Goal: Task Accomplishment & Management: Use online tool/utility

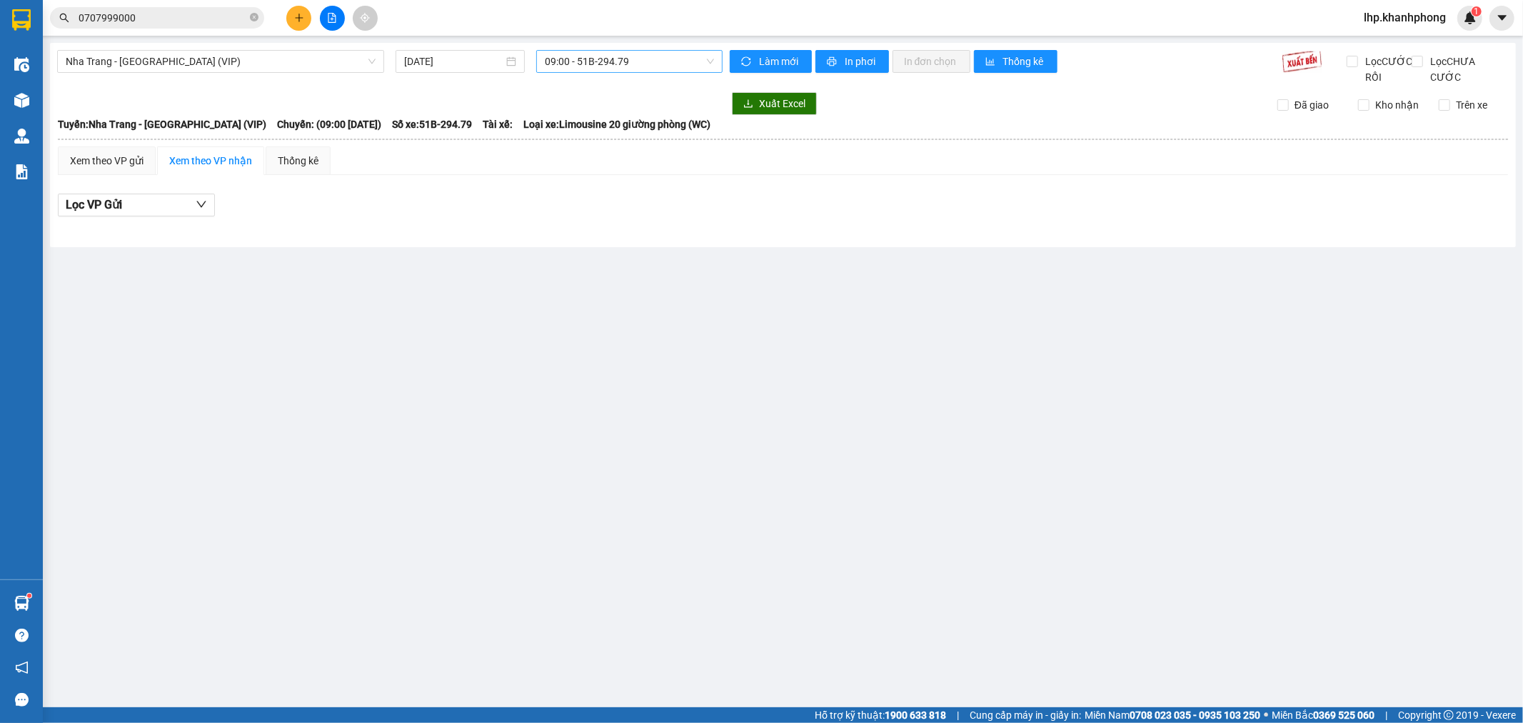
click at [596, 54] on span "09:00 - 51B-294.79" at bounding box center [629, 61] width 169 height 21
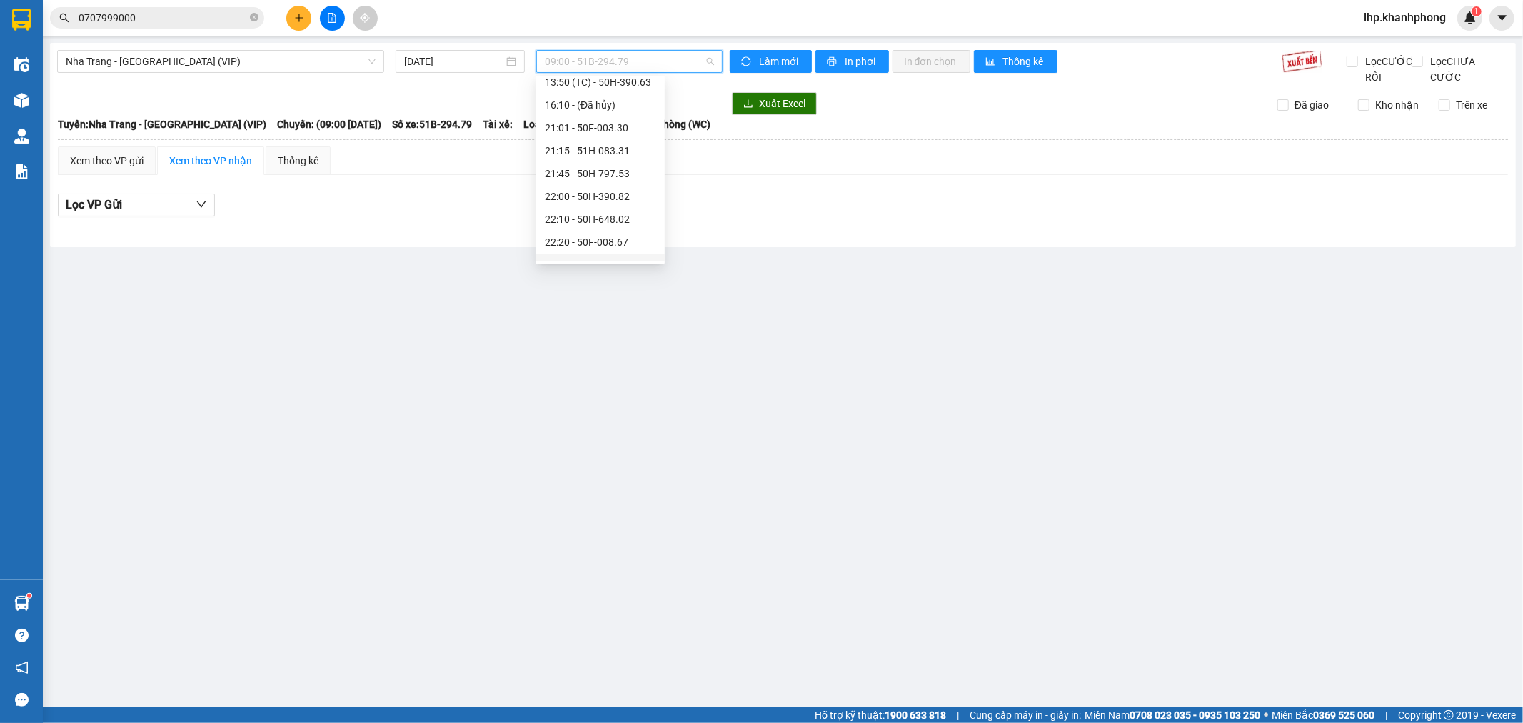
scroll to position [274, 0]
click at [633, 253] on div "23:10 - 50H-293.80" at bounding box center [600, 250] width 111 height 16
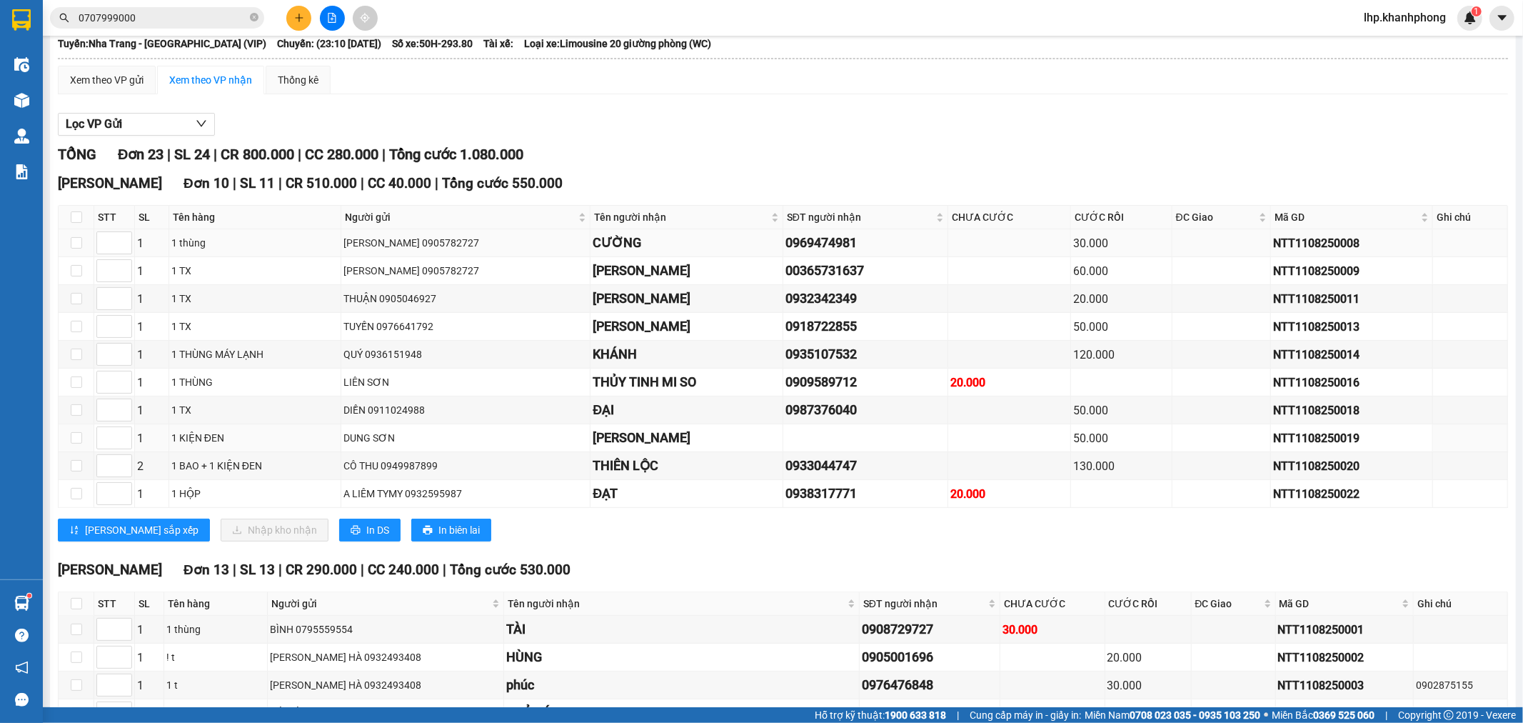
scroll to position [79, 0]
click at [84, 231] on th at bounding box center [77, 219] width 36 height 24
click at [74, 224] on input "checkbox" at bounding box center [76, 218] width 11 height 11
checkbox input "true"
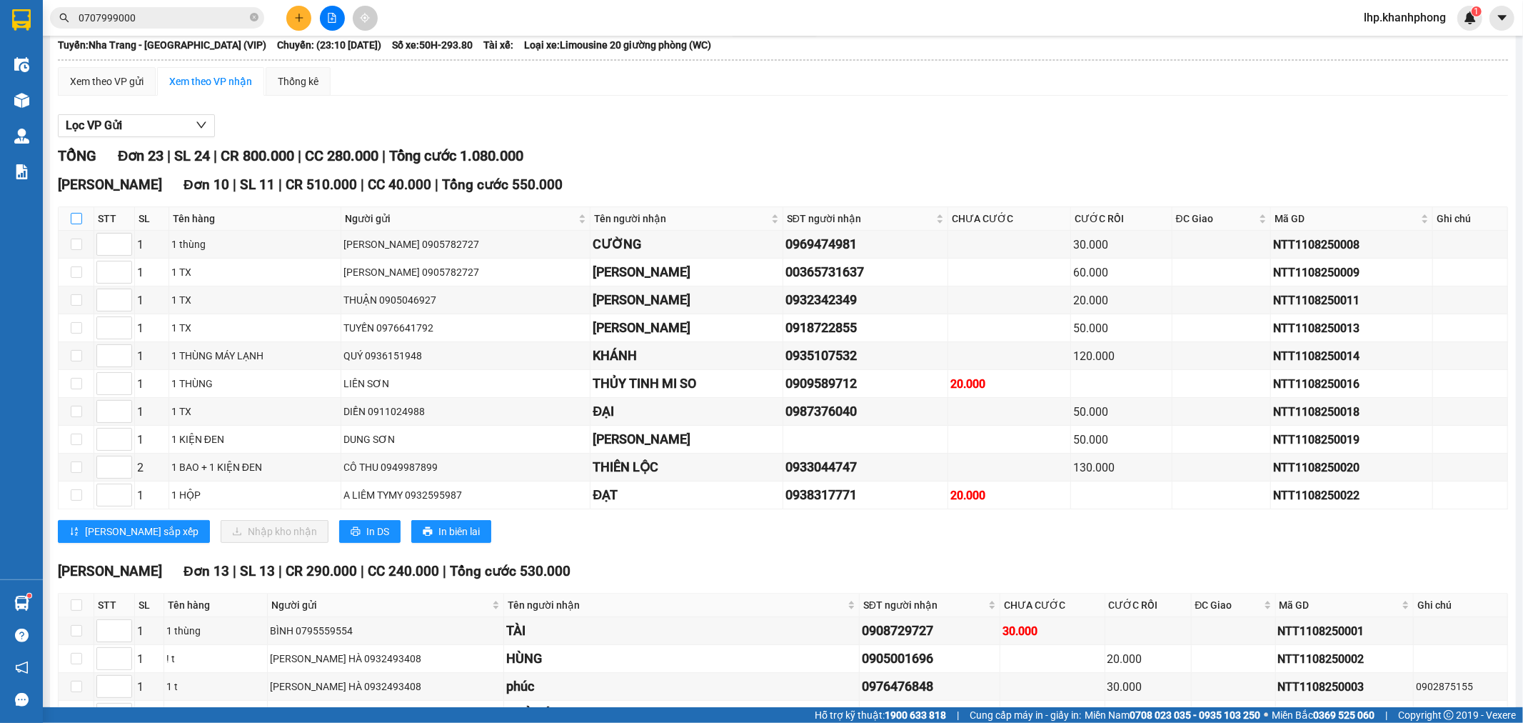
checkbox input "true"
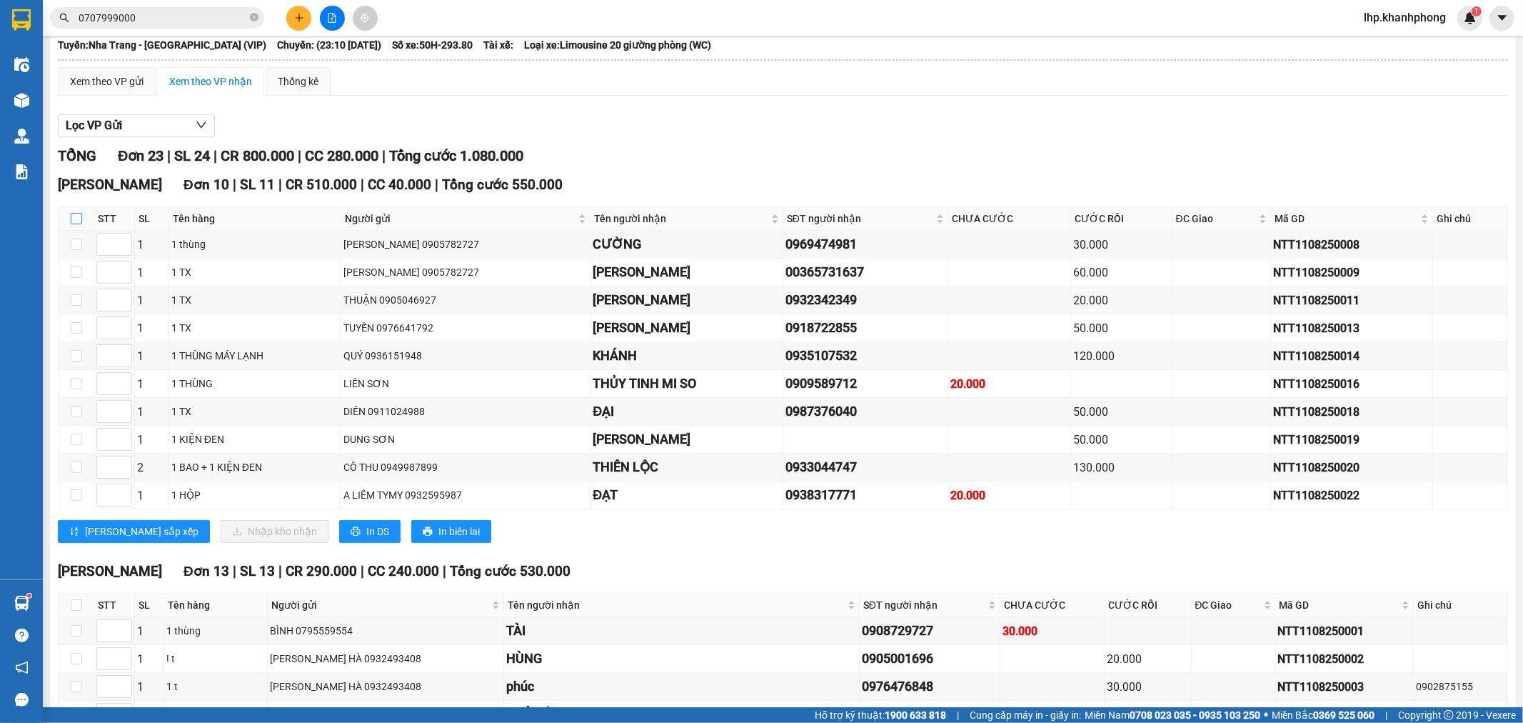
checkbox input "true"
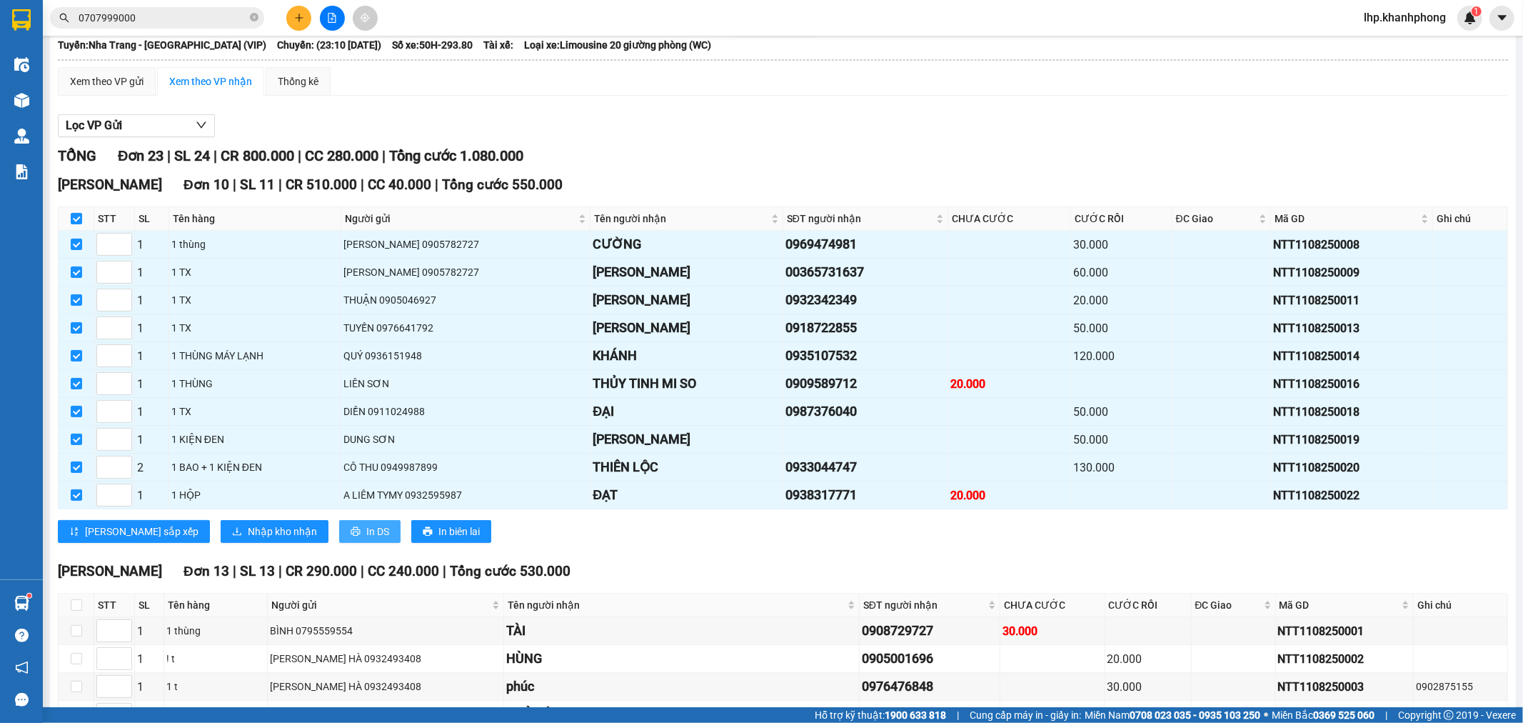
click at [366, 539] on span "In DS" at bounding box center [377, 531] width 23 height 16
click at [351, 536] on icon "printer" at bounding box center [355, 531] width 9 height 9
click at [248, 539] on span "Nhập kho nhận" at bounding box center [282, 531] width 69 height 16
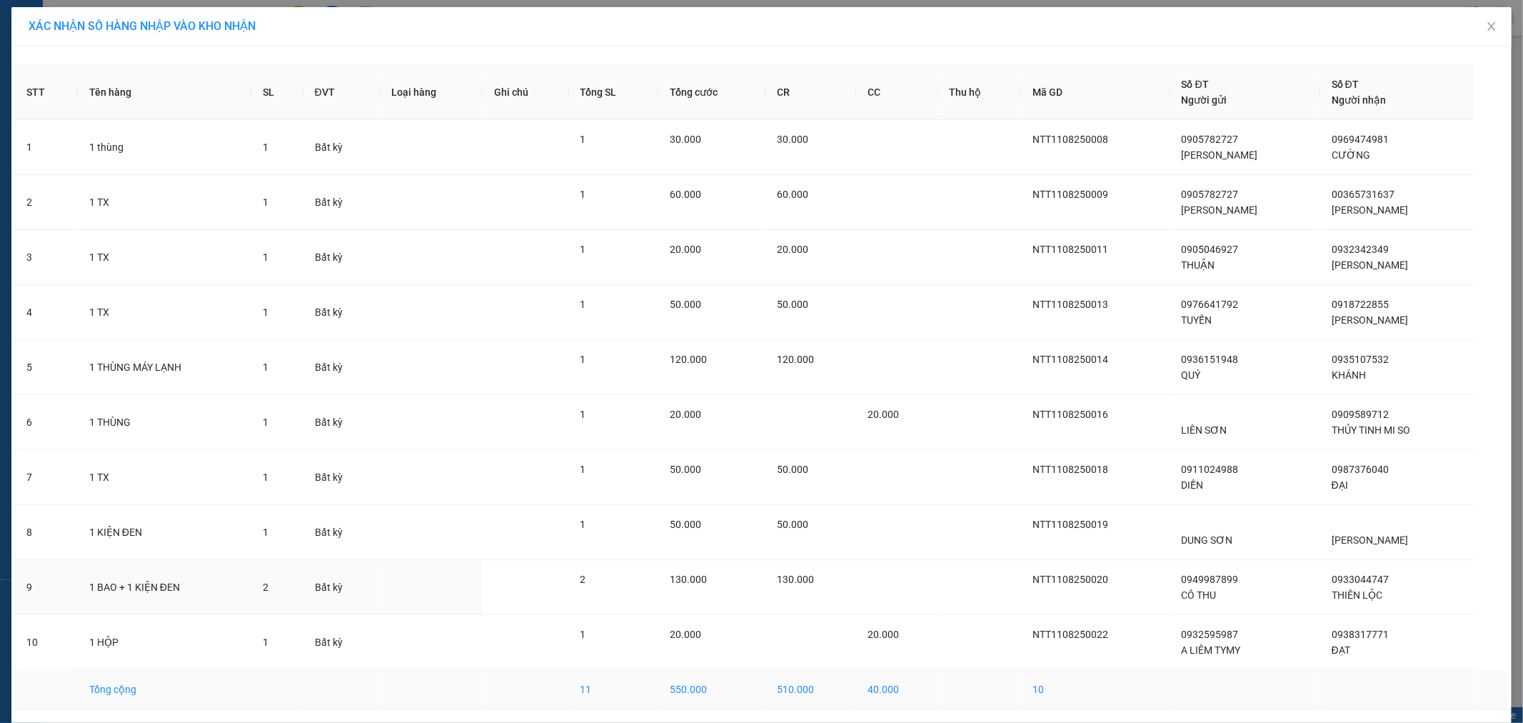
scroll to position [51, 0]
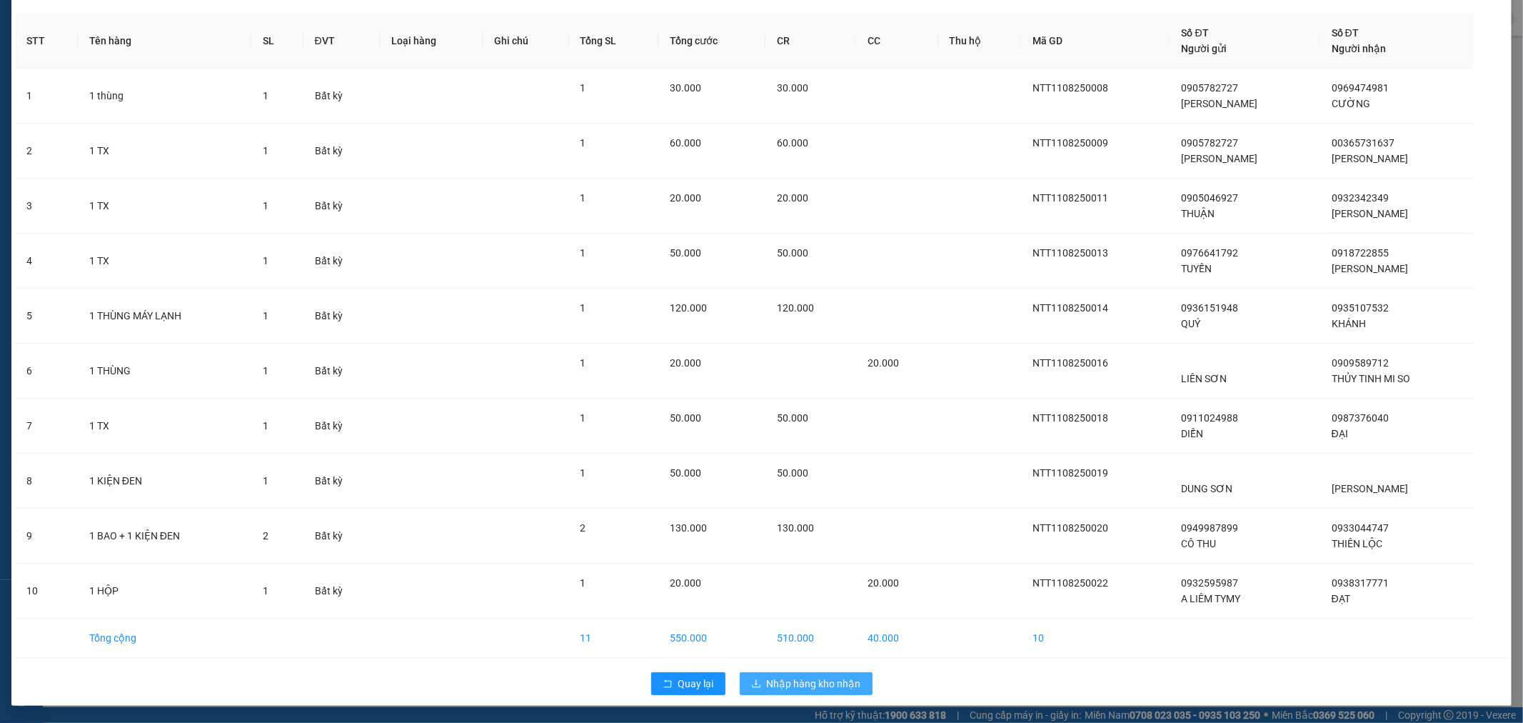
click at [797, 679] on span "Nhập hàng kho nhận" at bounding box center [814, 684] width 94 height 16
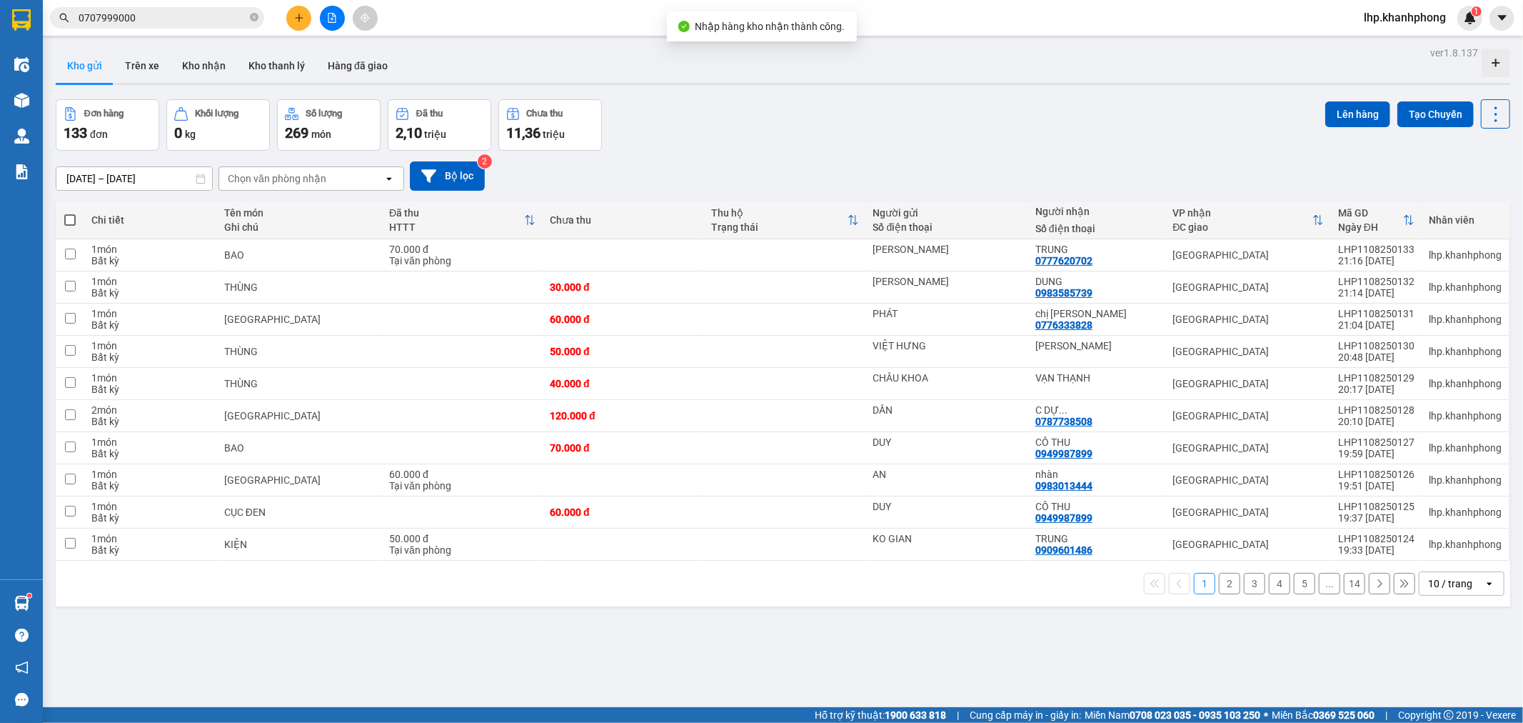
click at [332, 18] on icon "file-add" at bounding box center [332, 18] width 10 height 10
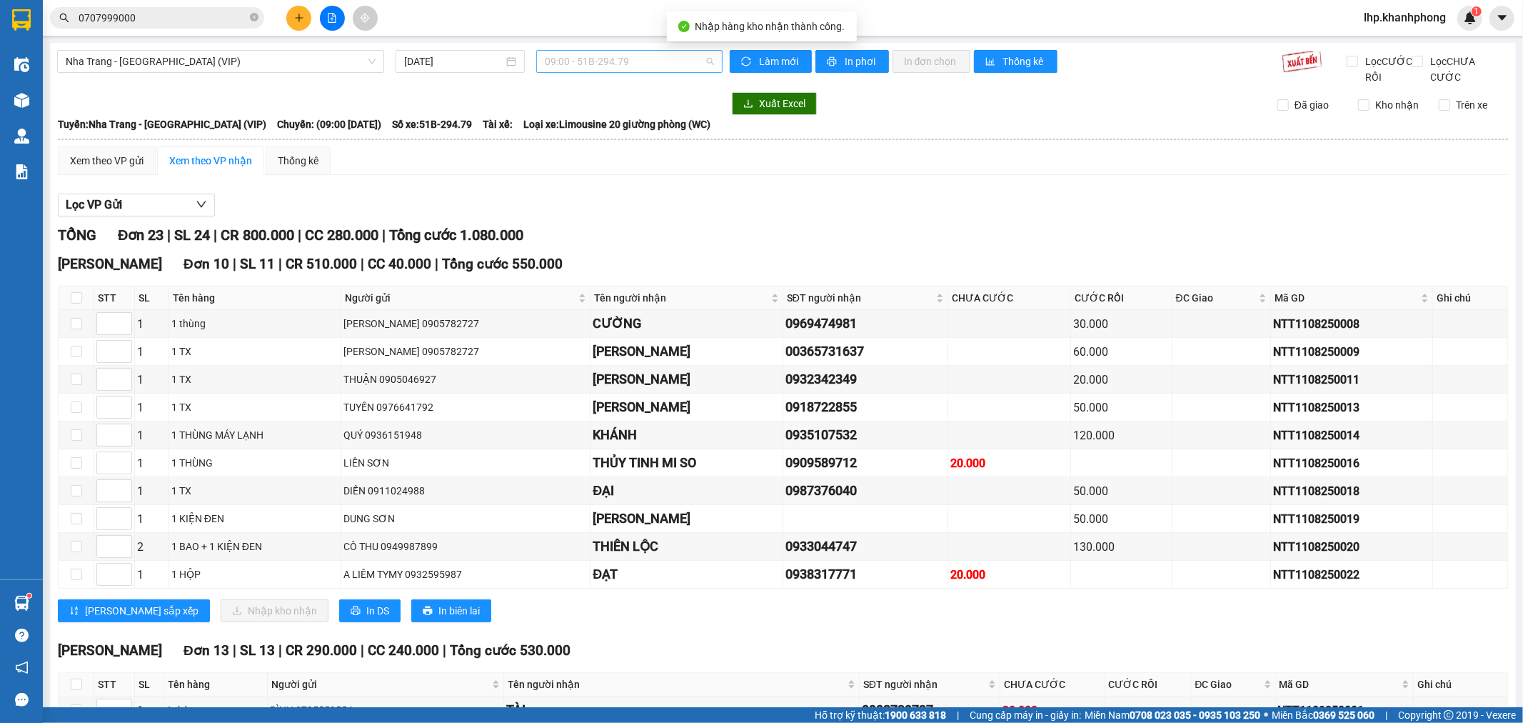
click at [607, 65] on span "09:00 - 51B-294.79" at bounding box center [629, 61] width 169 height 21
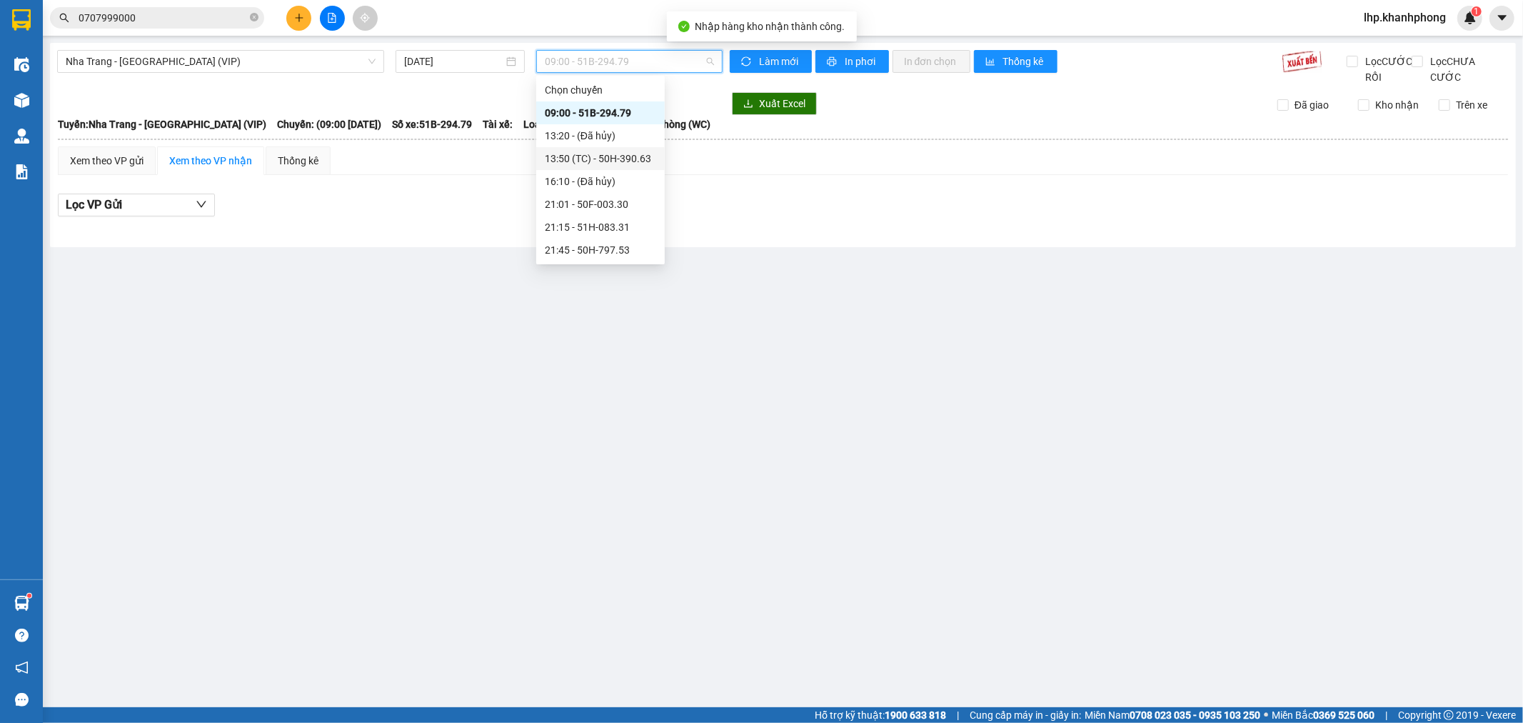
click at [621, 159] on div "13:50 (TC) - 50H-390.63" at bounding box center [600, 159] width 111 height 16
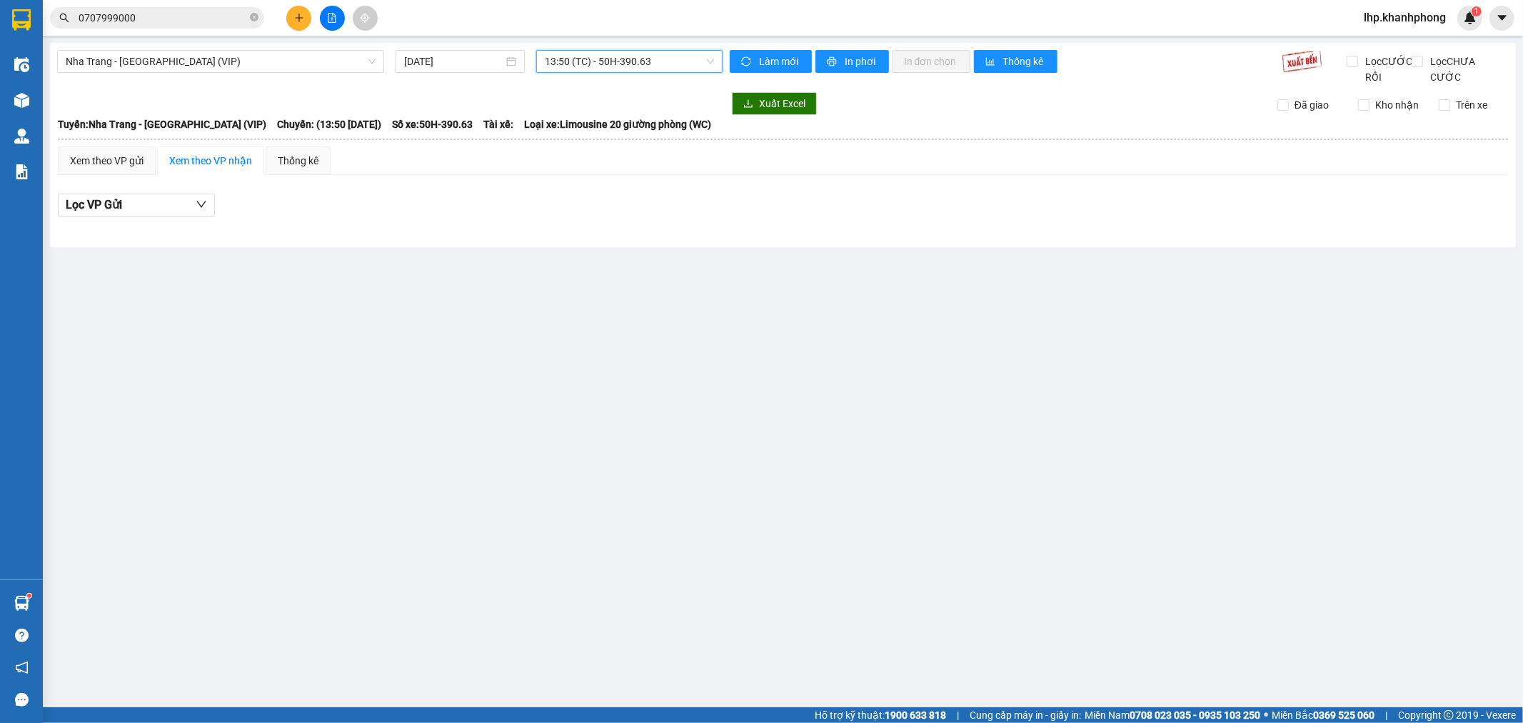
click at [631, 64] on span "13:50 (TC) - 50H-390.63" at bounding box center [629, 61] width 169 height 21
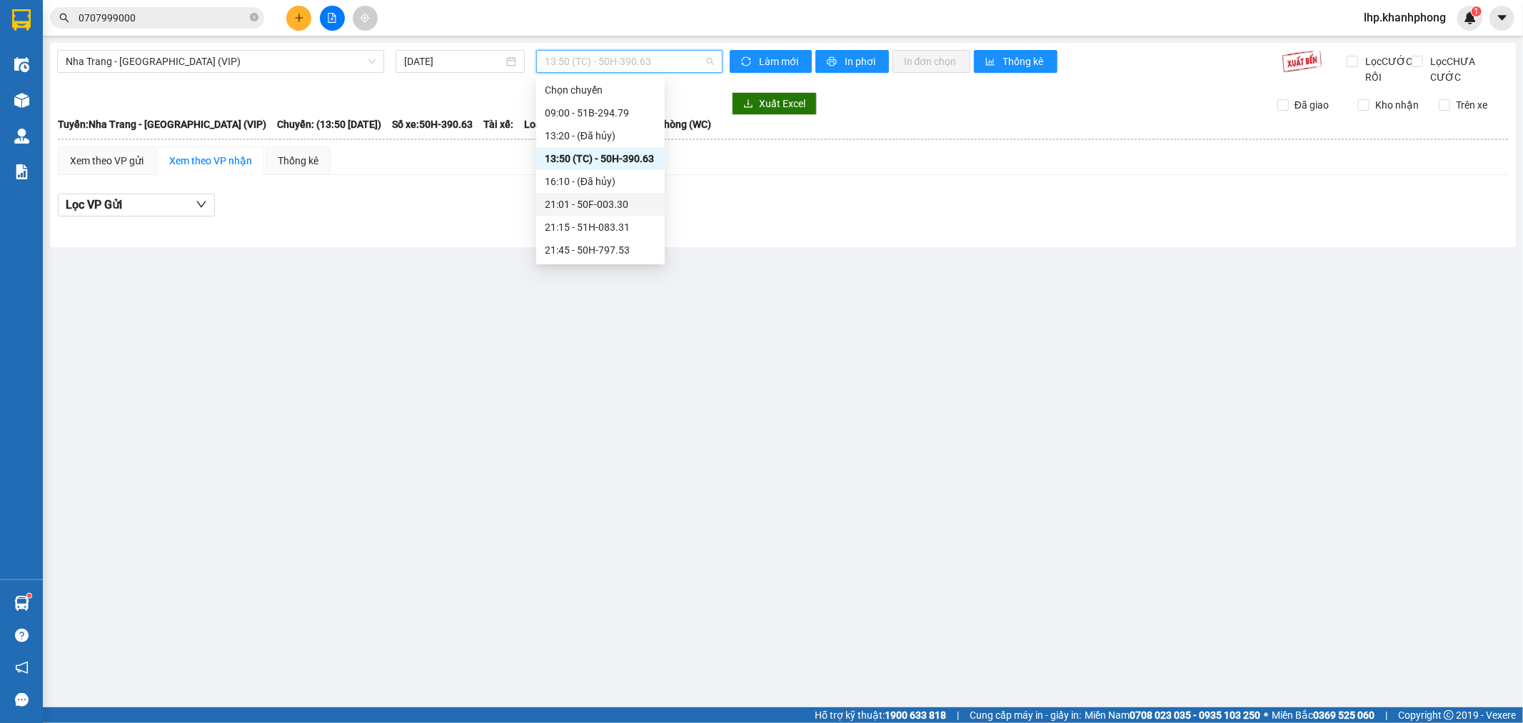
click at [646, 194] on div "21:01 - 50F-003.30" at bounding box center [600, 204] width 129 height 23
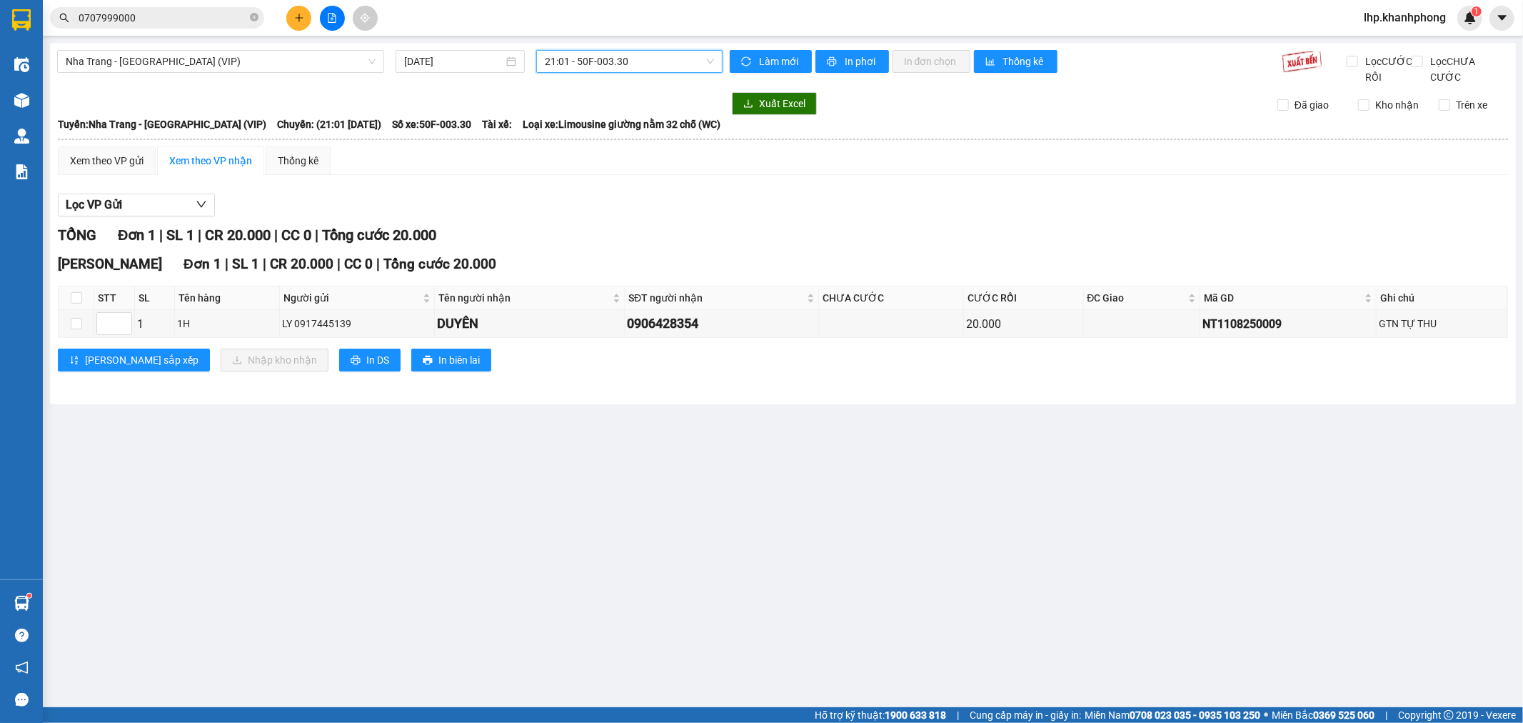
click at [633, 64] on span "21:01 - 50F-003.30" at bounding box center [629, 61] width 169 height 21
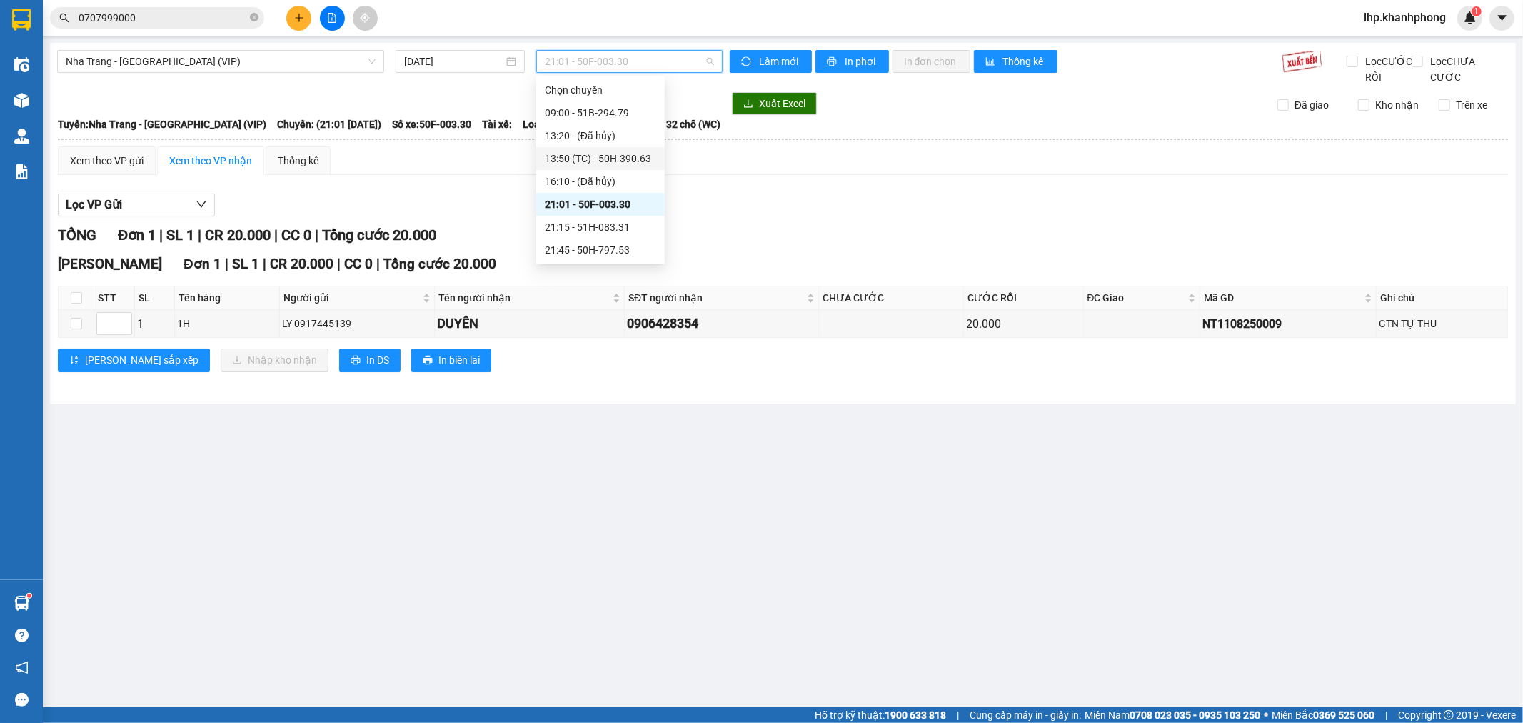
click at [908, 236] on div "Lọc VP Gửi TỔNG Đơn 1 | SL 1 | CR 20.000 | CC 0 | Tổng cước 20.000 [PERSON_NAM…" at bounding box center [783, 287] width 1450 height 203
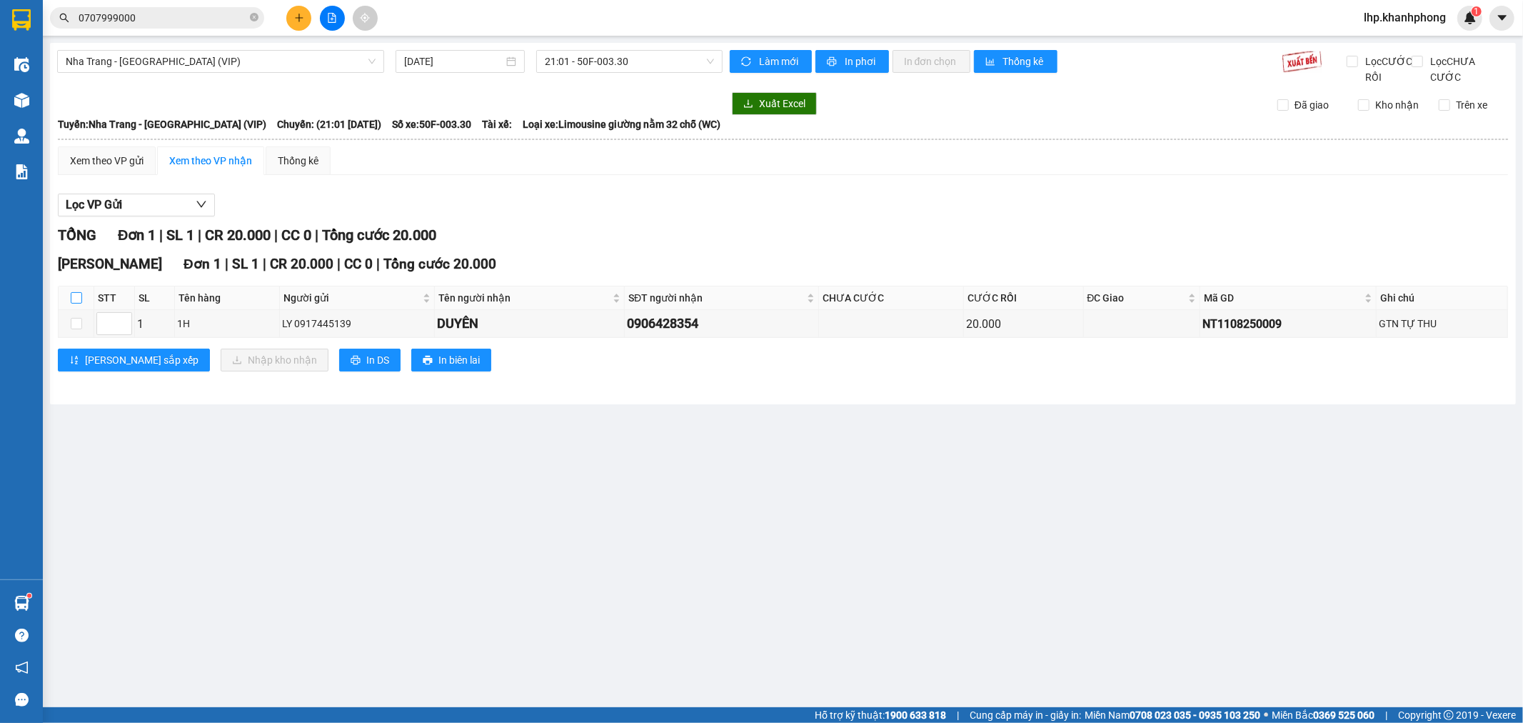
click at [72, 304] on input "checkbox" at bounding box center [76, 297] width 11 height 11
checkbox input "true"
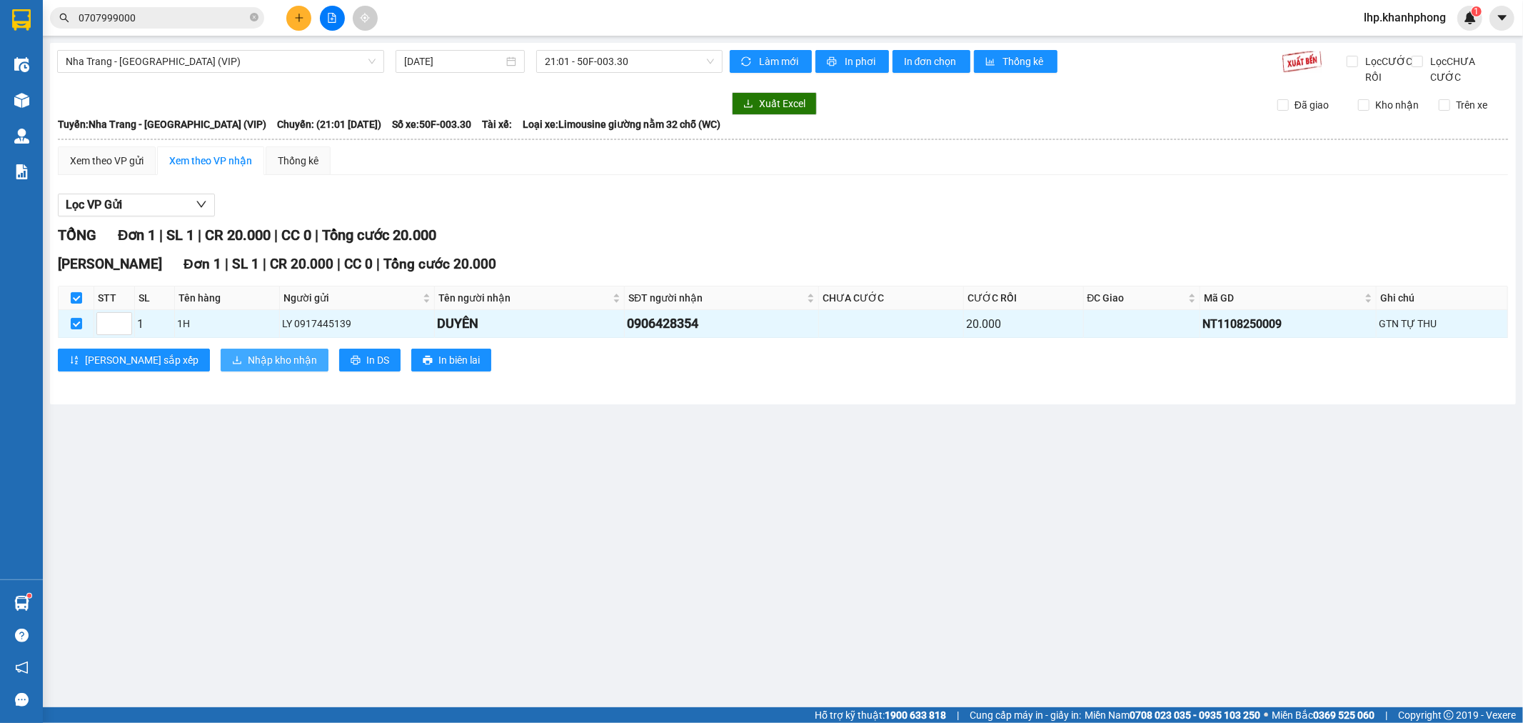
click at [251, 368] on span "Nhập kho nhận" at bounding box center [282, 360] width 69 height 16
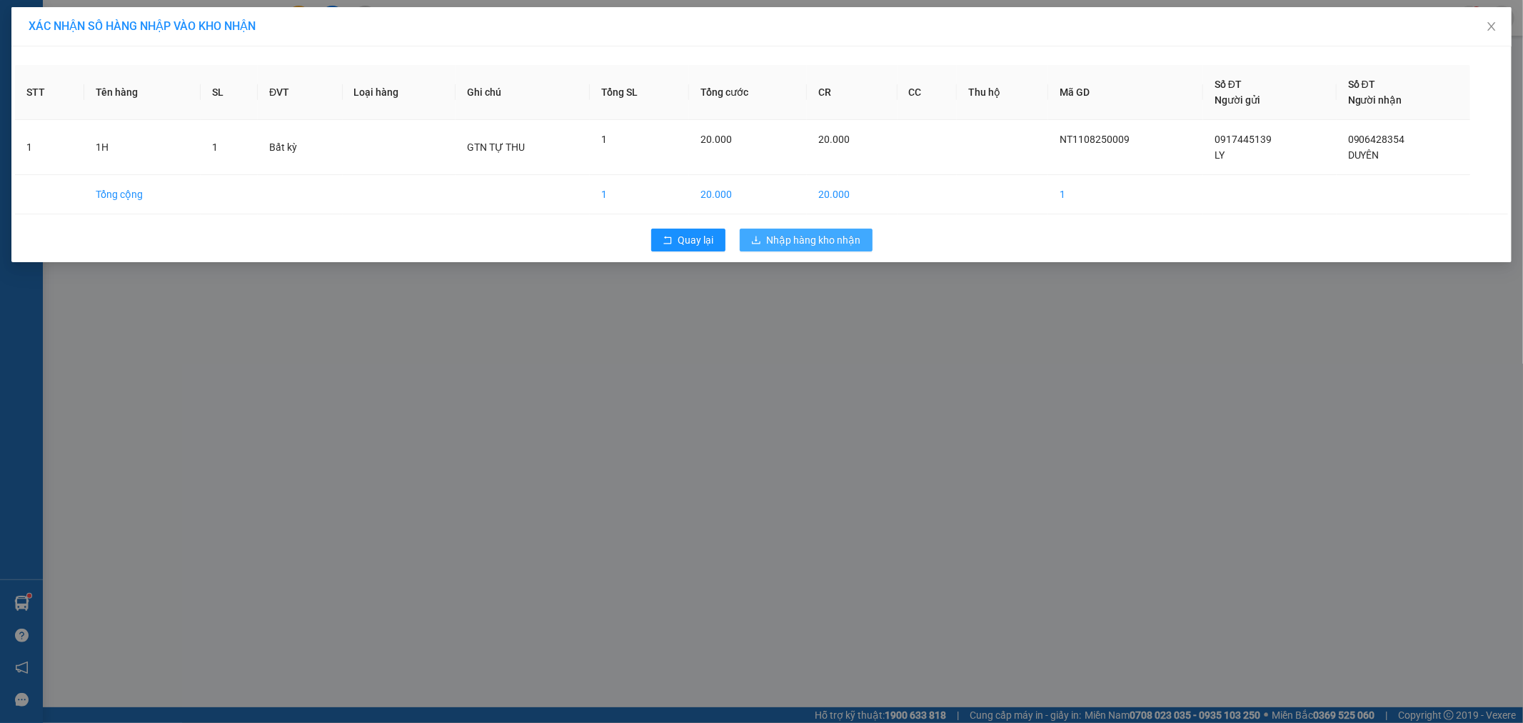
click at [810, 231] on button "Nhập hàng kho nhận" at bounding box center [806, 240] width 133 height 23
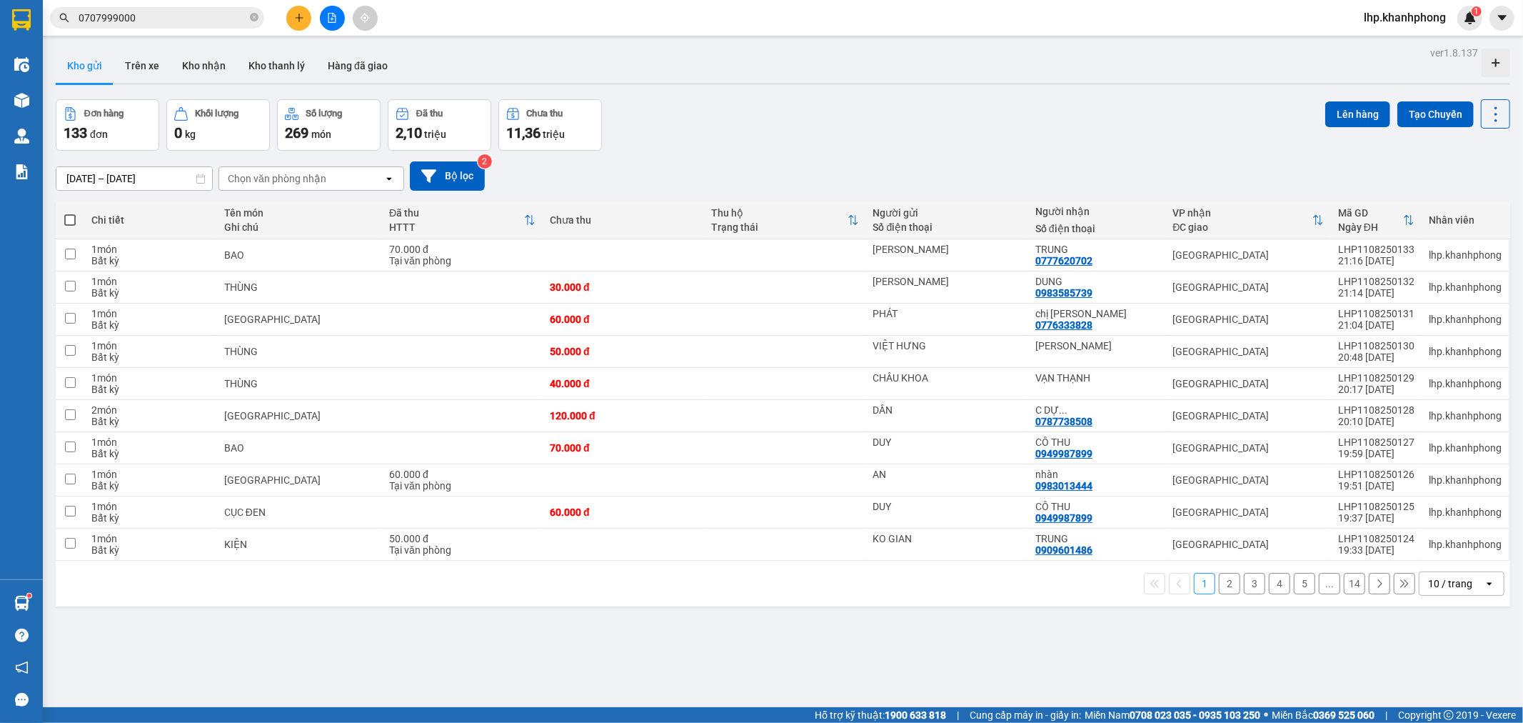
click at [1430, 588] on div "10 / trang" at bounding box center [1450, 583] width 44 height 14
click at [1435, 555] on span "100 / trang" at bounding box center [1443, 553] width 51 height 14
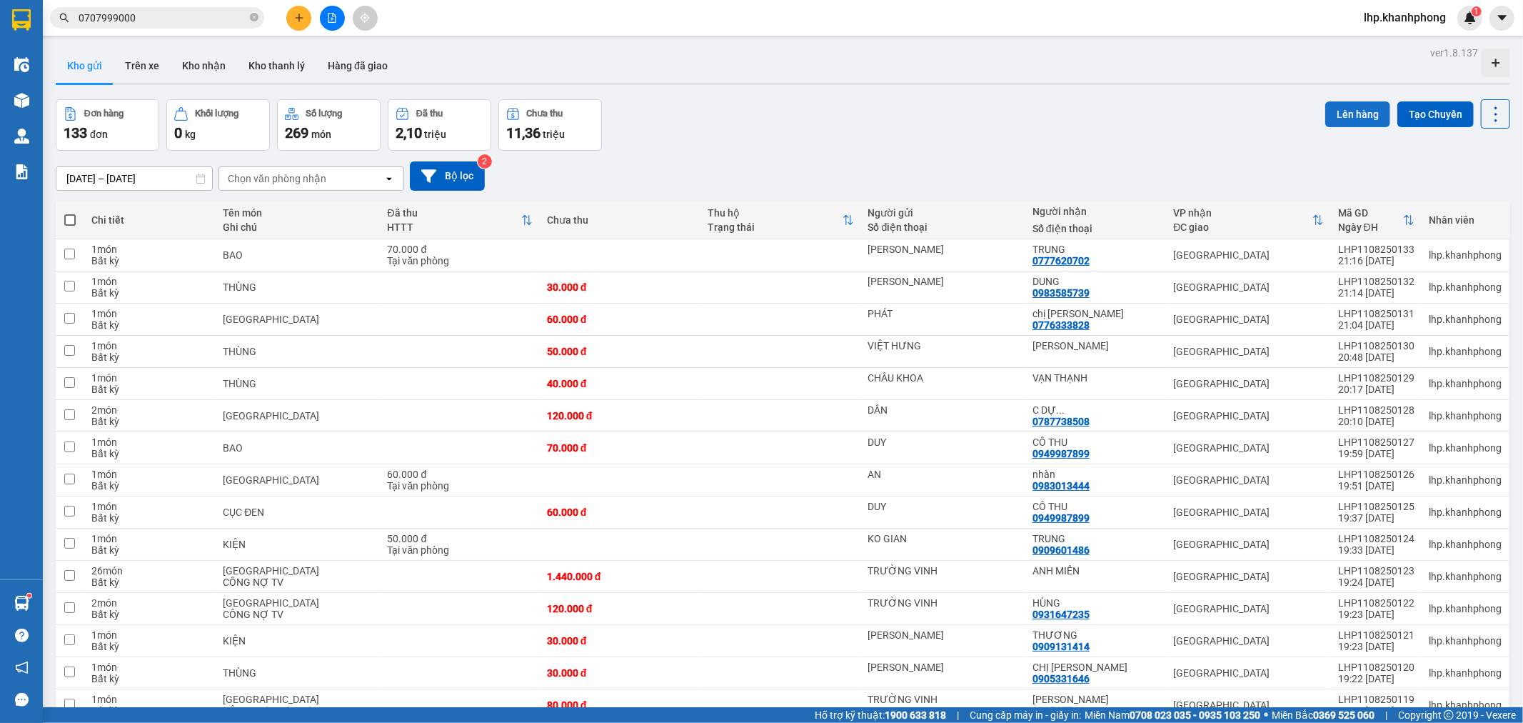
click at [1360, 103] on button "Lên hàng" at bounding box center [1357, 114] width 65 height 26
click at [67, 219] on span at bounding box center [69, 219] width 11 height 11
click at [70, 213] on input "checkbox" at bounding box center [70, 213] width 0 height 0
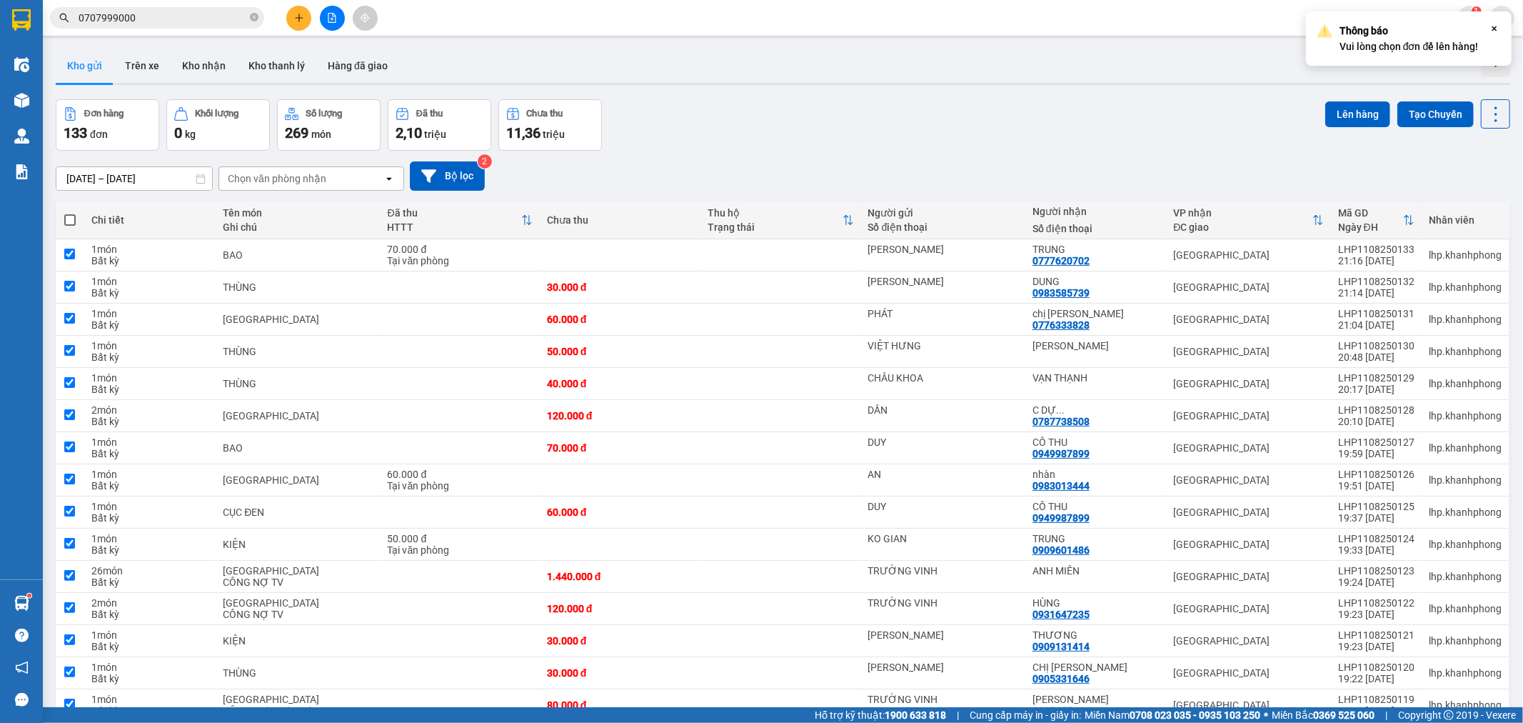
checkbox input "true"
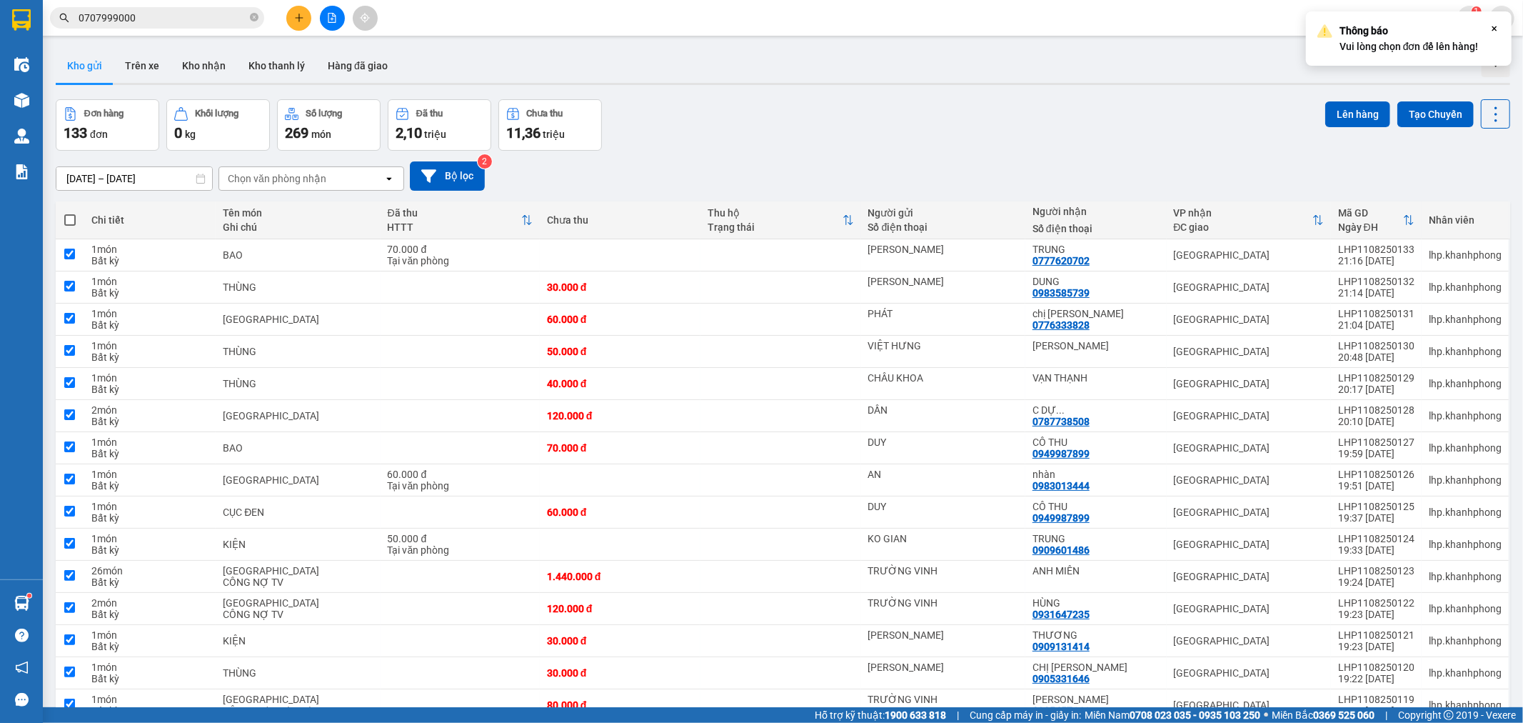
checkbox input "true"
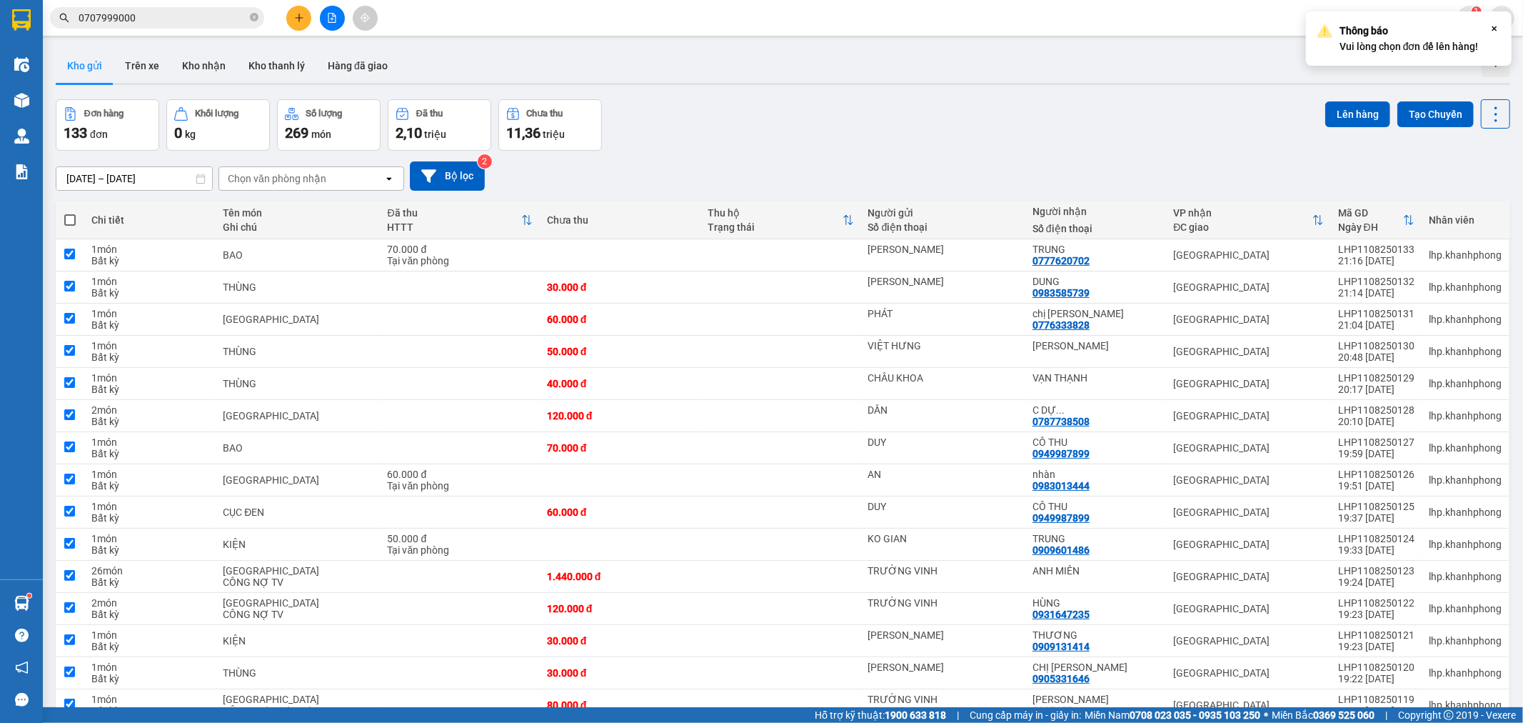
checkbox input "true"
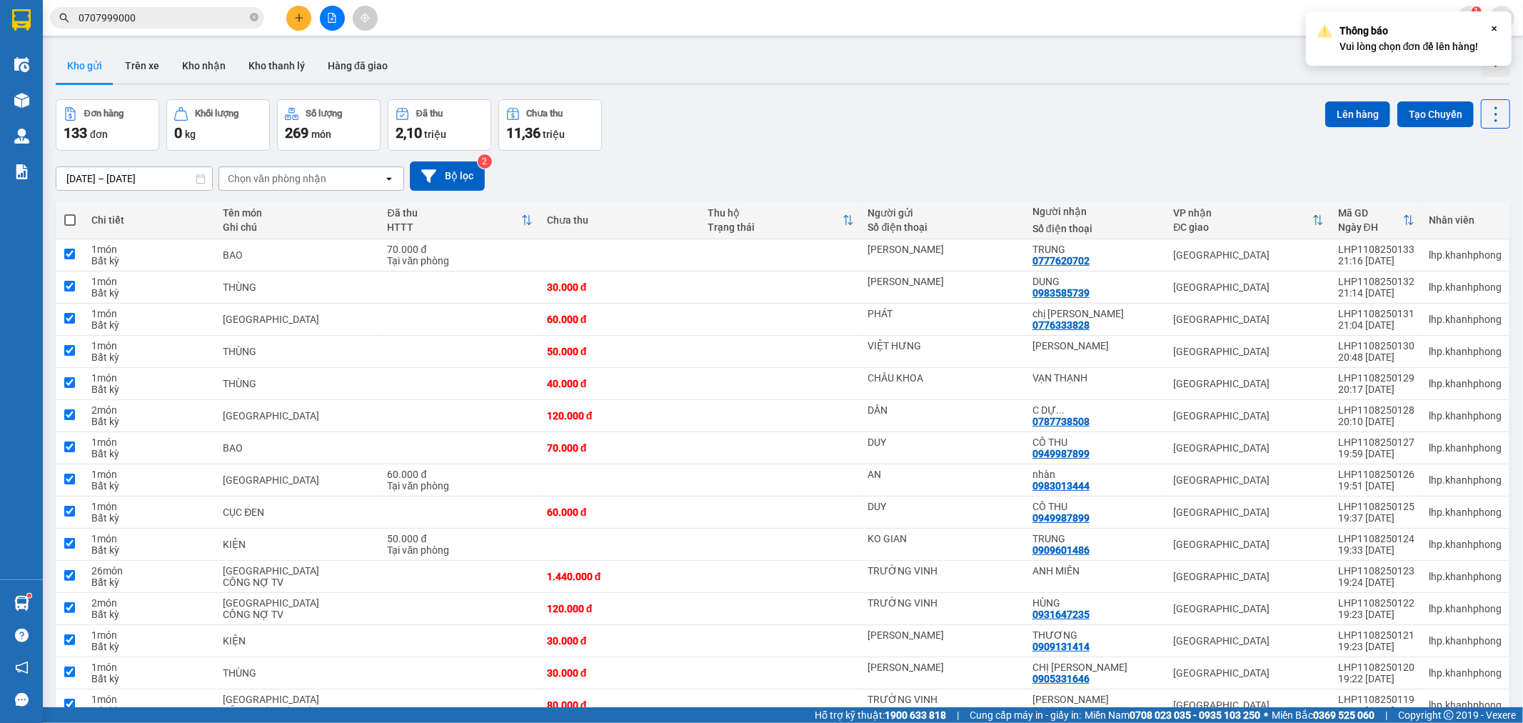
checkbox input "true"
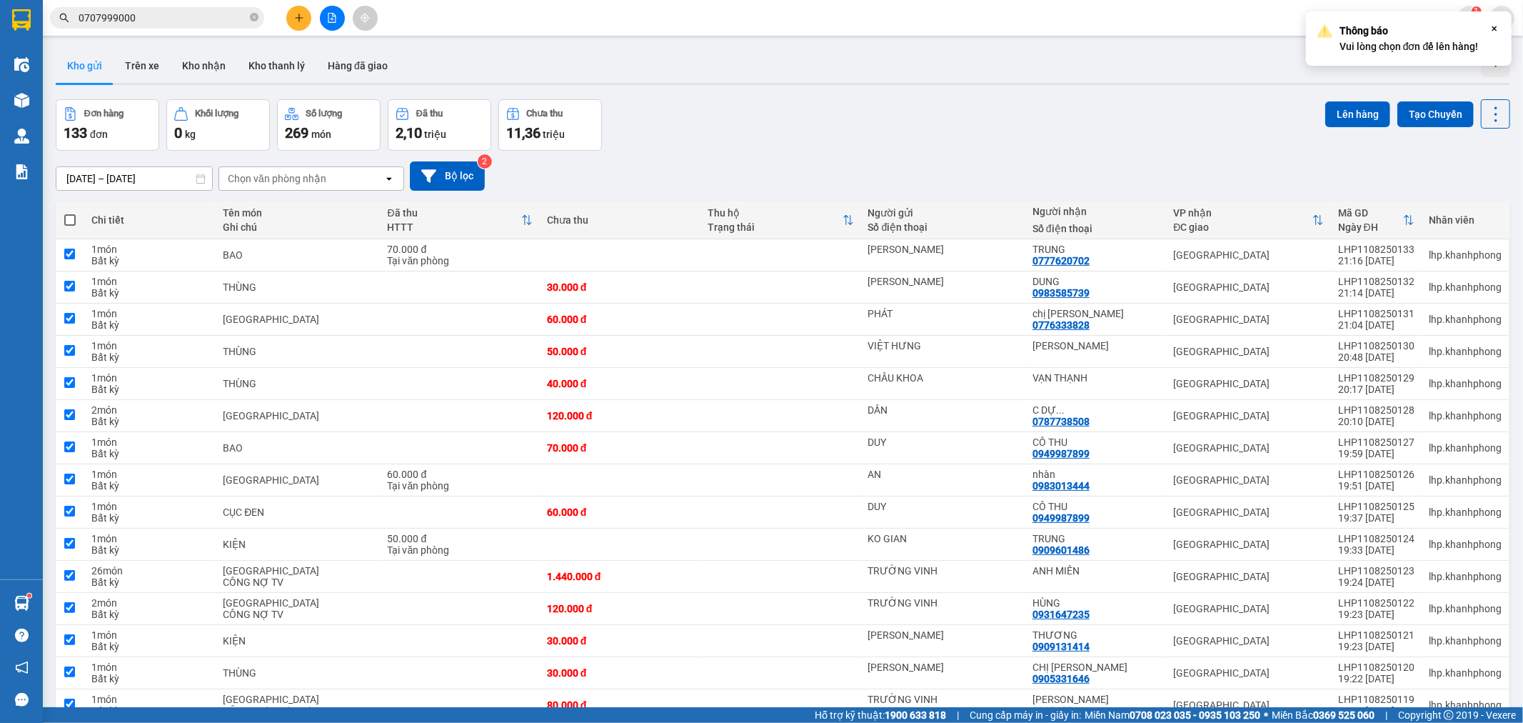
checkbox input "true"
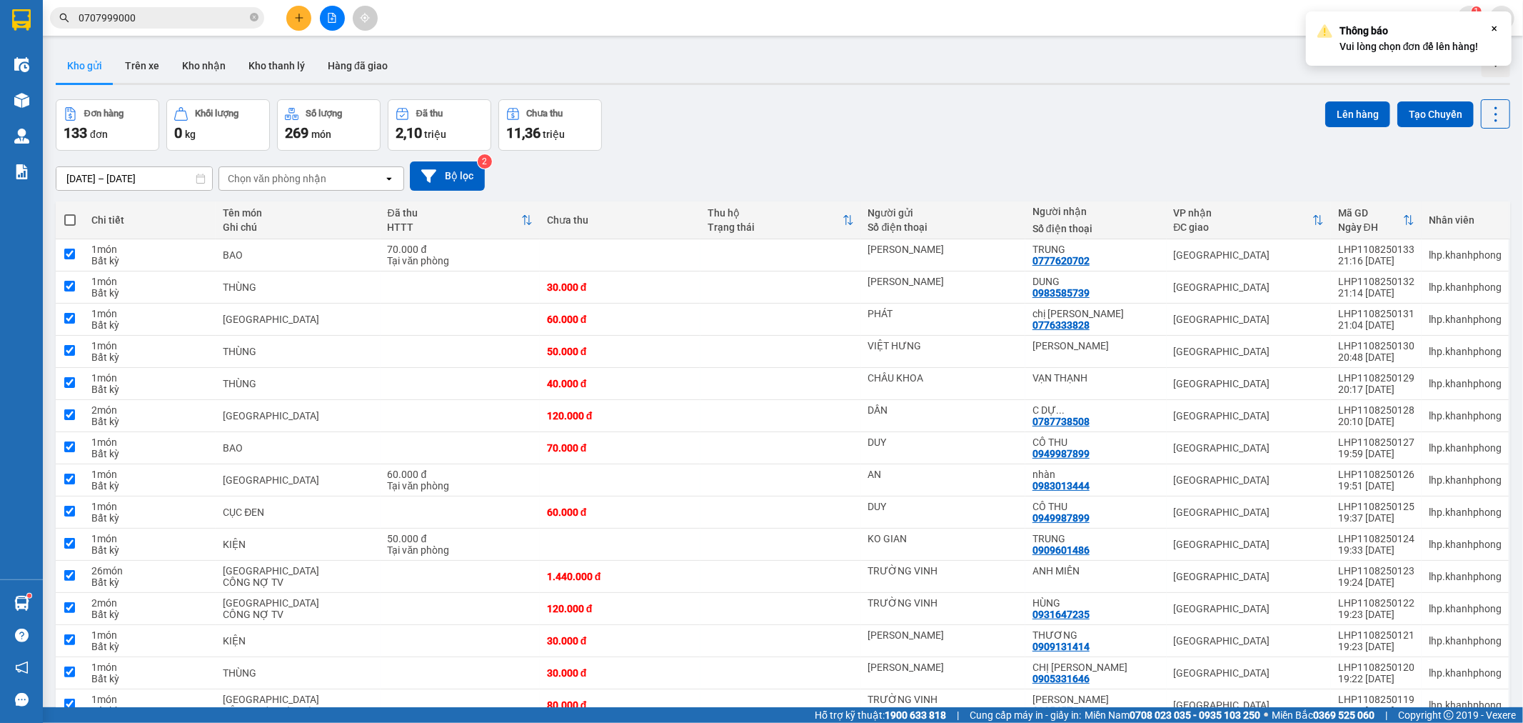
checkbox input "true"
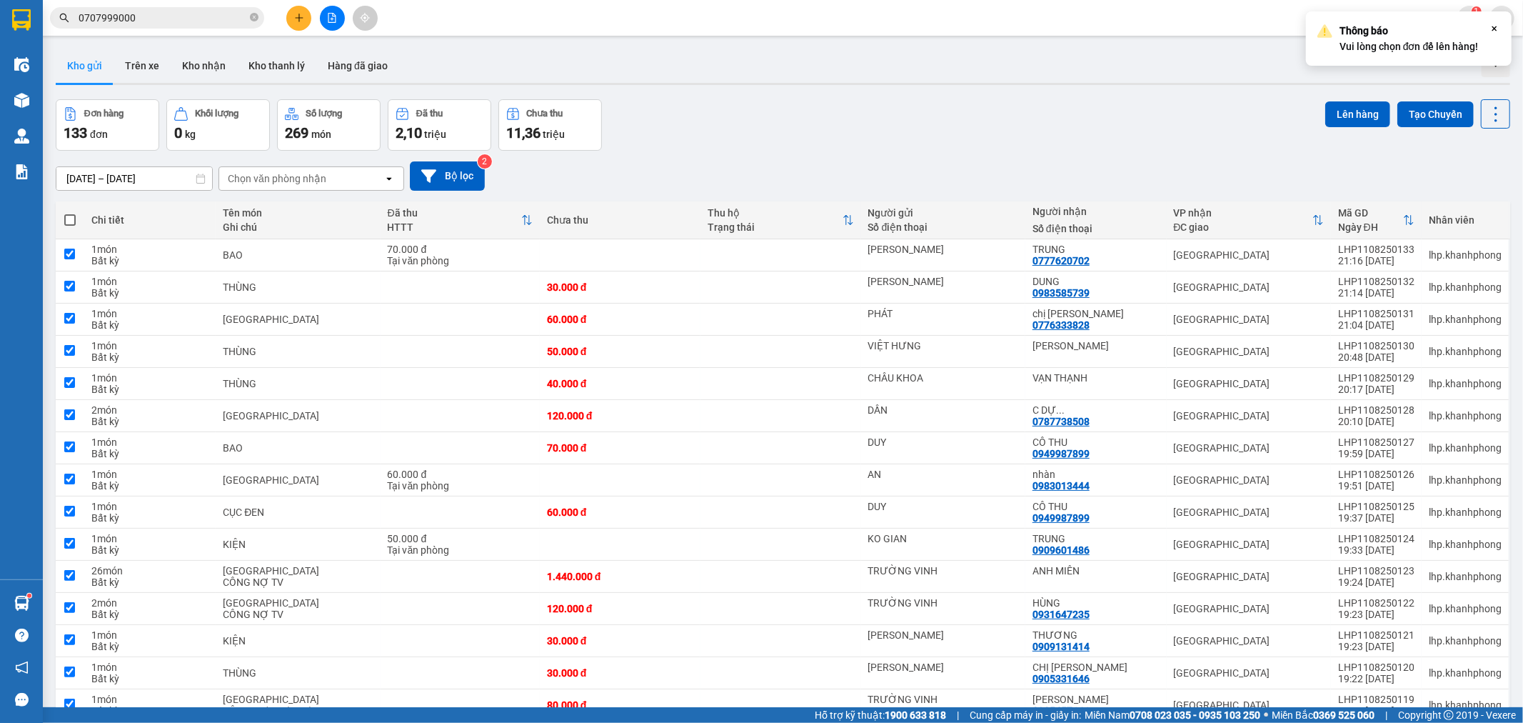
checkbox input "true"
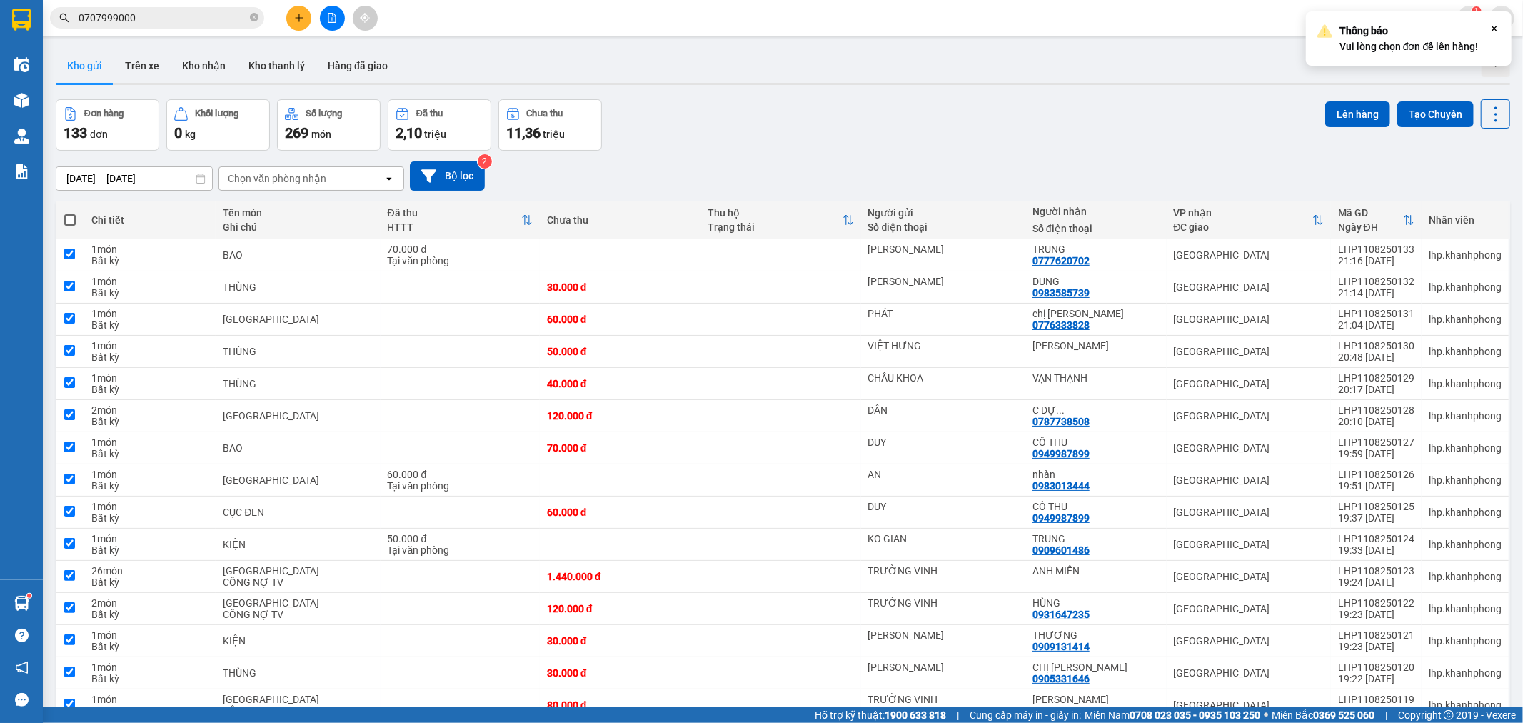
checkbox input "true"
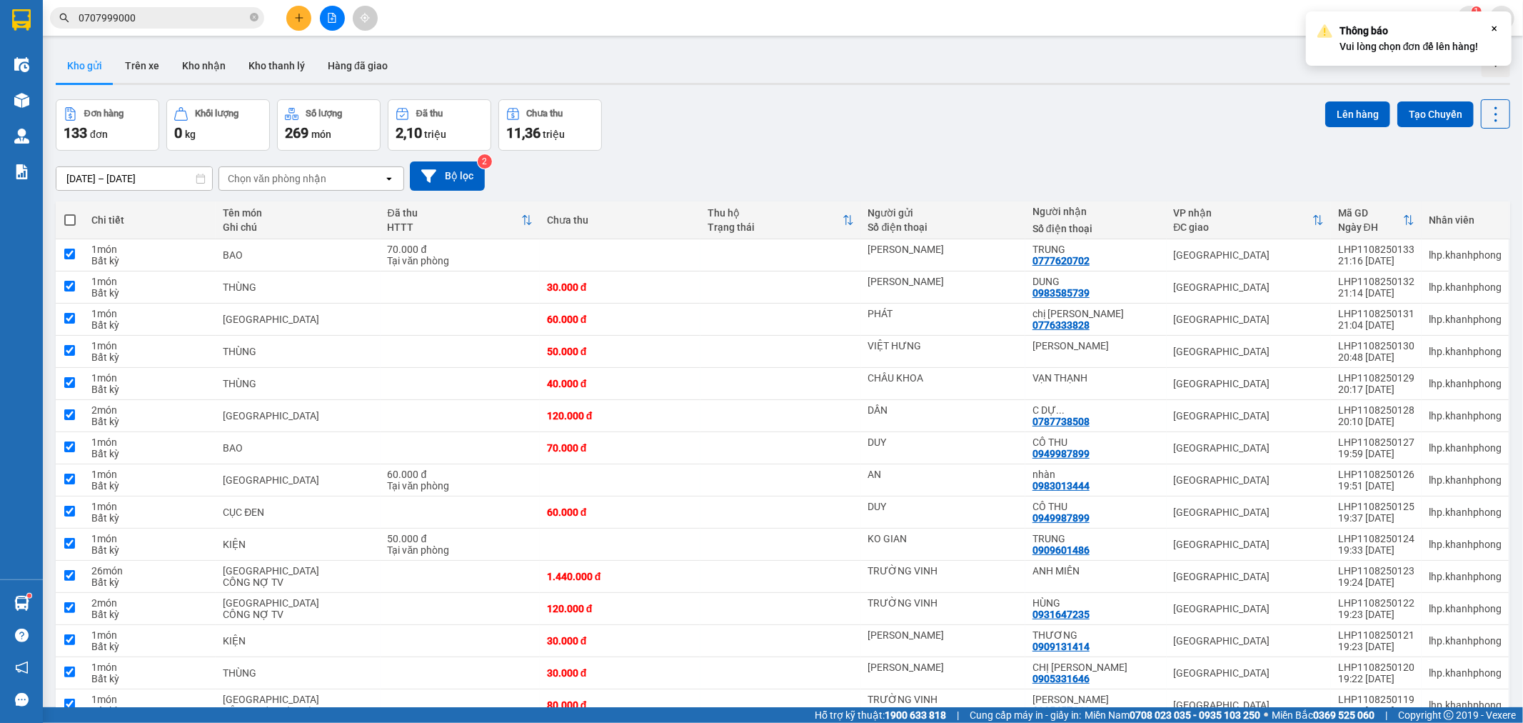
checkbox input "true"
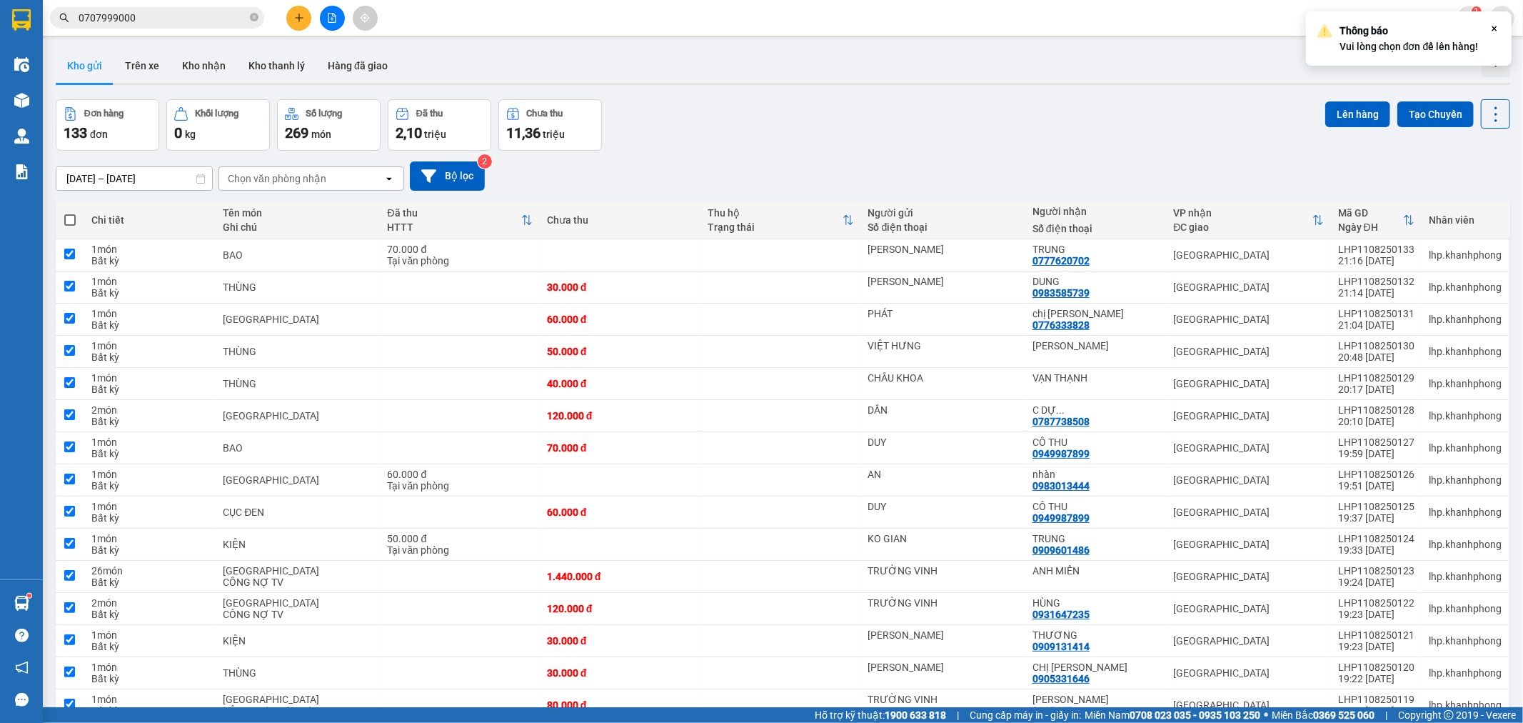
checkbox input "true"
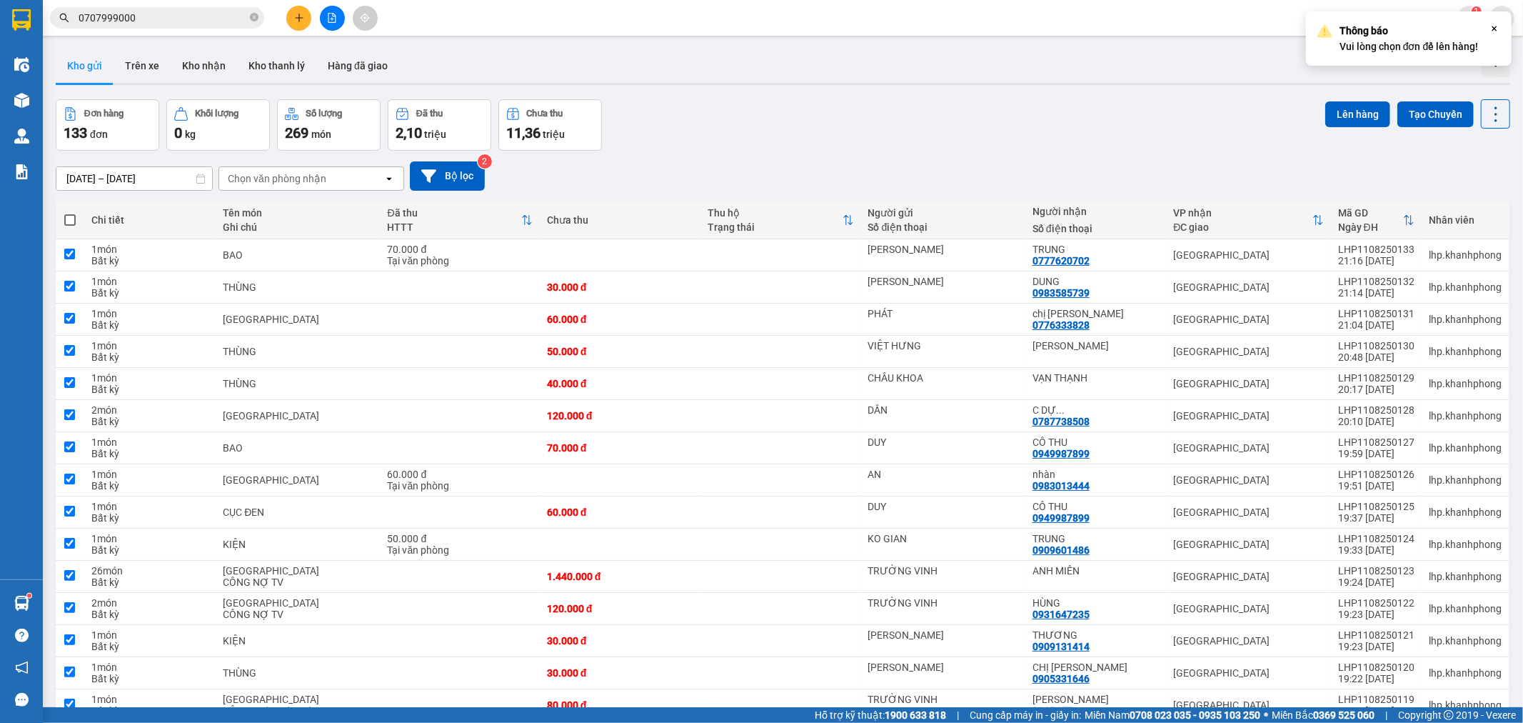
checkbox input "true"
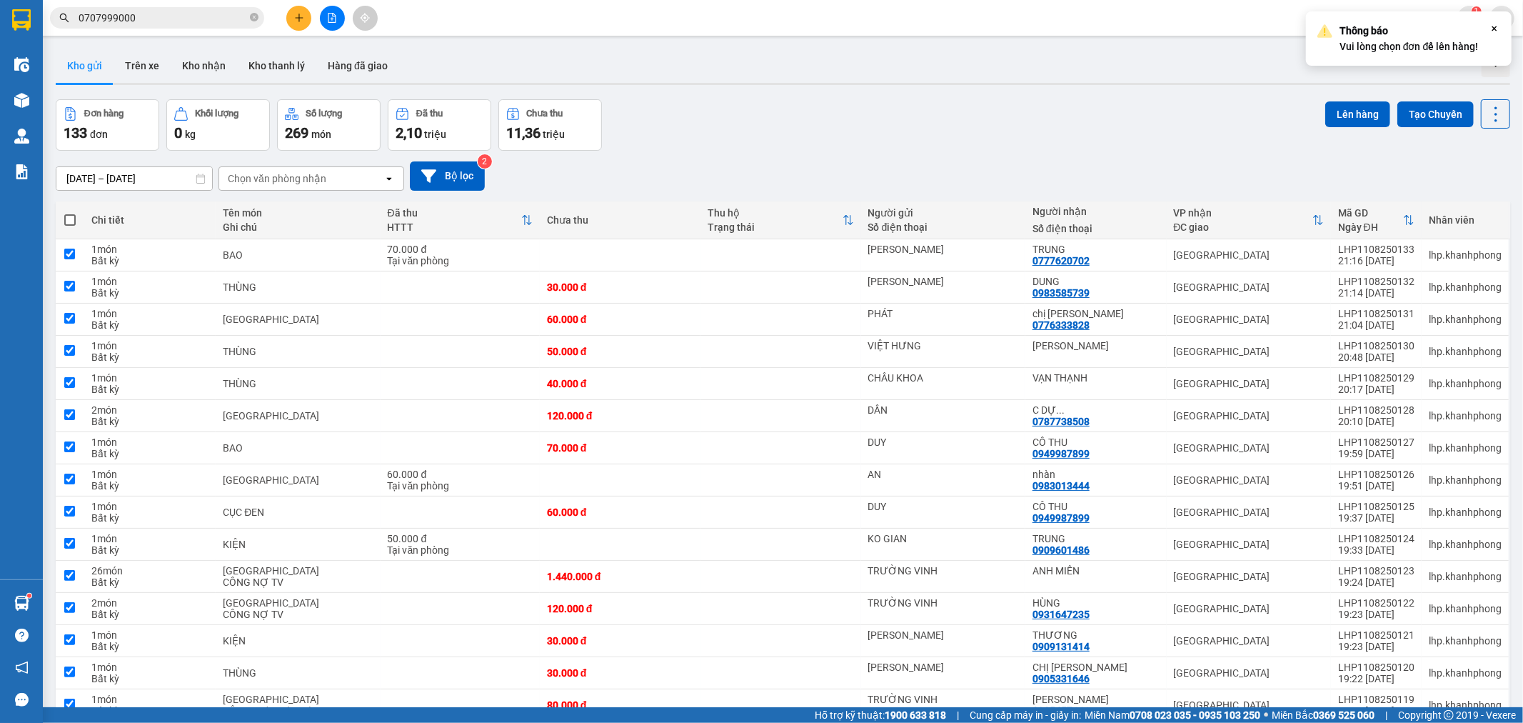
checkbox input "true"
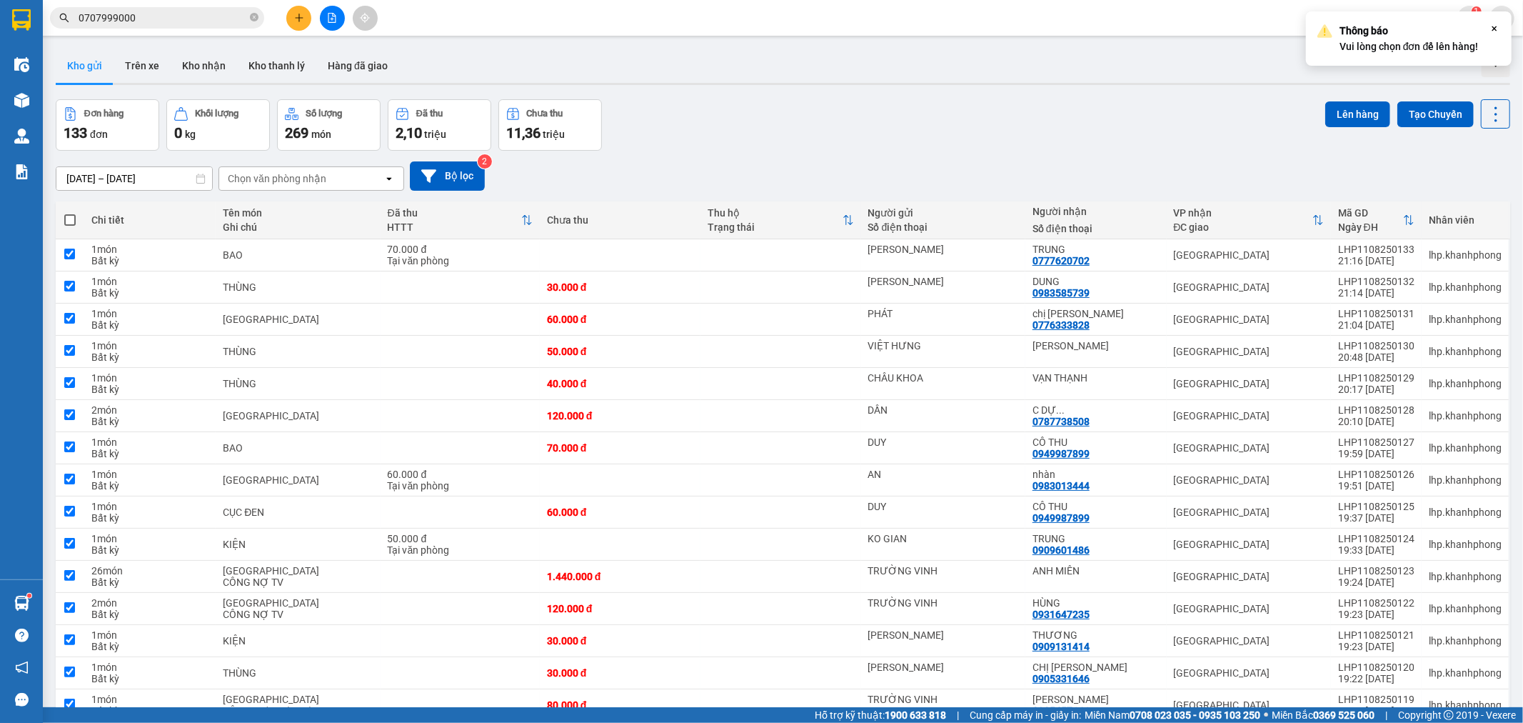
checkbox input "true"
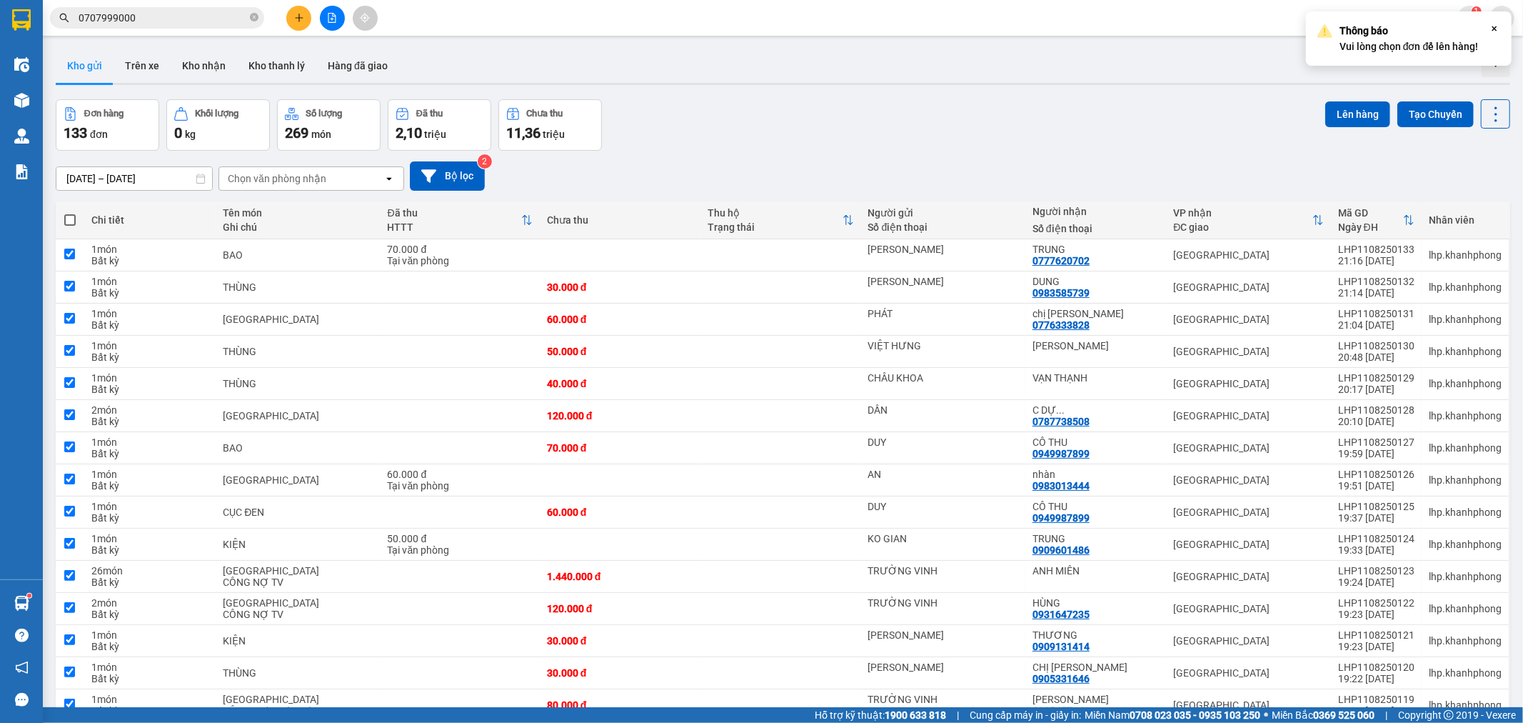
checkbox input "true"
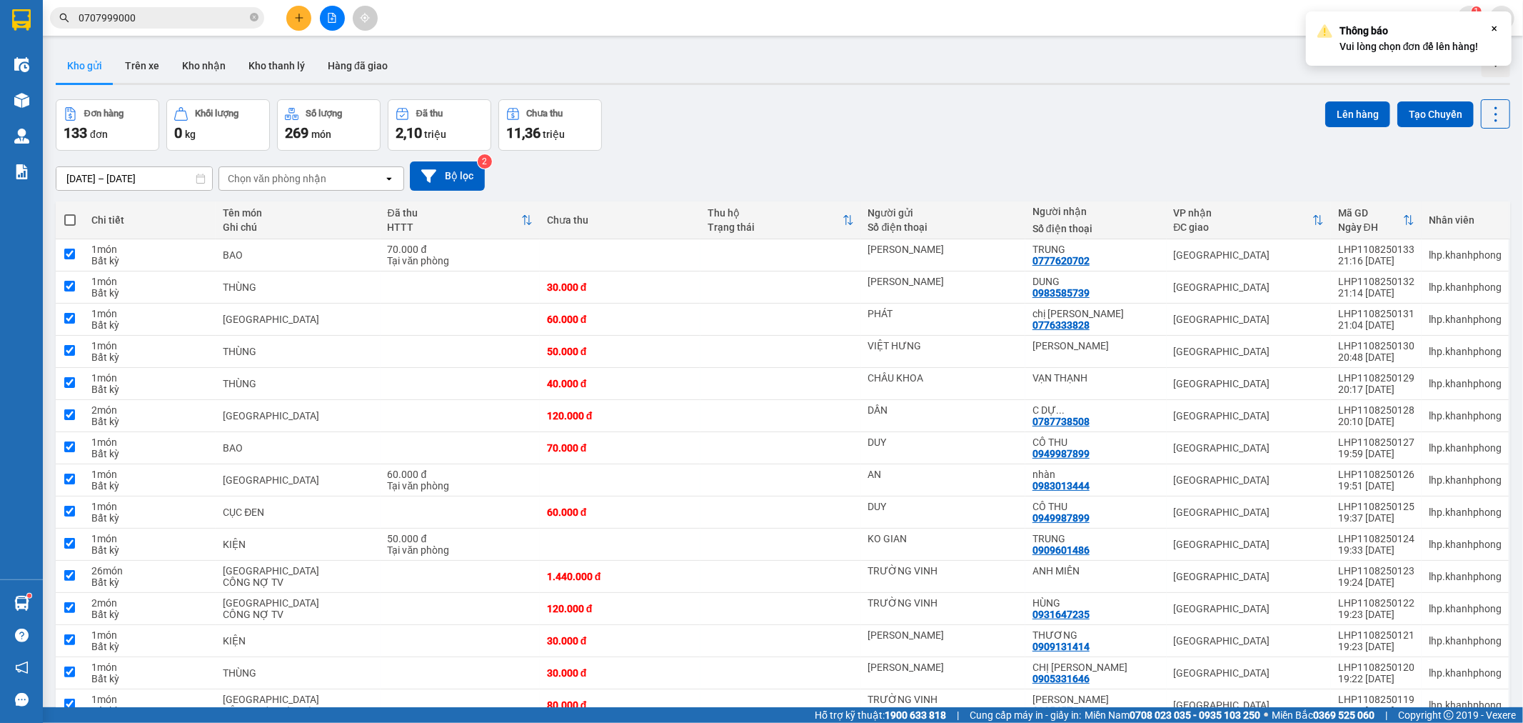
checkbox input "true"
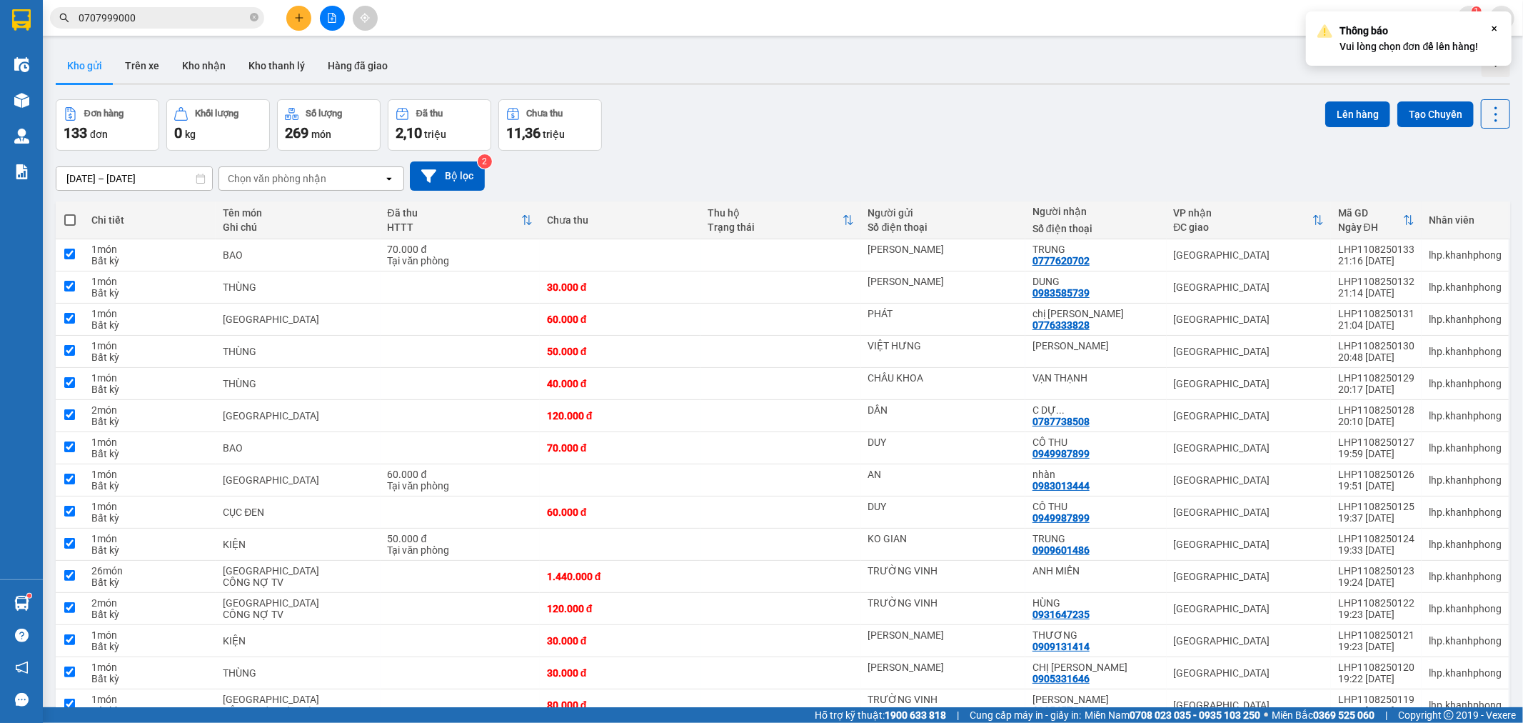
checkbox input "true"
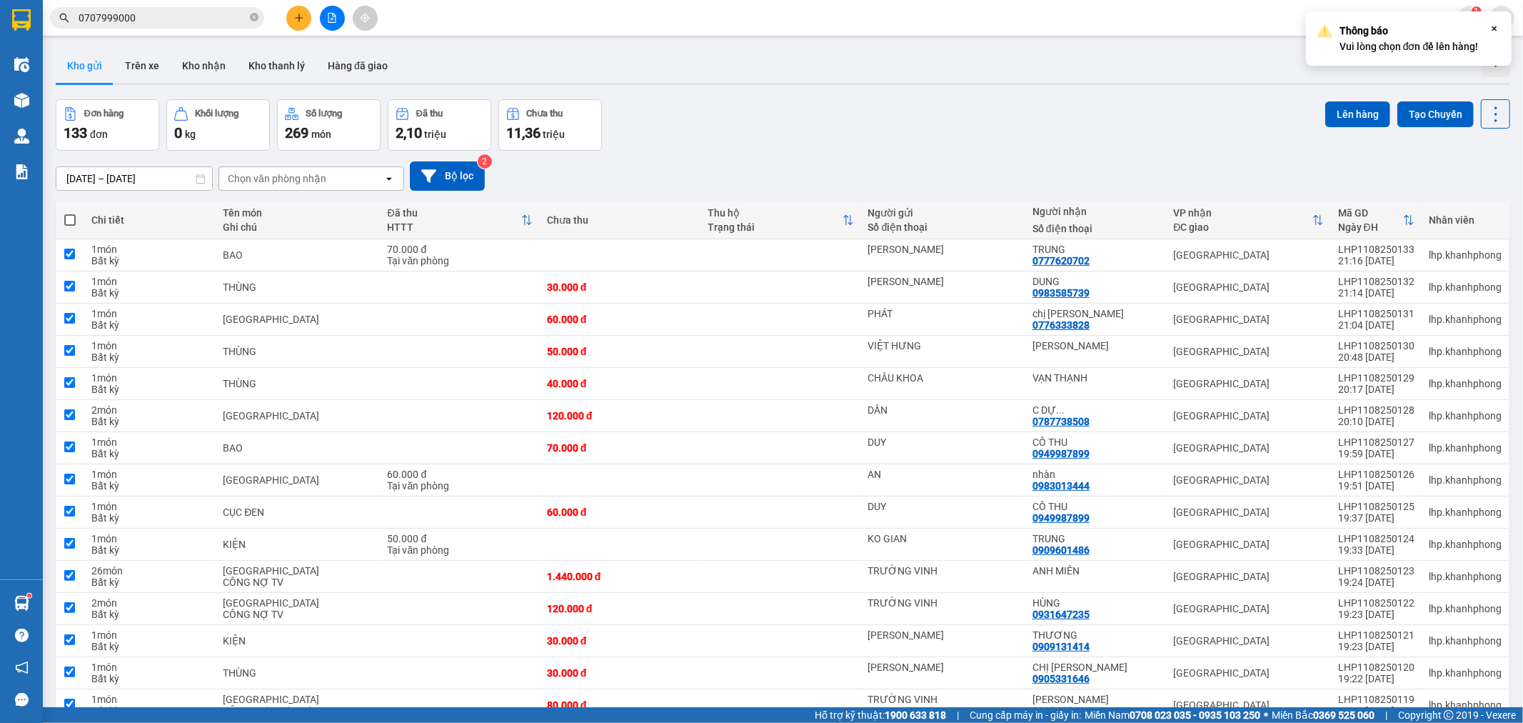
checkbox input "true"
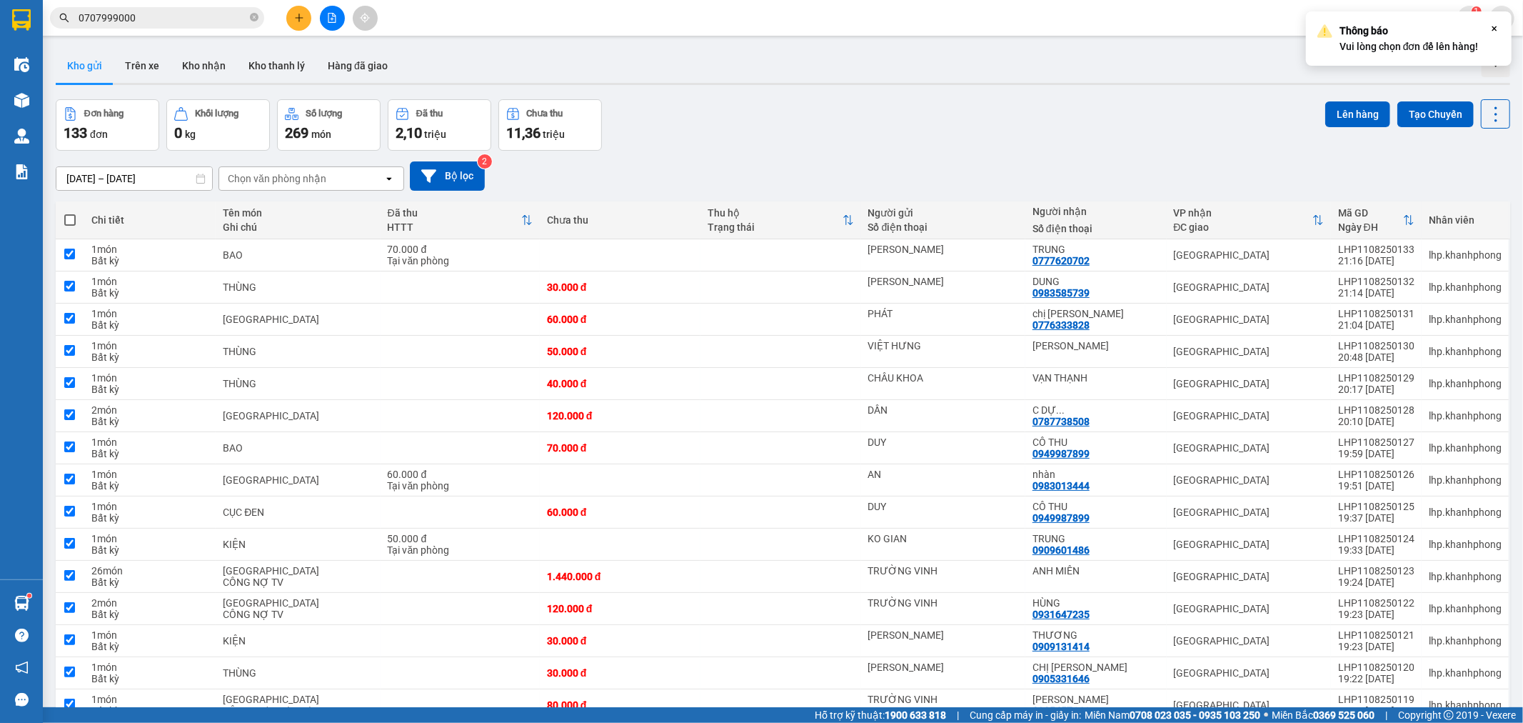
checkbox input "true"
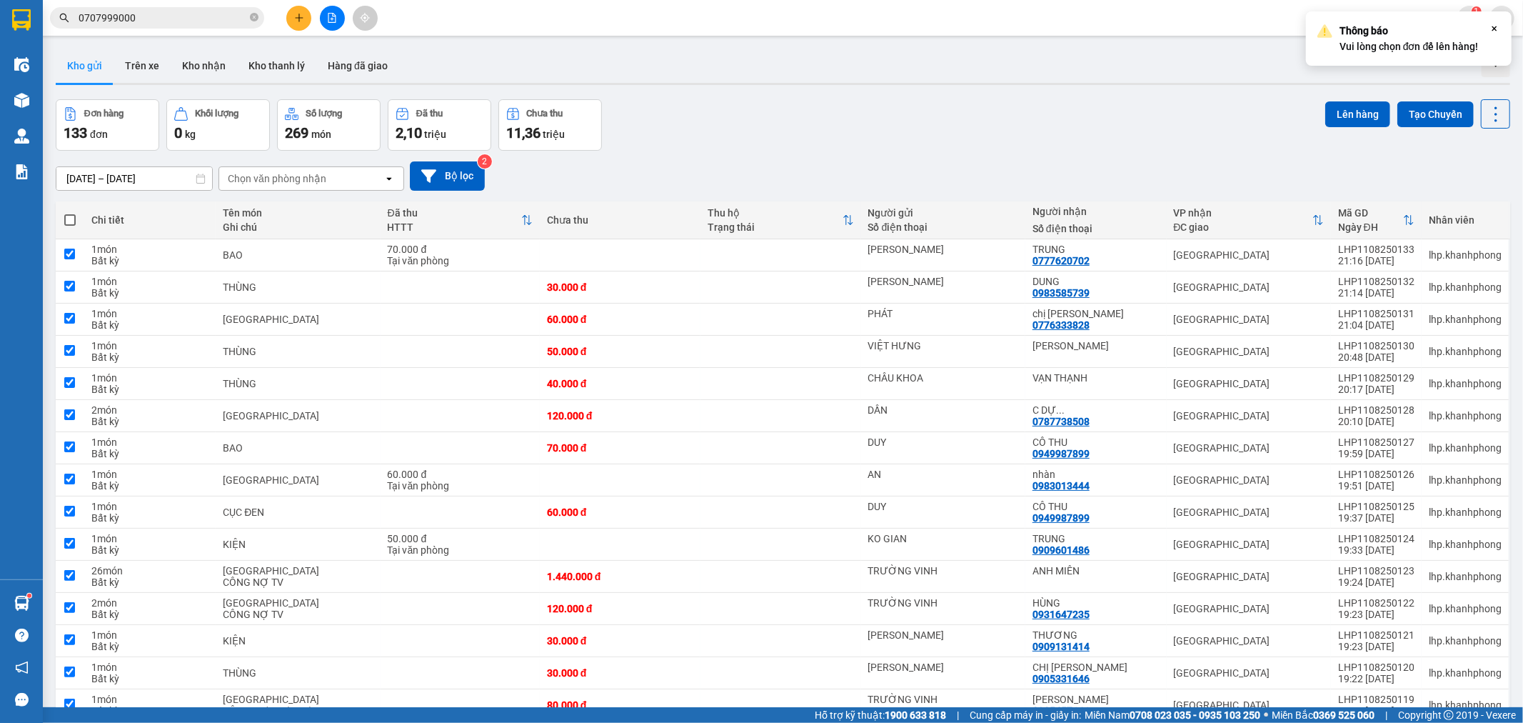
checkbox input "true"
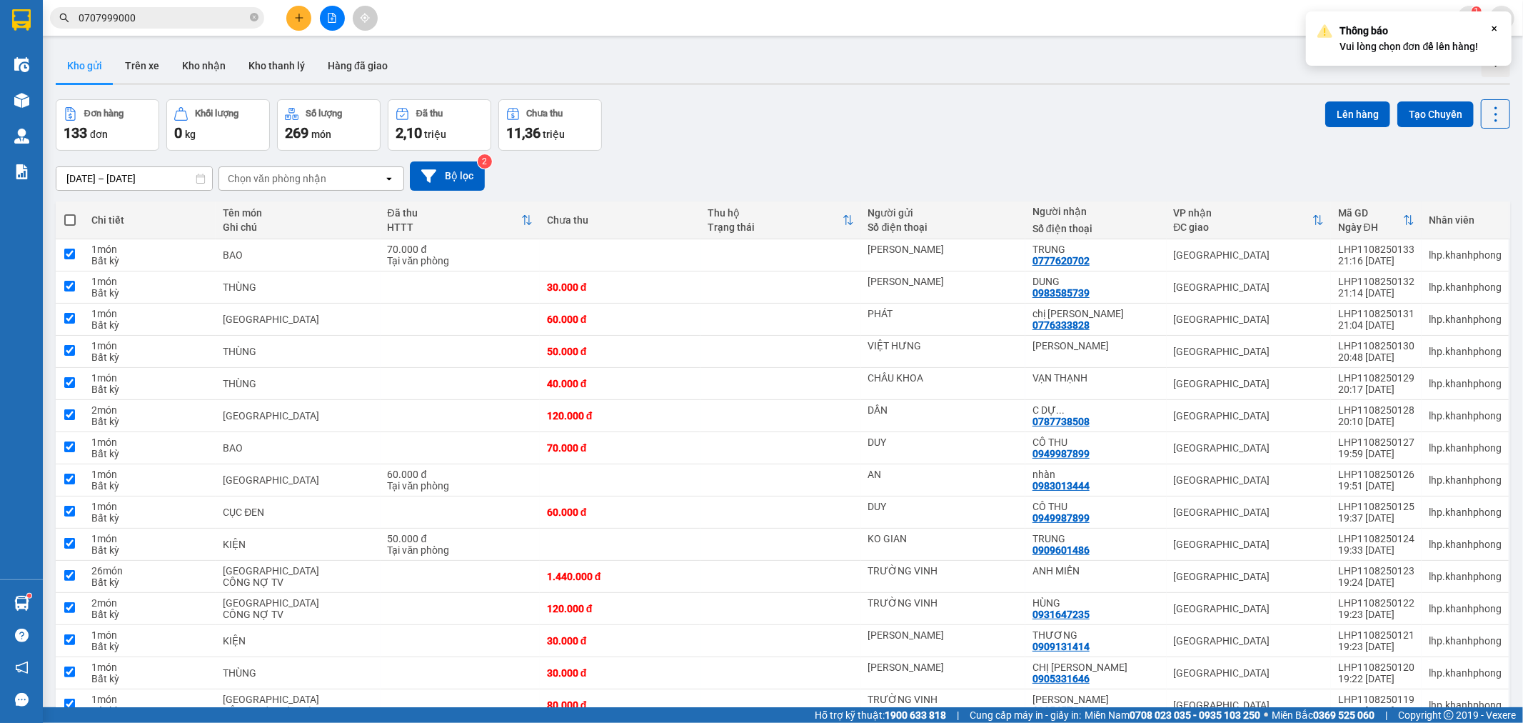
checkbox input "true"
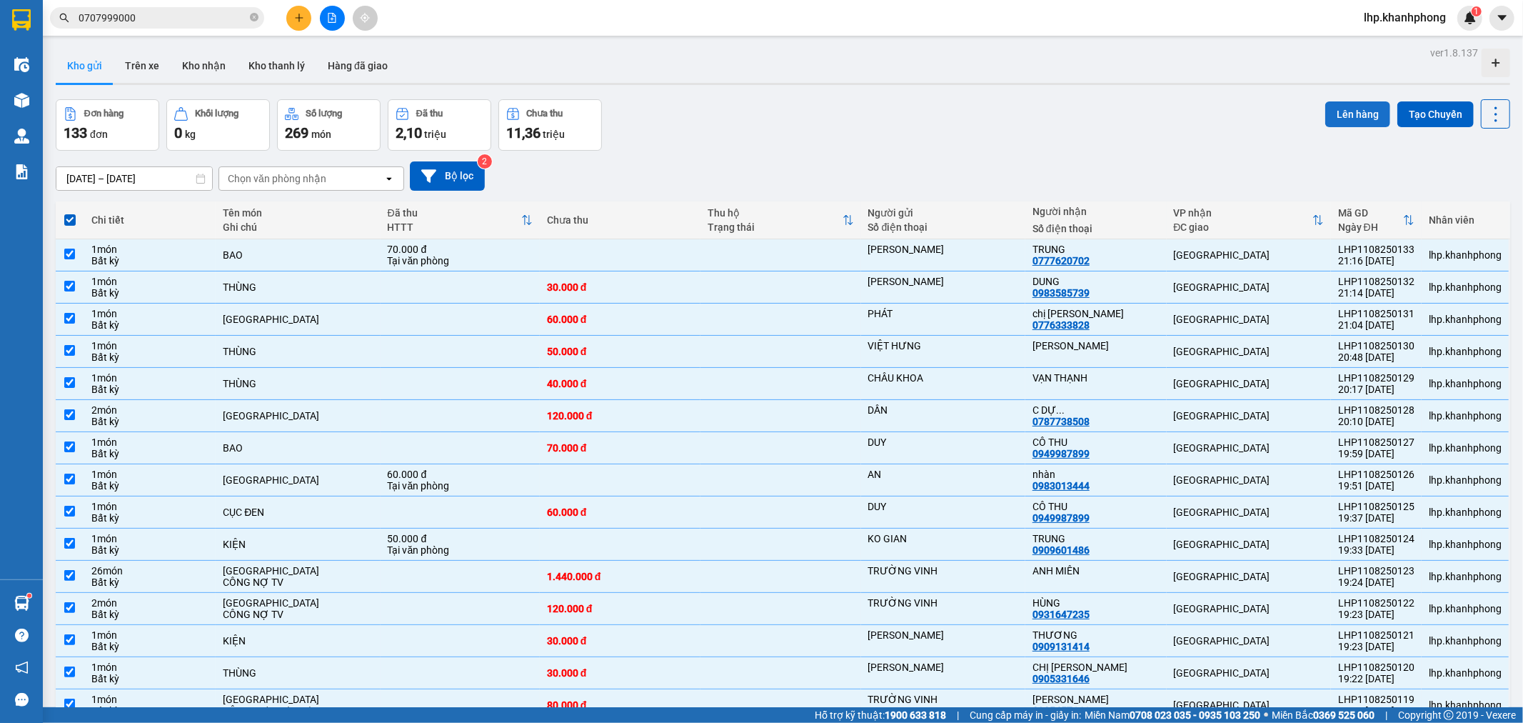
click at [1353, 115] on button "Lên hàng" at bounding box center [1357, 114] width 65 height 26
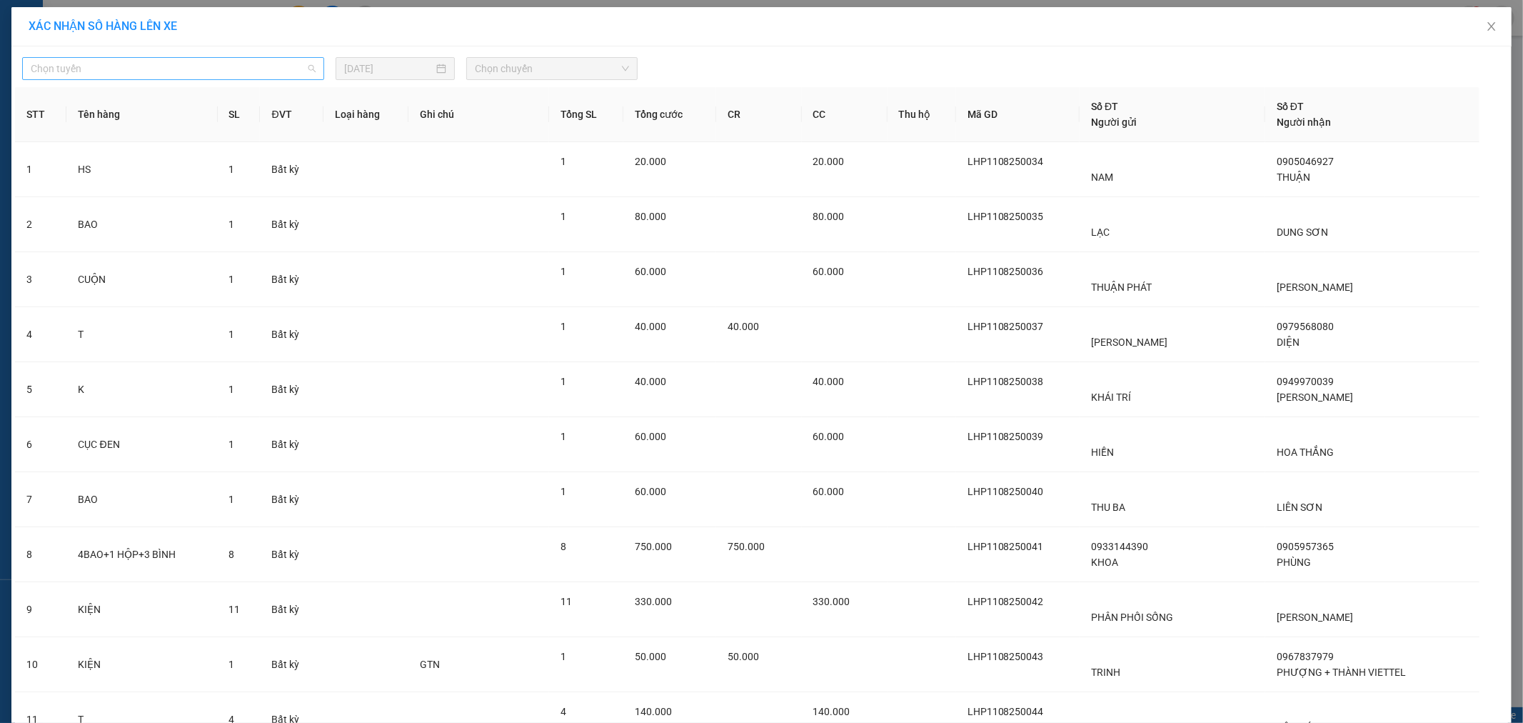
click at [122, 69] on span "Chọn tuyến" at bounding box center [173, 68] width 285 height 21
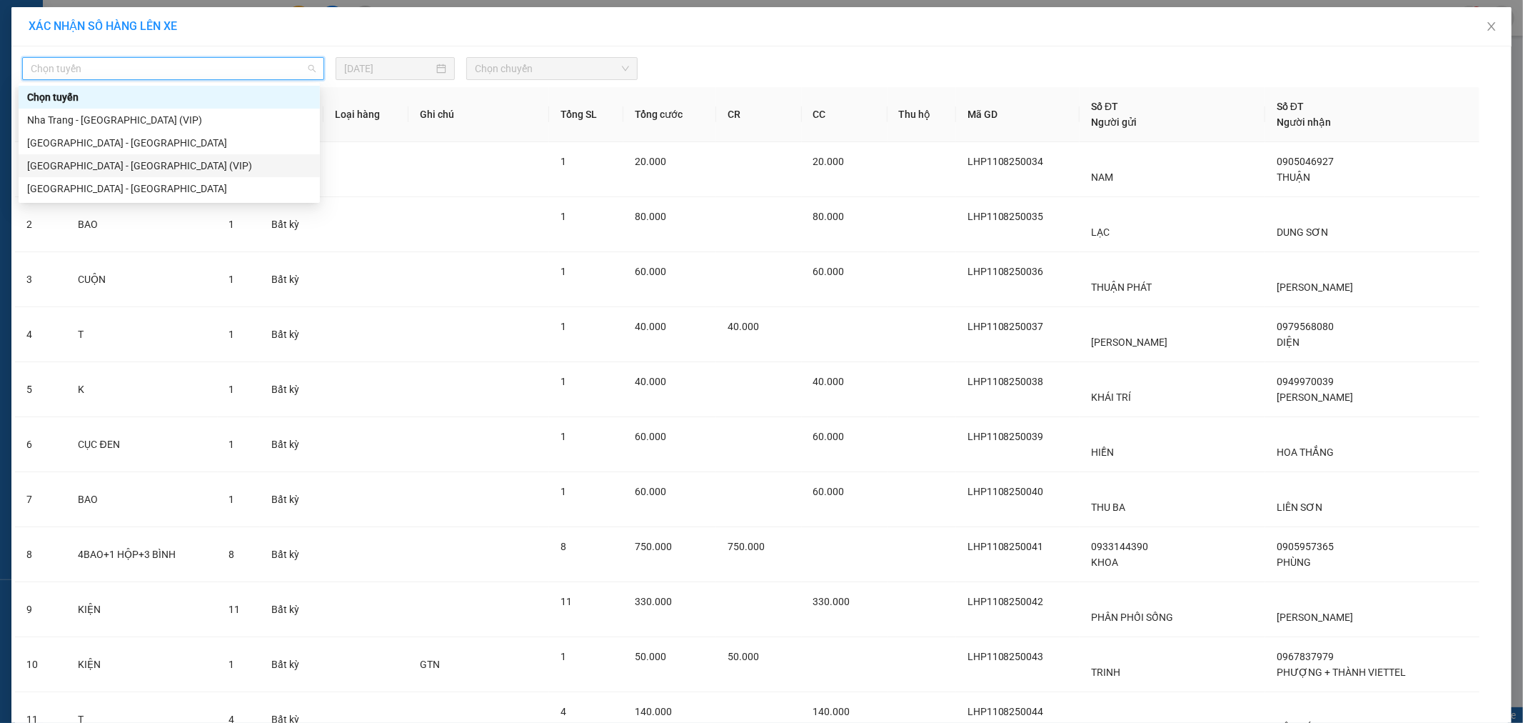
click at [132, 169] on div "[GEOGRAPHIC_DATA] - [GEOGRAPHIC_DATA] (VIP)" at bounding box center [169, 166] width 284 height 16
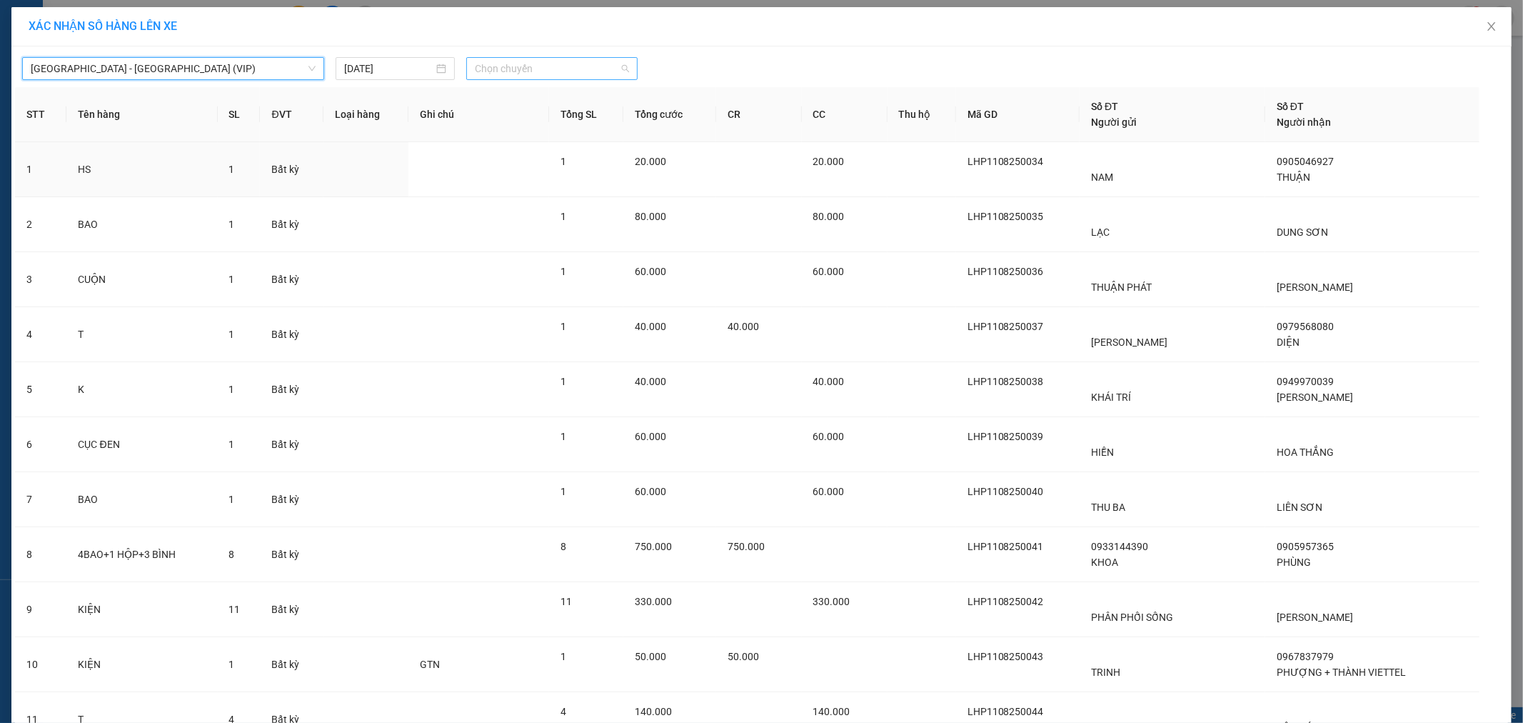
click at [547, 76] on span "Chọn chuyến" at bounding box center [552, 68] width 154 height 21
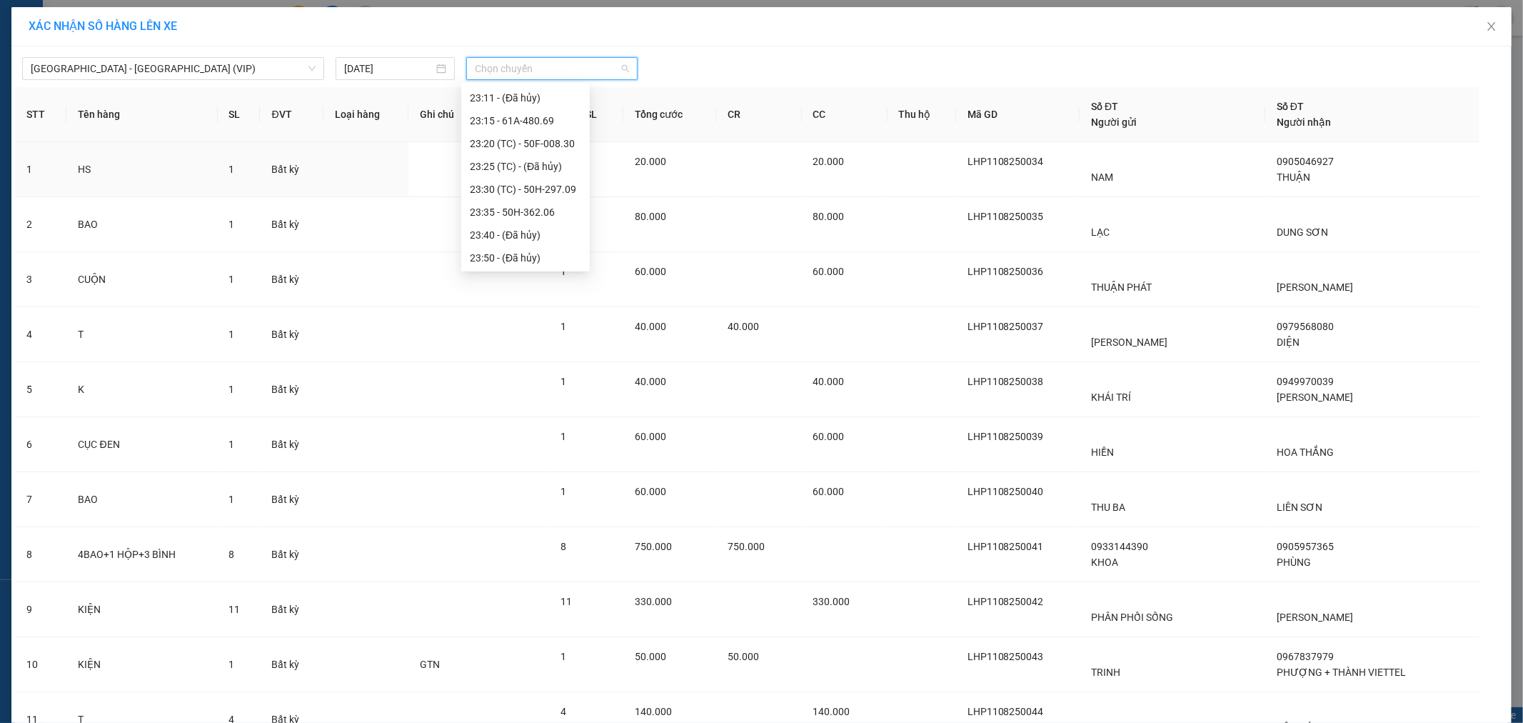
scroll to position [411, 0]
click at [547, 206] on div "23:35 - 50H-362.06" at bounding box center [525, 212] width 111 height 16
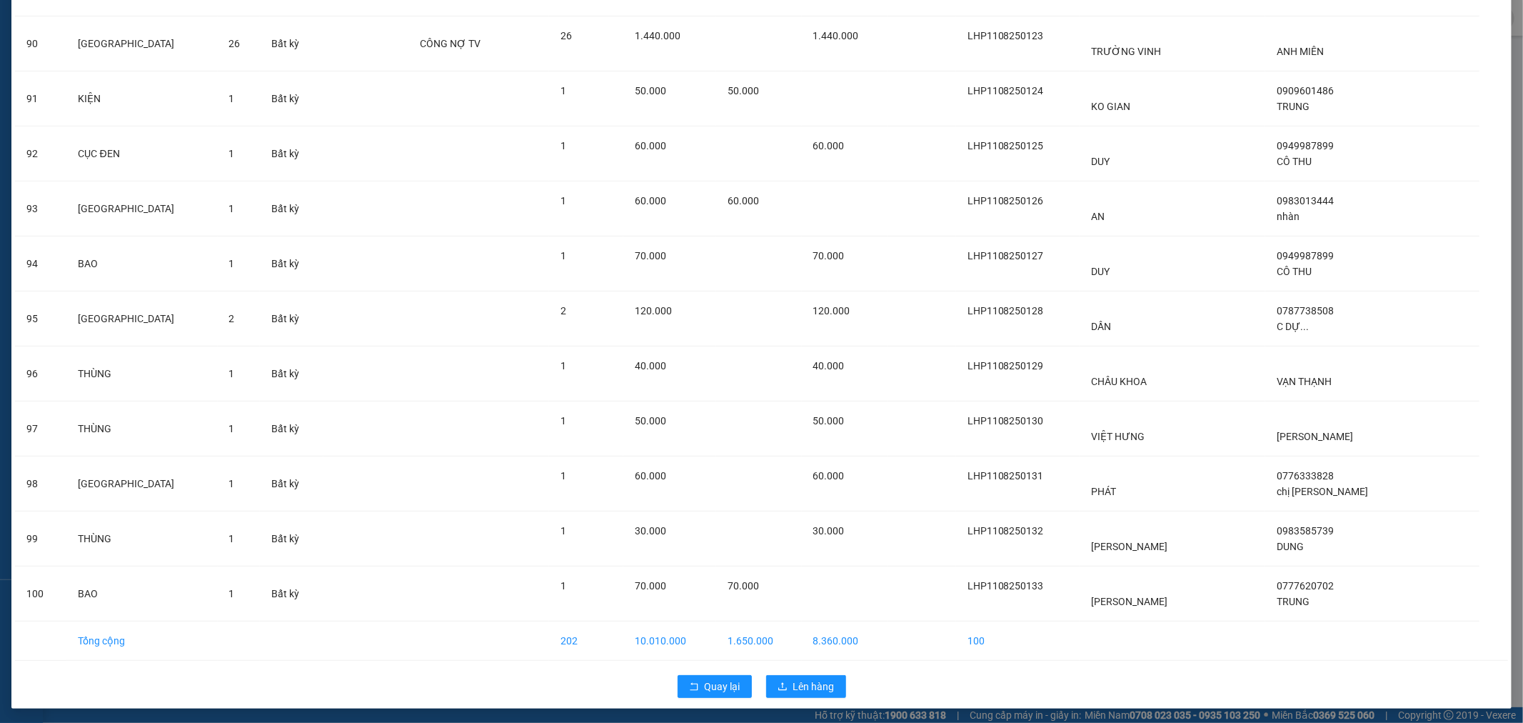
scroll to position [5035, 0]
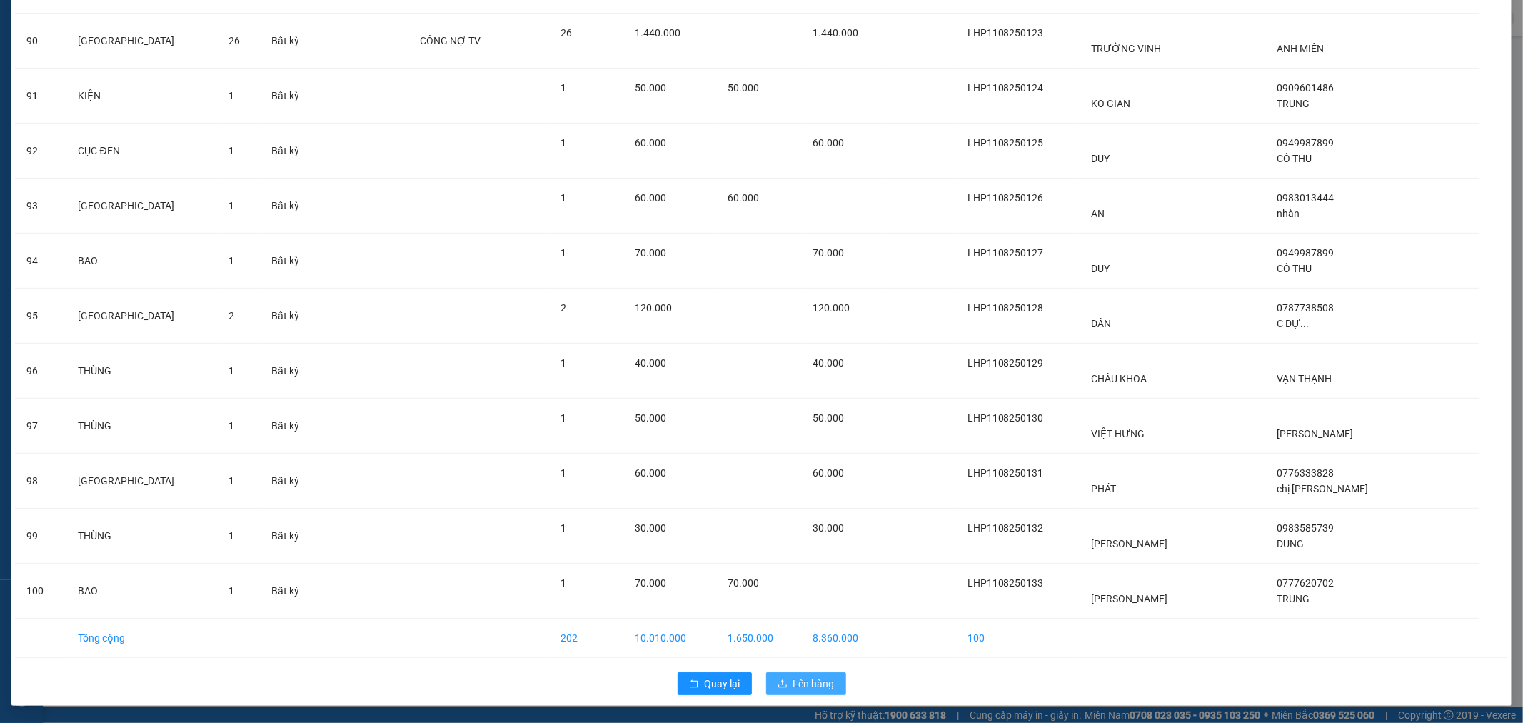
click at [816, 681] on span "Lên hàng" at bounding box center [813, 684] width 41 height 16
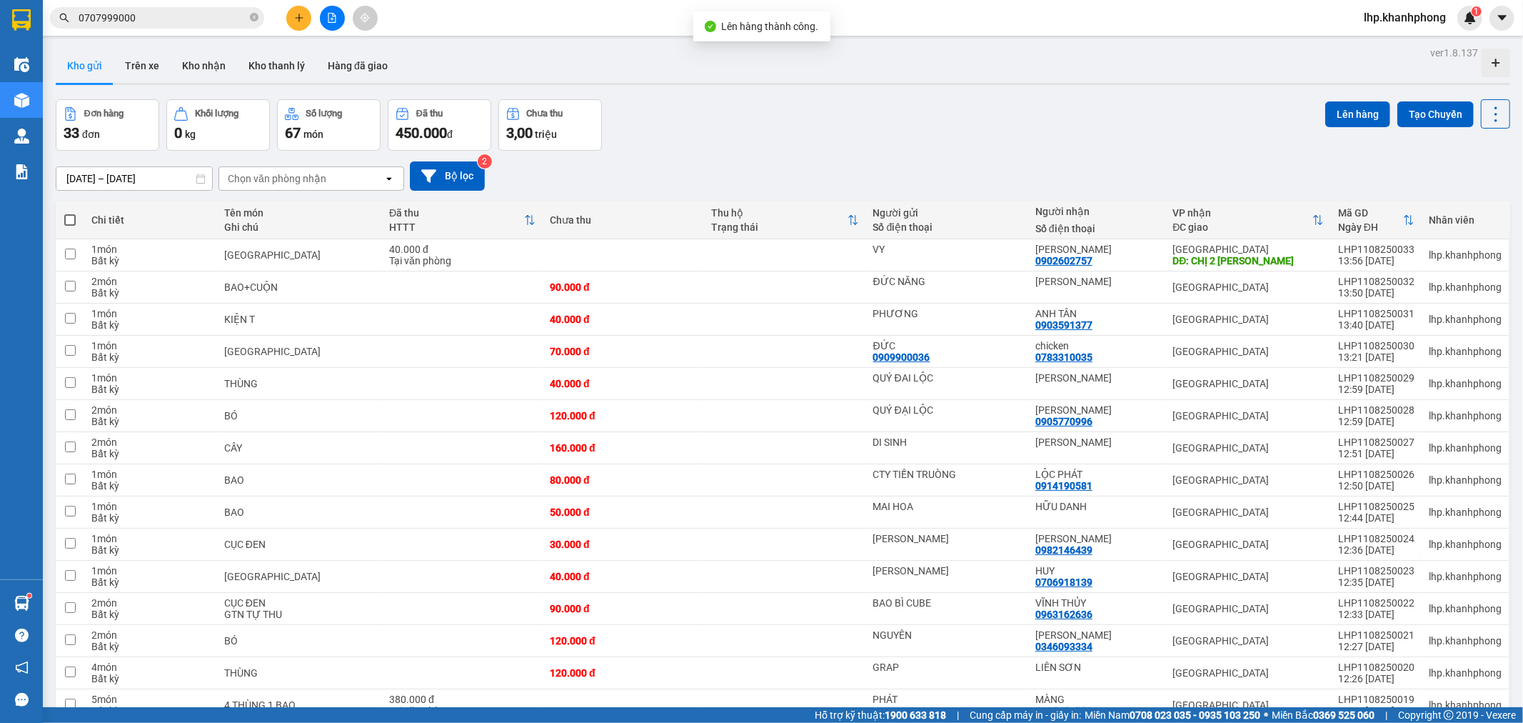
click at [69, 220] on span at bounding box center [69, 219] width 11 height 11
click at [70, 213] on input "checkbox" at bounding box center [70, 213] width 0 height 0
checkbox input "true"
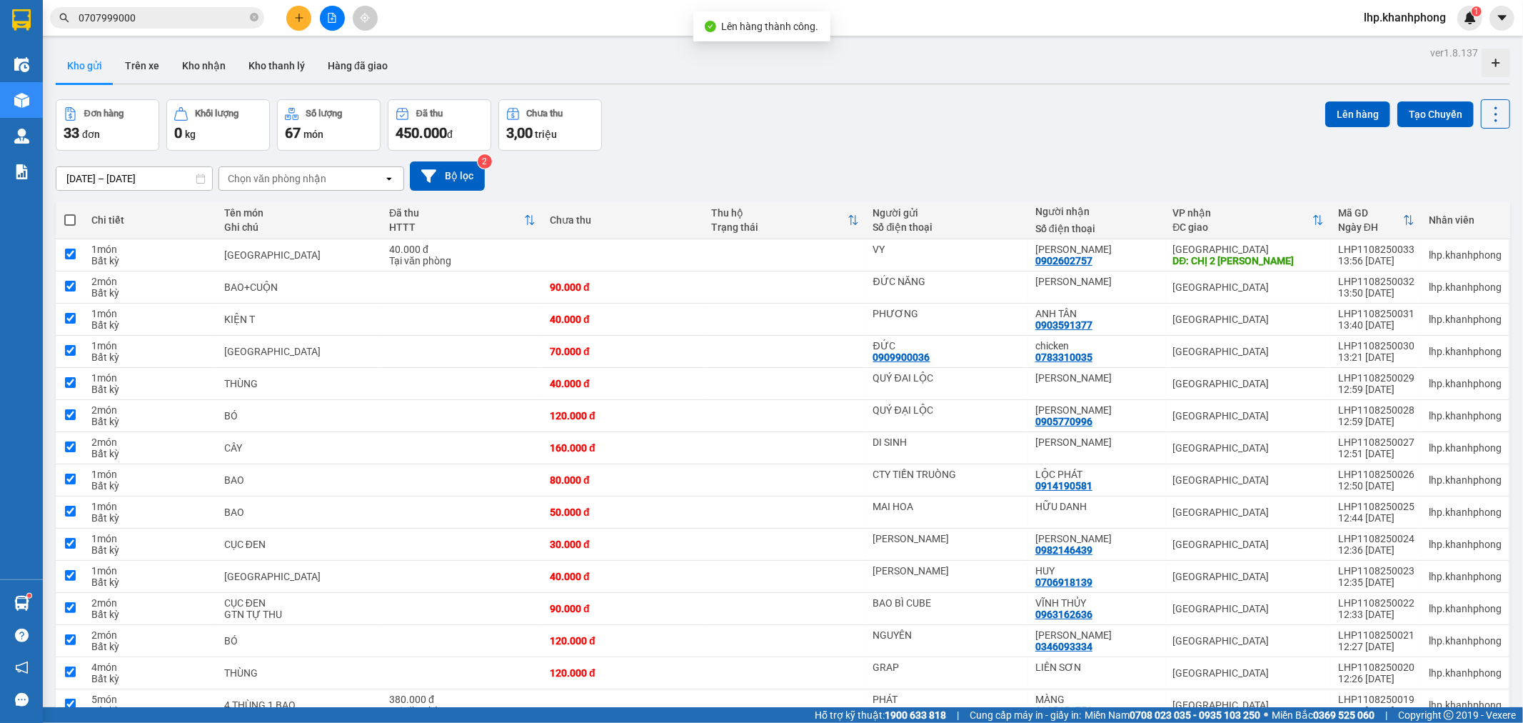
checkbox input "true"
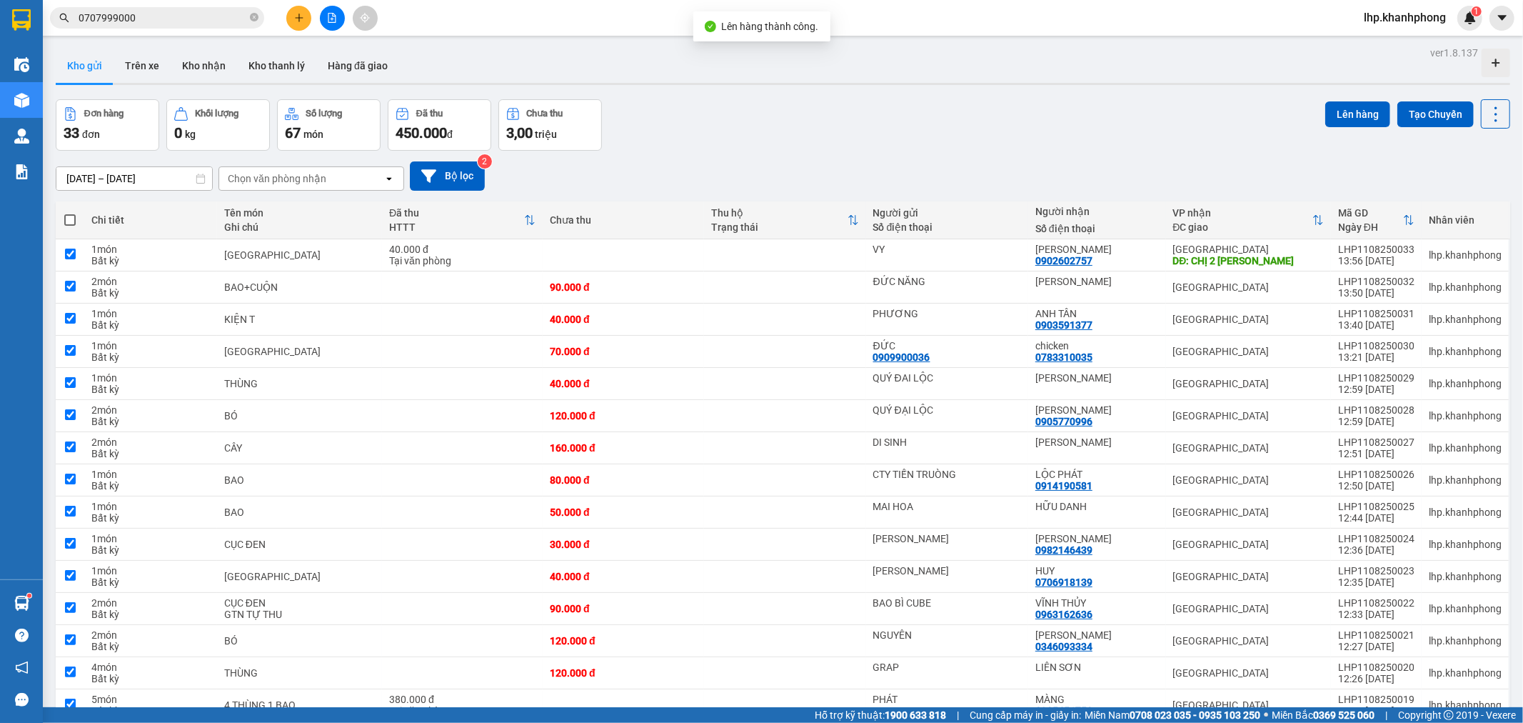
checkbox input "true"
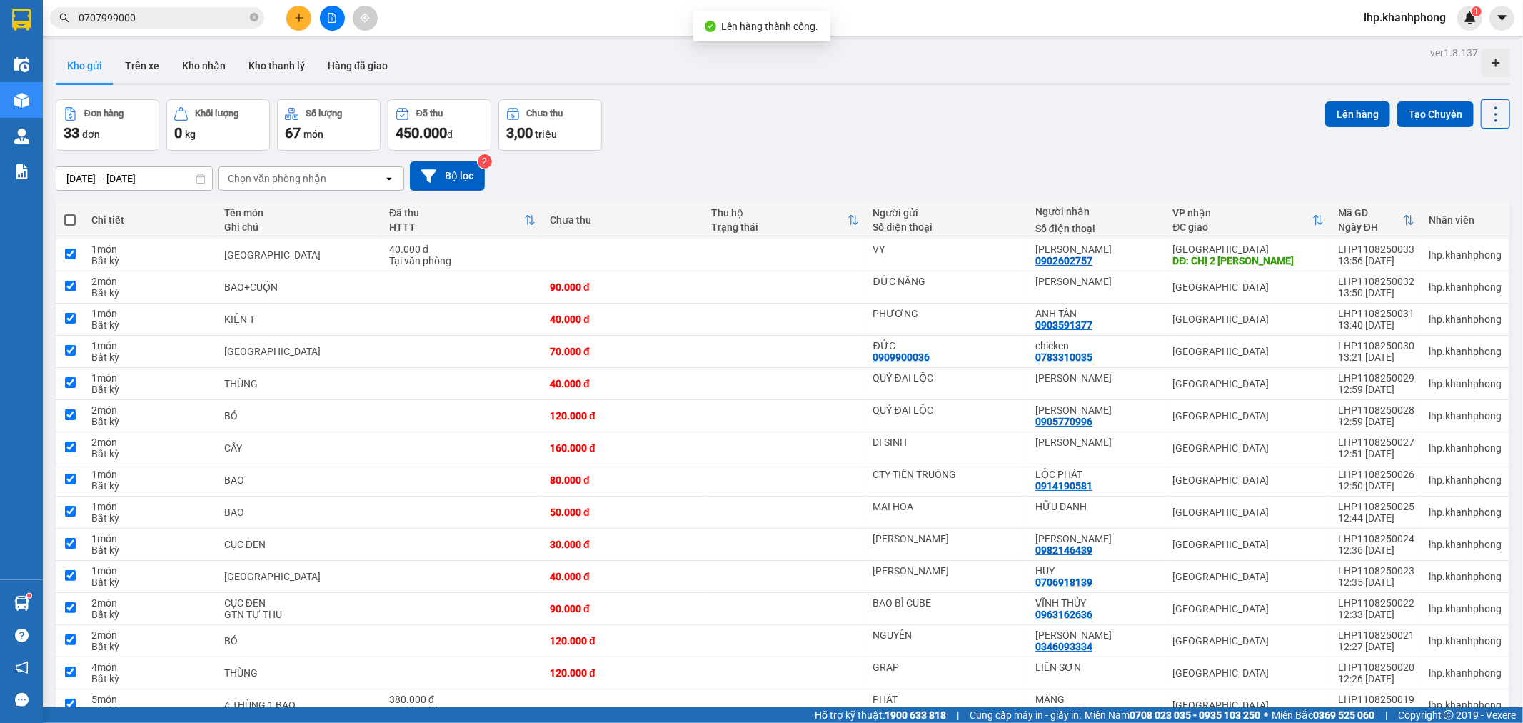
checkbox input "true"
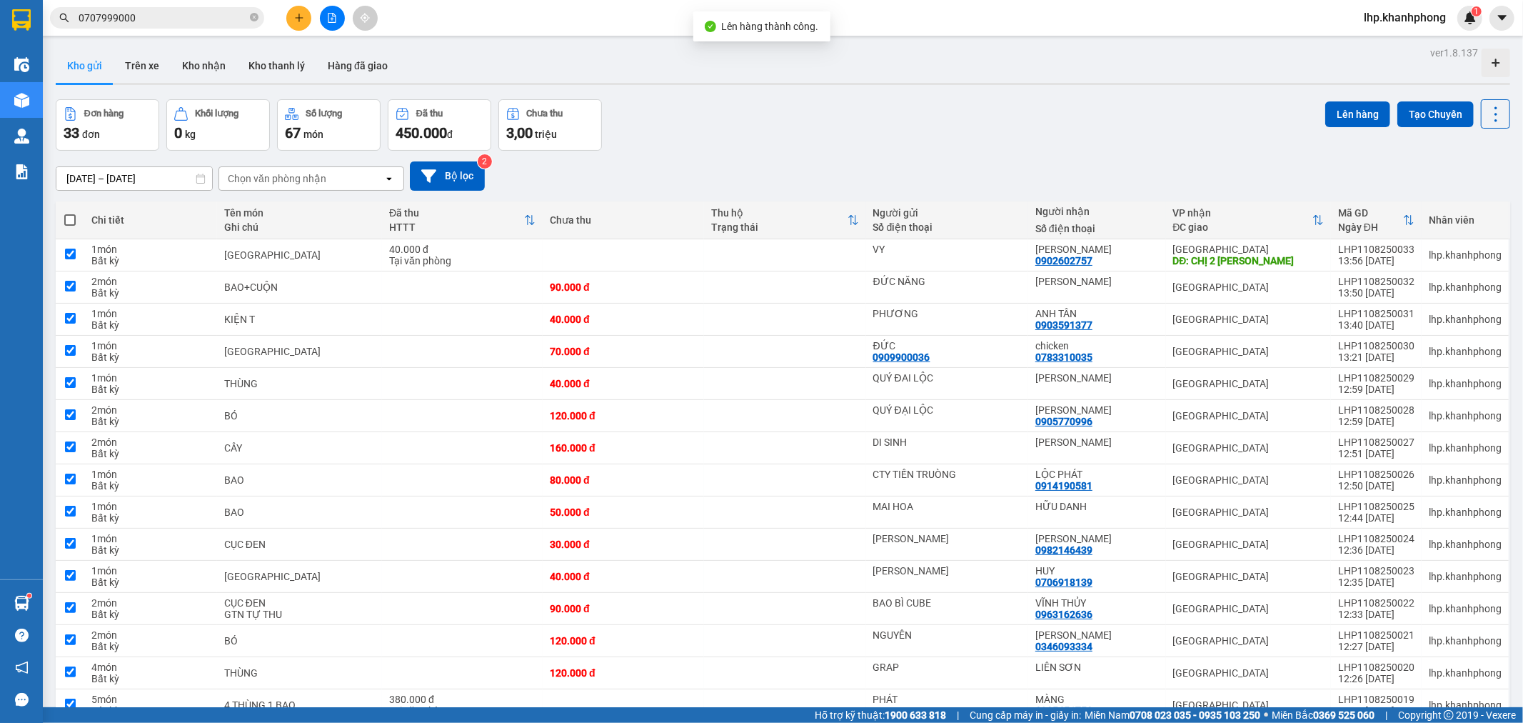
checkbox input "true"
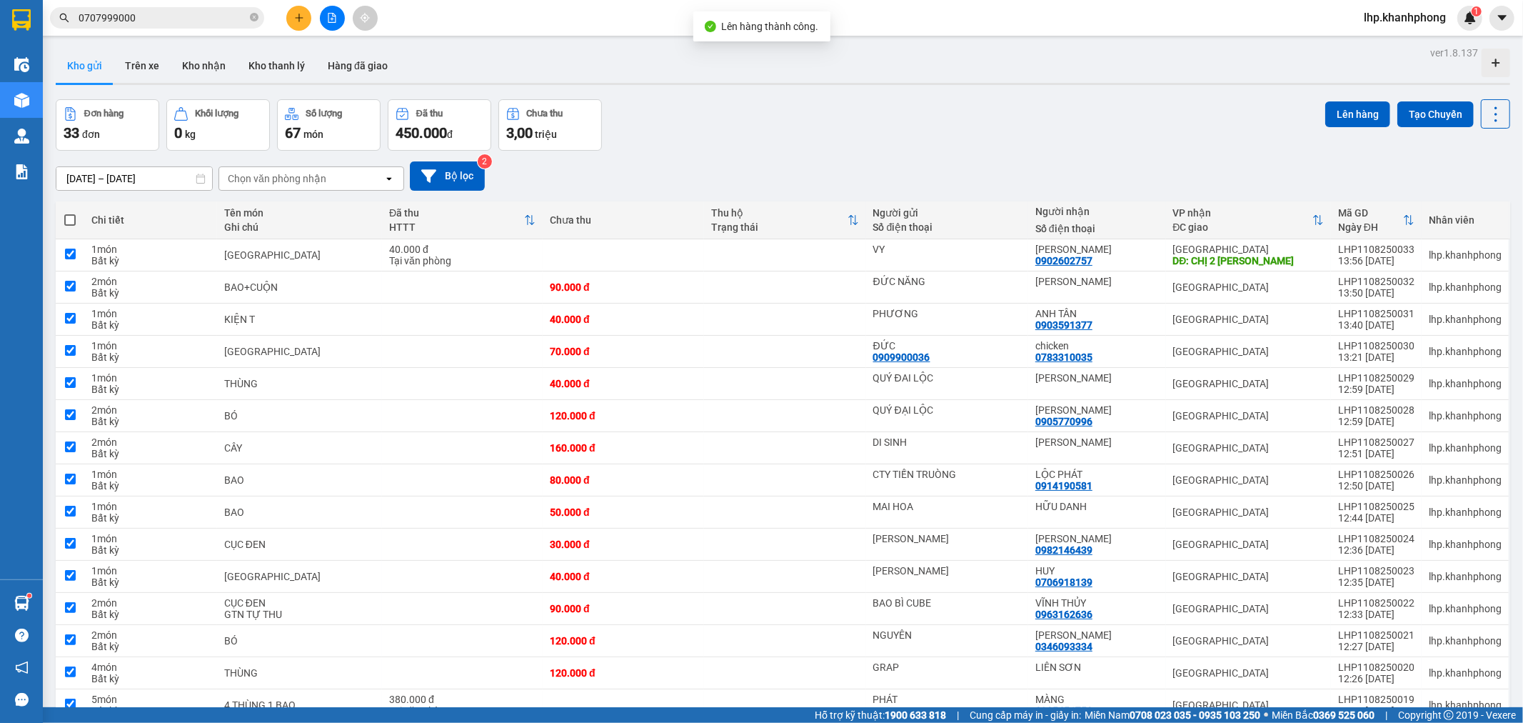
checkbox input "true"
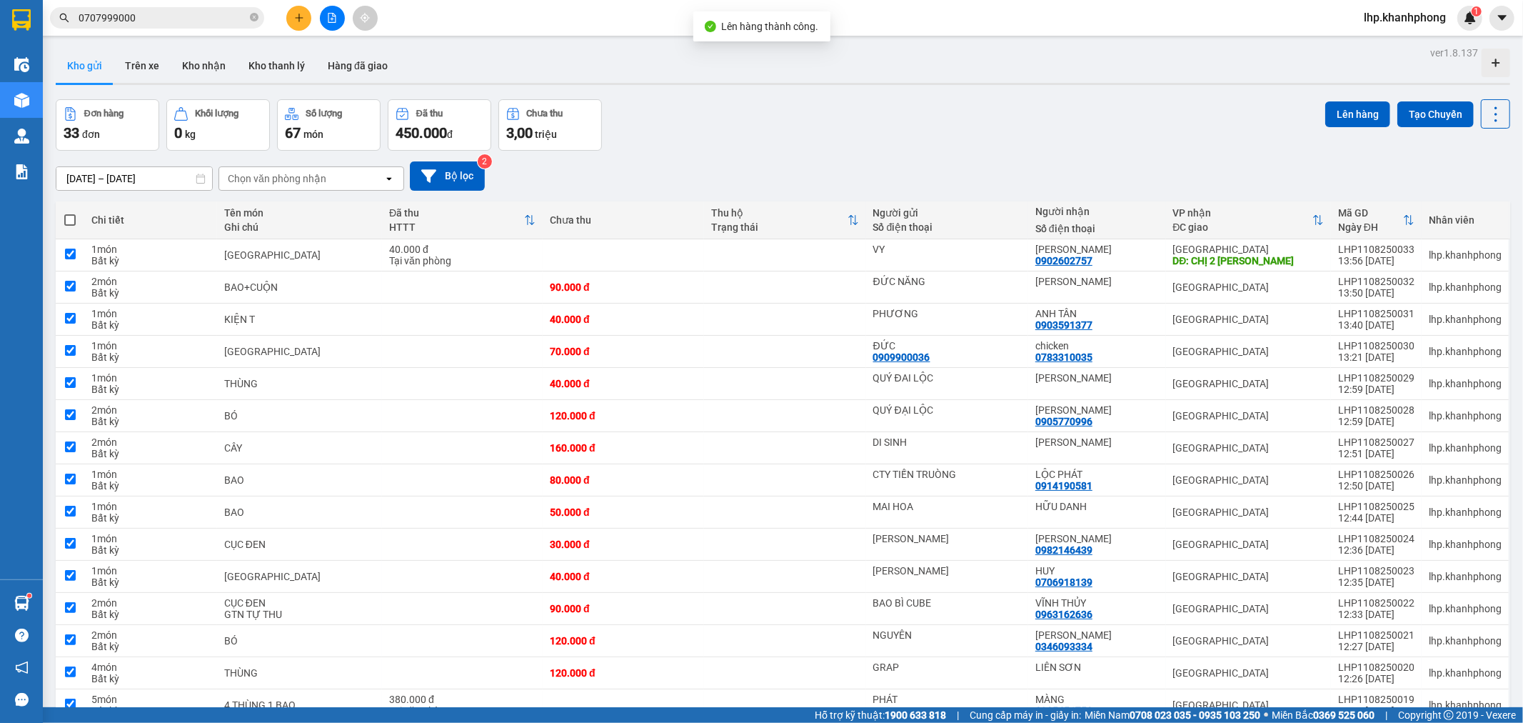
checkbox input "true"
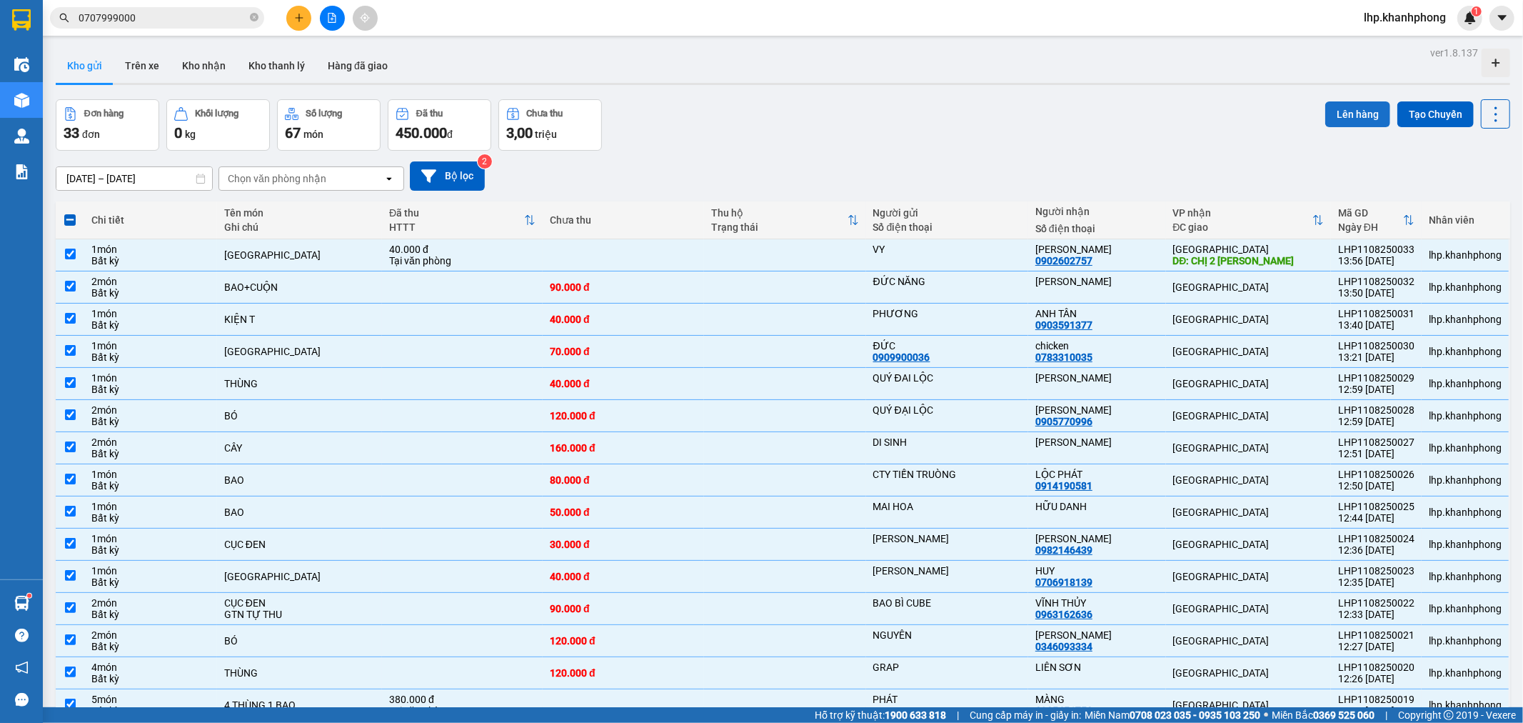
click at [1331, 105] on button "Lên hàng" at bounding box center [1357, 114] width 65 height 26
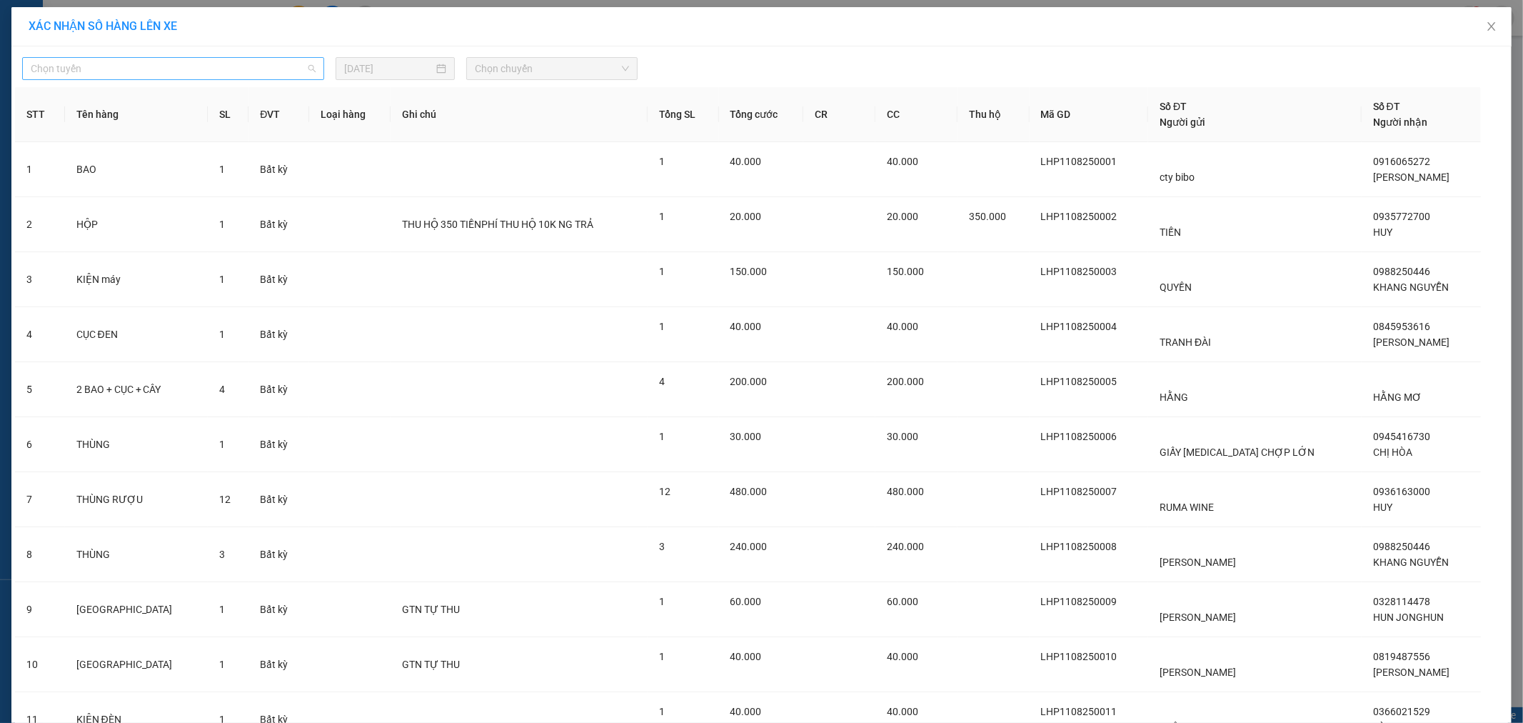
click at [151, 65] on span "Chọn tuyến" at bounding box center [173, 68] width 285 height 21
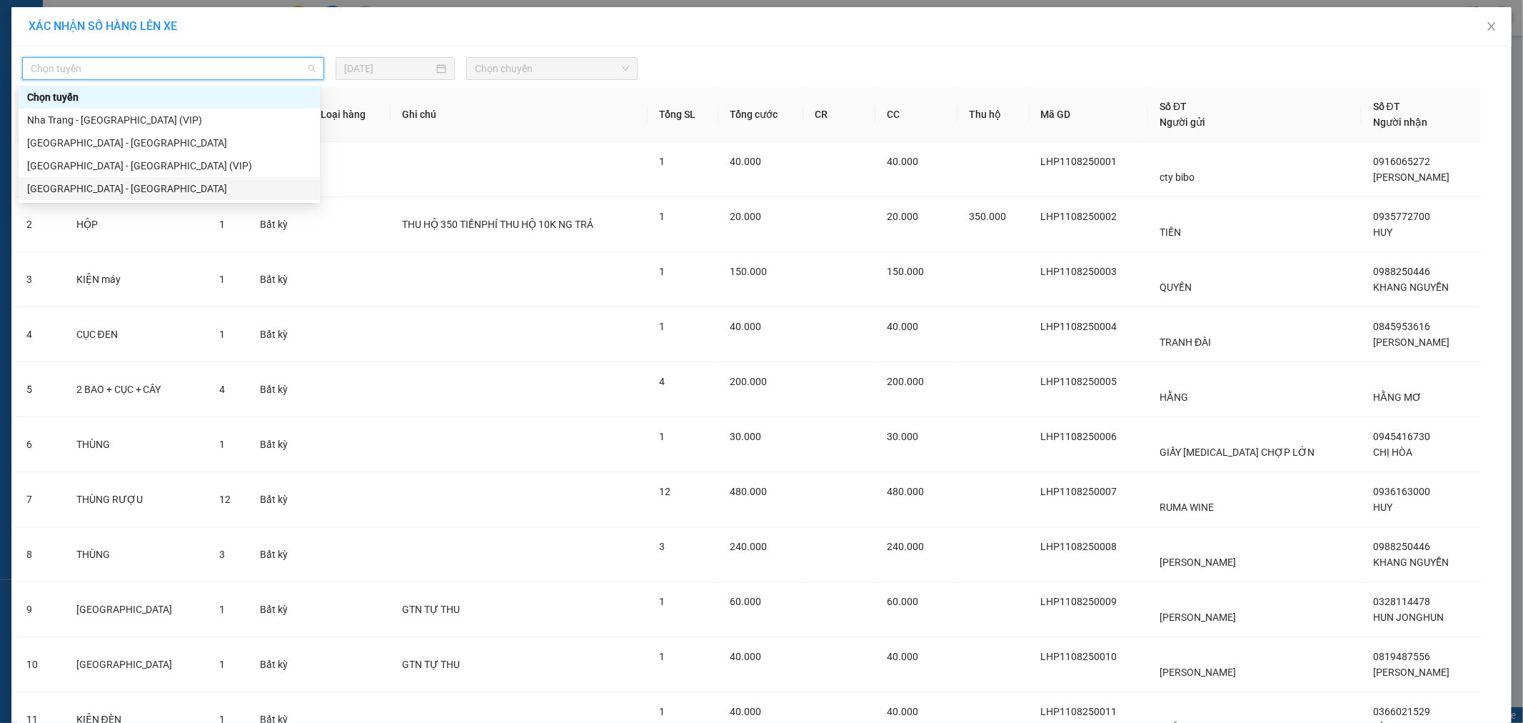
click at [97, 189] on div "[GEOGRAPHIC_DATA] - [GEOGRAPHIC_DATA]" at bounding box center [169, 189] width 284 height 16
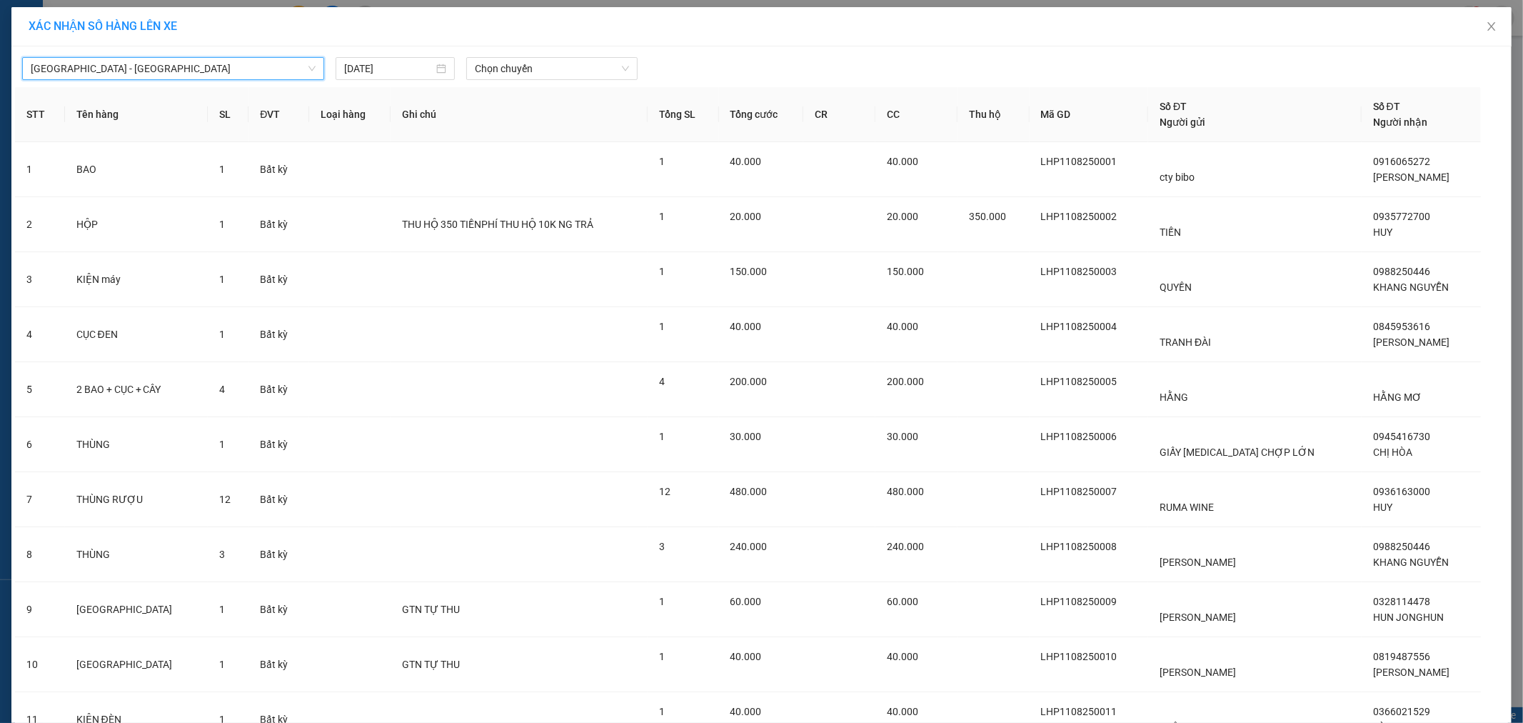
click at [207, 65] on span "[GEOGRAPHIC_DATA] - [GEOGRAPHIC_DATA]" at bounding box center [173, 68] width 285 height 21
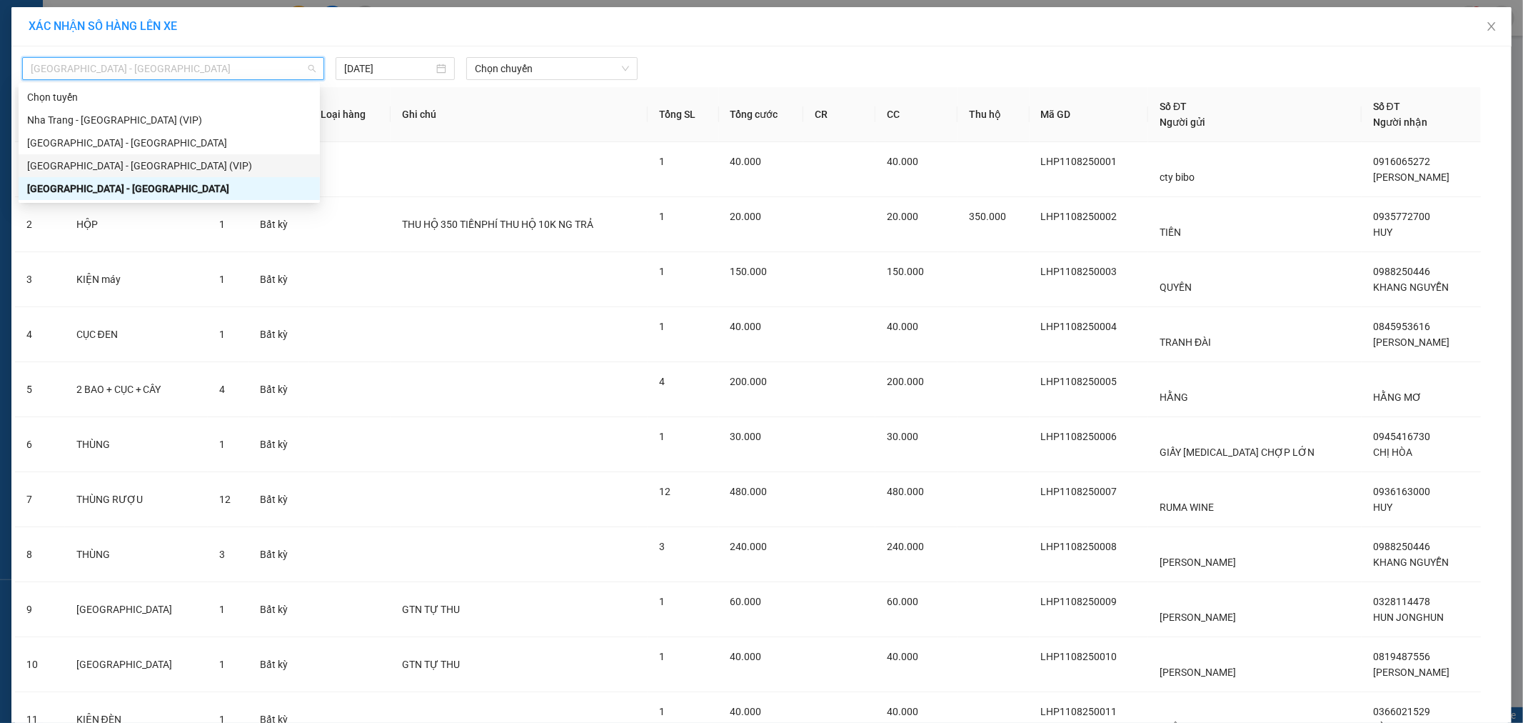
click at [140, 159] on div "[GEOGRAPHIC_DATA] - [GEOGRAPHIC_DATA] (VIP)" at bounding box center [169, 166] width 284 height 16
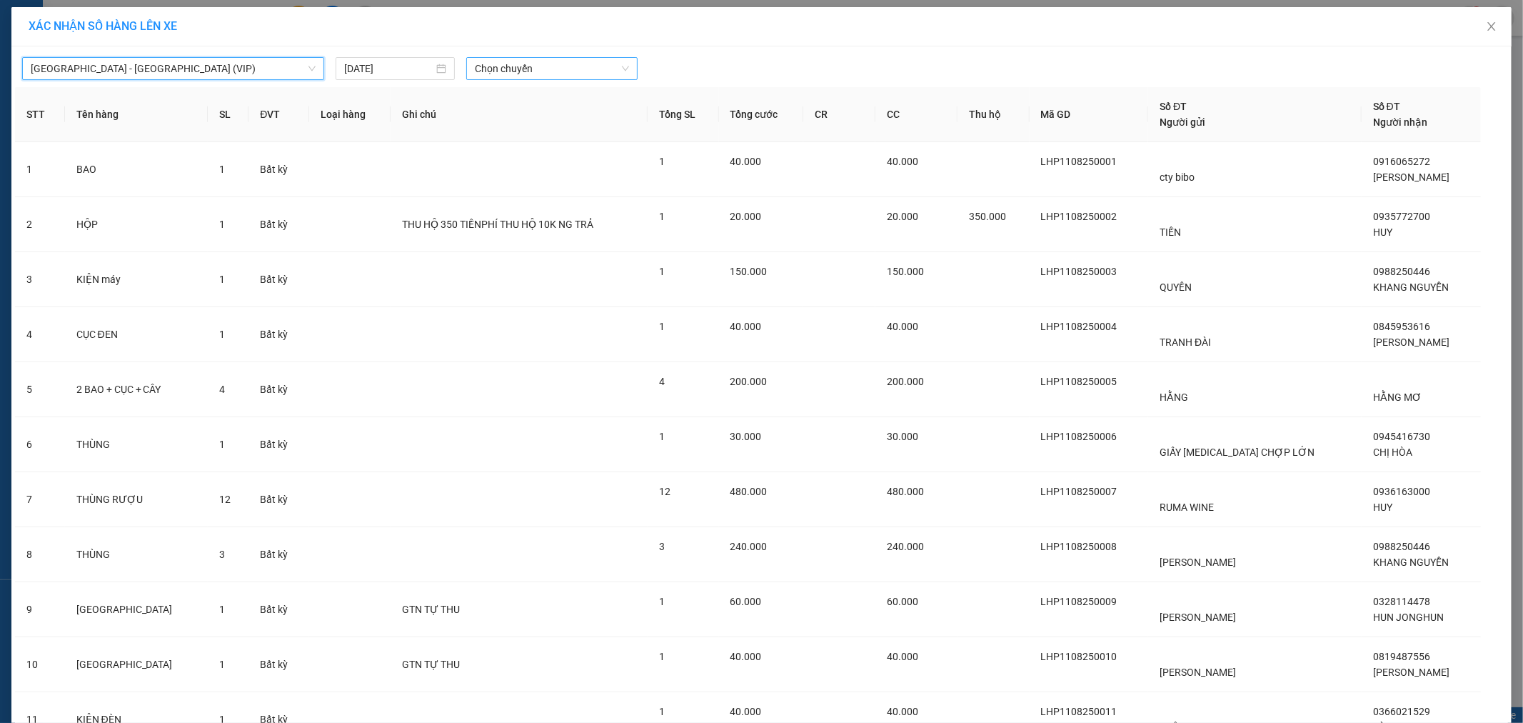
click at [526, 63] on span "Chọn chuyến" at bounding box center [552, 68] width 154 height 21
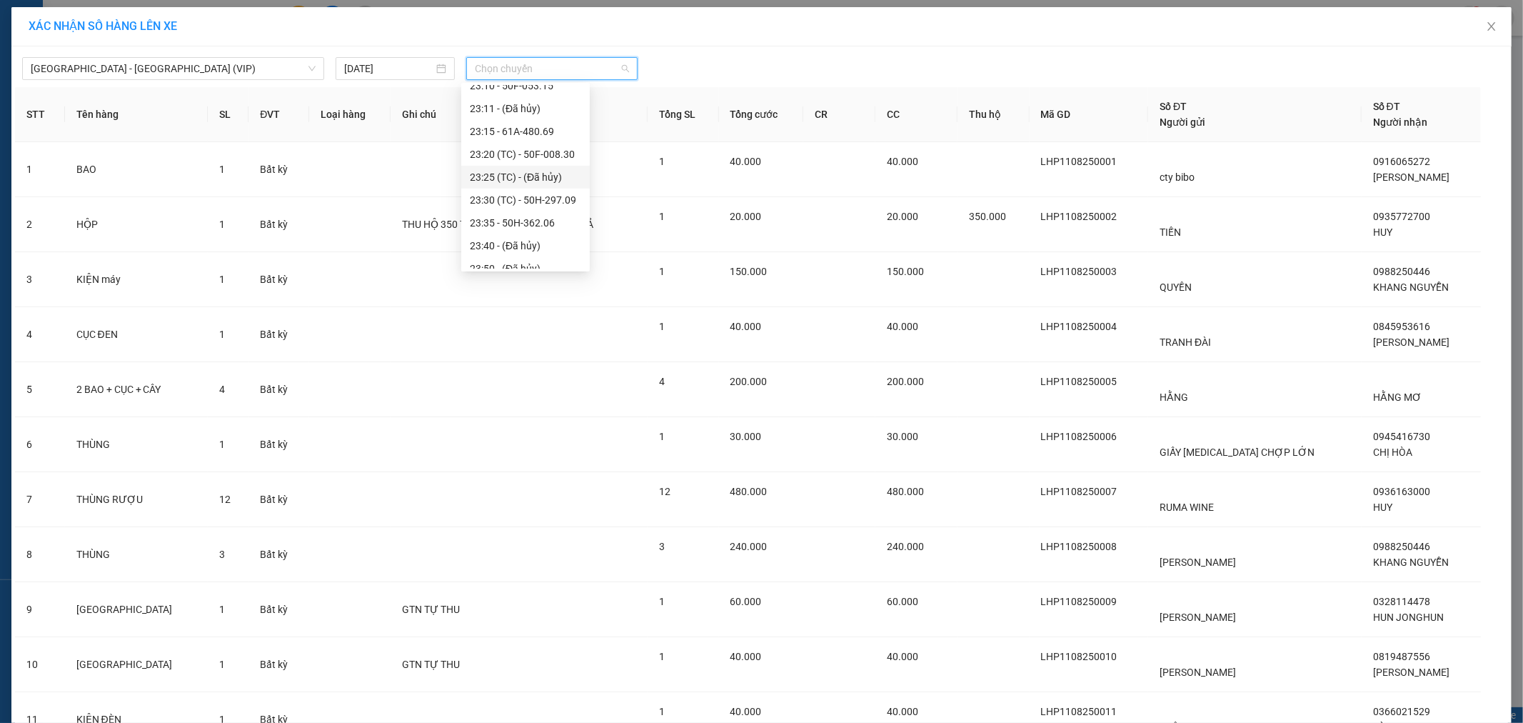
scroll to position [411, 0]
click at [543, 205] on div "23:35 - 50H-362.06" at bounding box center [525, 212] width 111 height 16
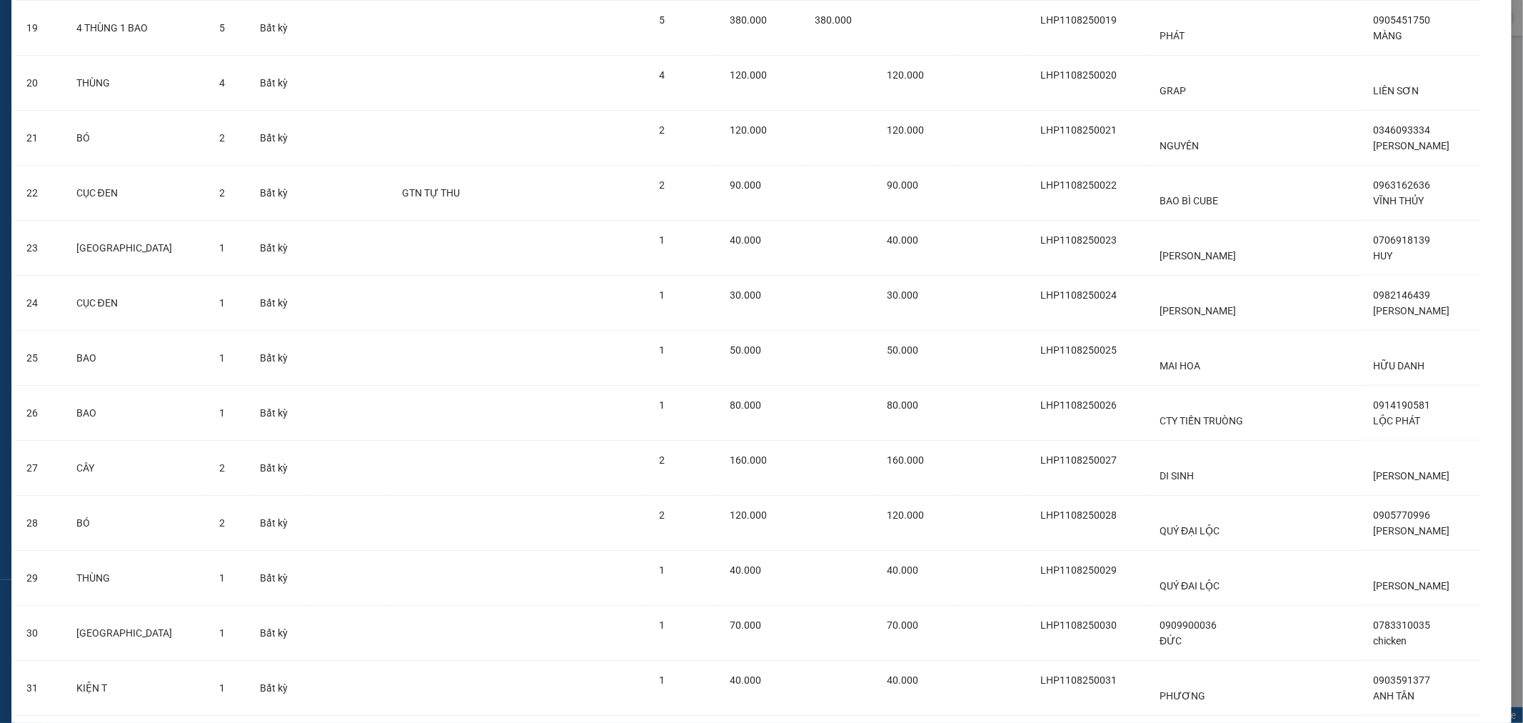
scroll to position [1348, 0]
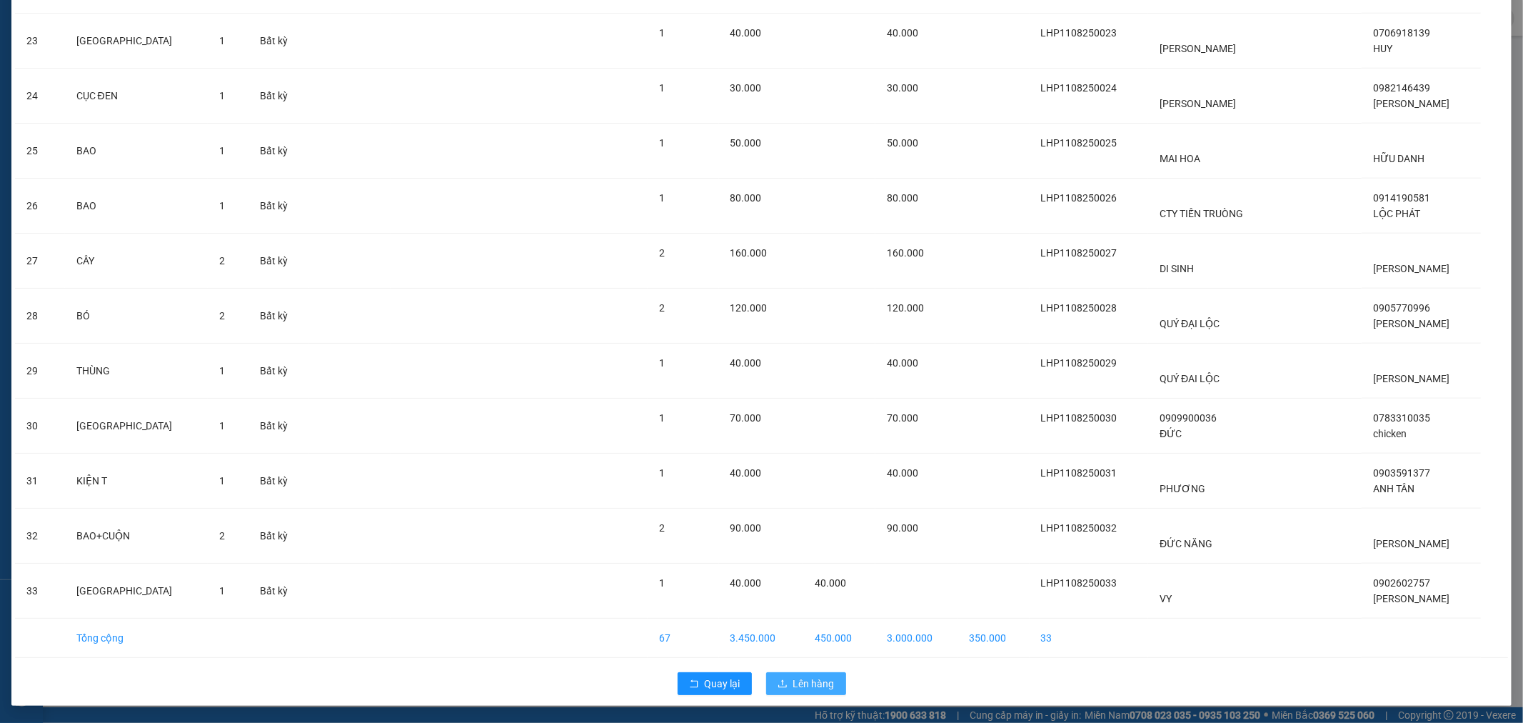
click at [808, 679] on span "Lên hàng" at bounding box center [813, 684] width 41 height 16
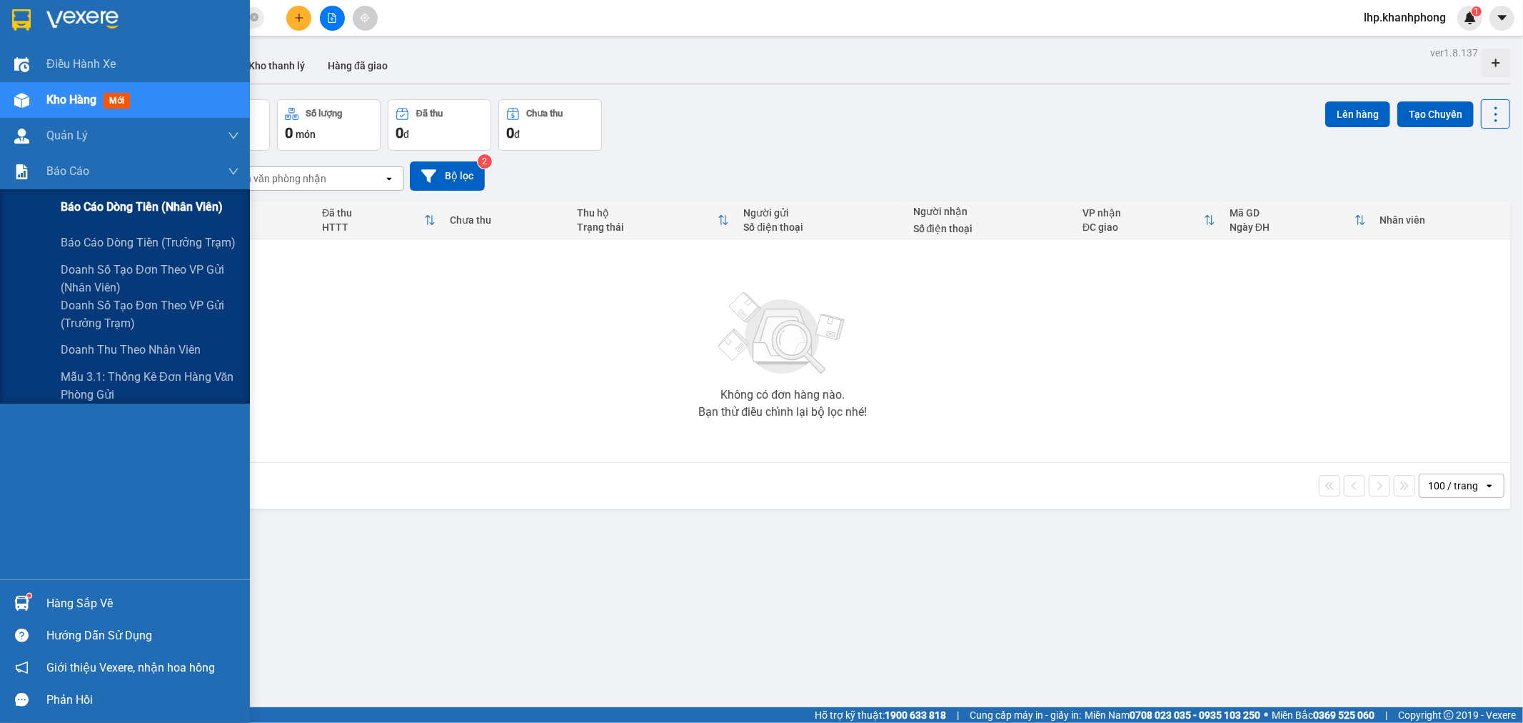
click at [89, 201] on span "Báo cáo dòng tiền (nhân viên)" at bounding box center [142, 207] width 162 height 18
